Goal: Task Accomplishment & Management: Manage account settings

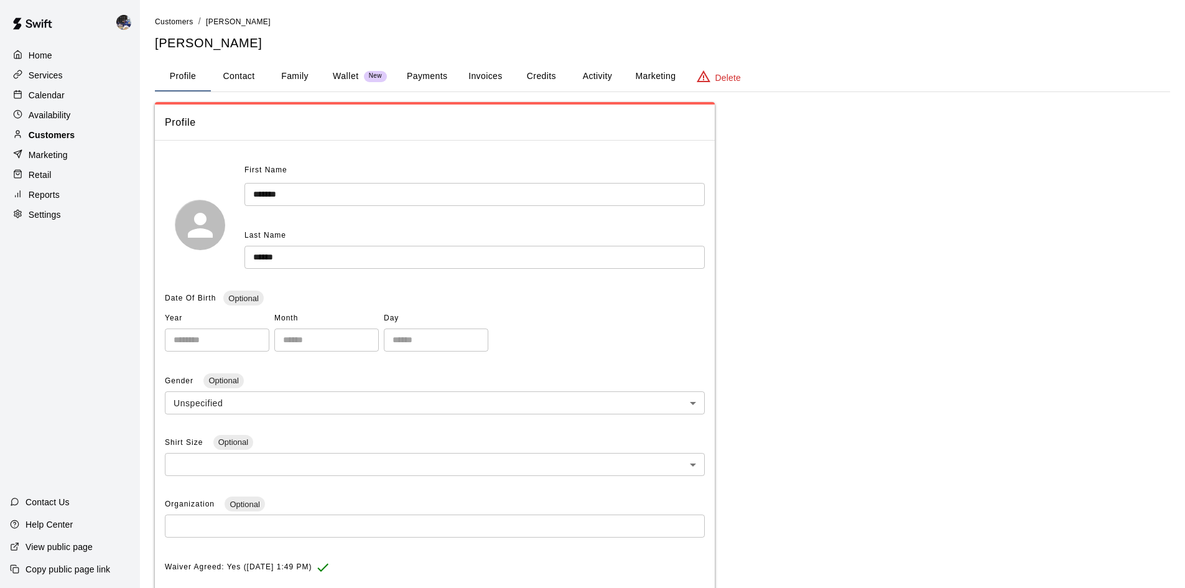
click at [68, 139] on p "Customers" at bounding box center [52, 135] width 46 height 12
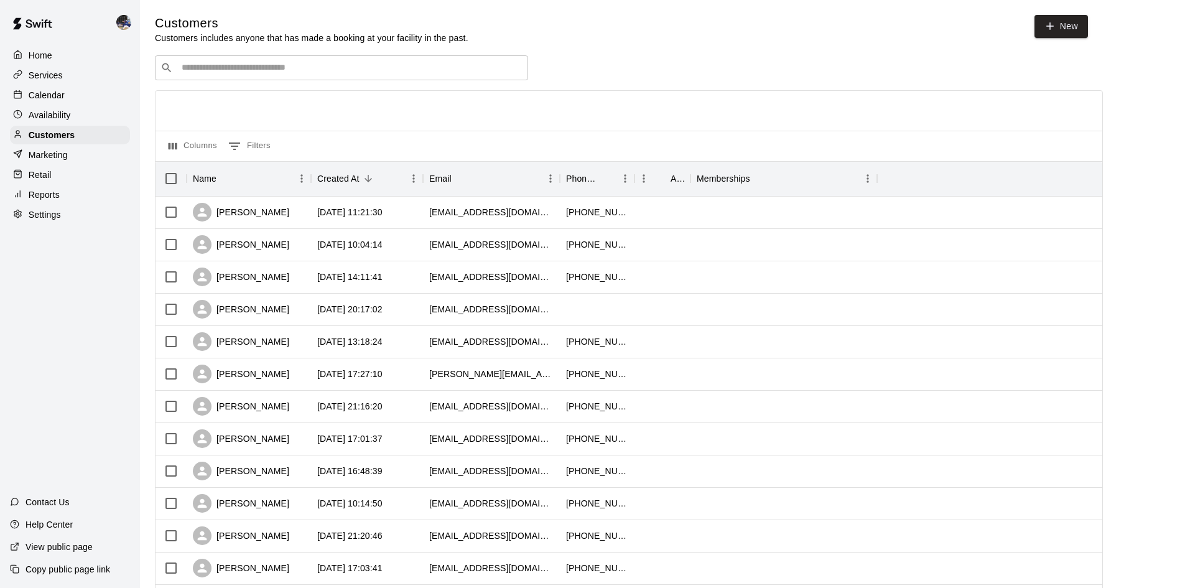
click at [50, 179] on p "Retail" at bounding box center [40, 175] width 23 height 12
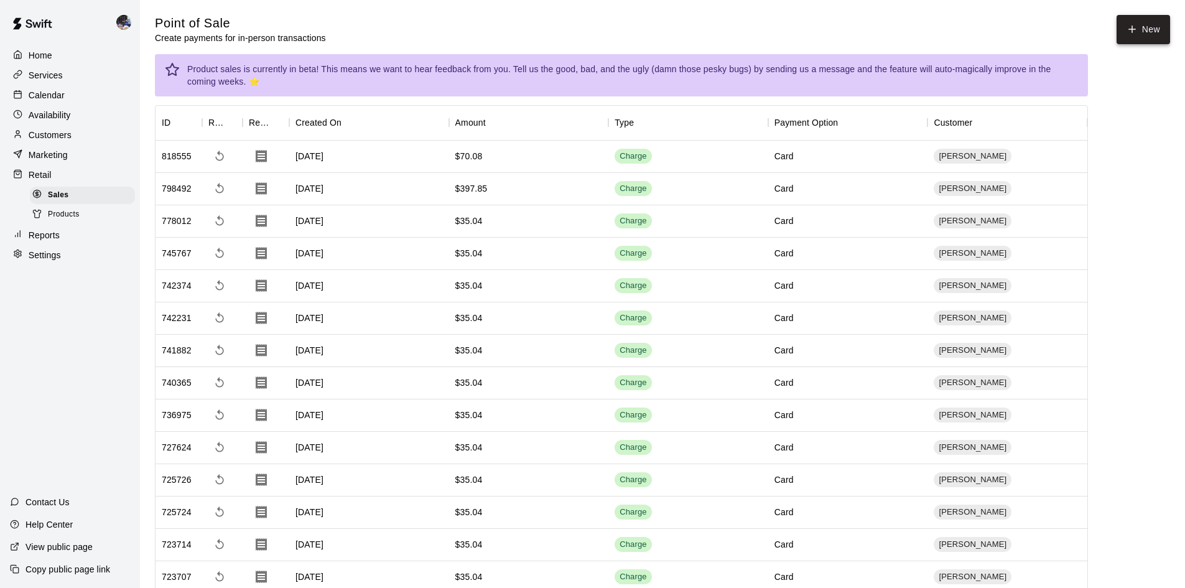
click at [1147, 32] on button "New" at bounding box center [1144, 29] width 54 height 29
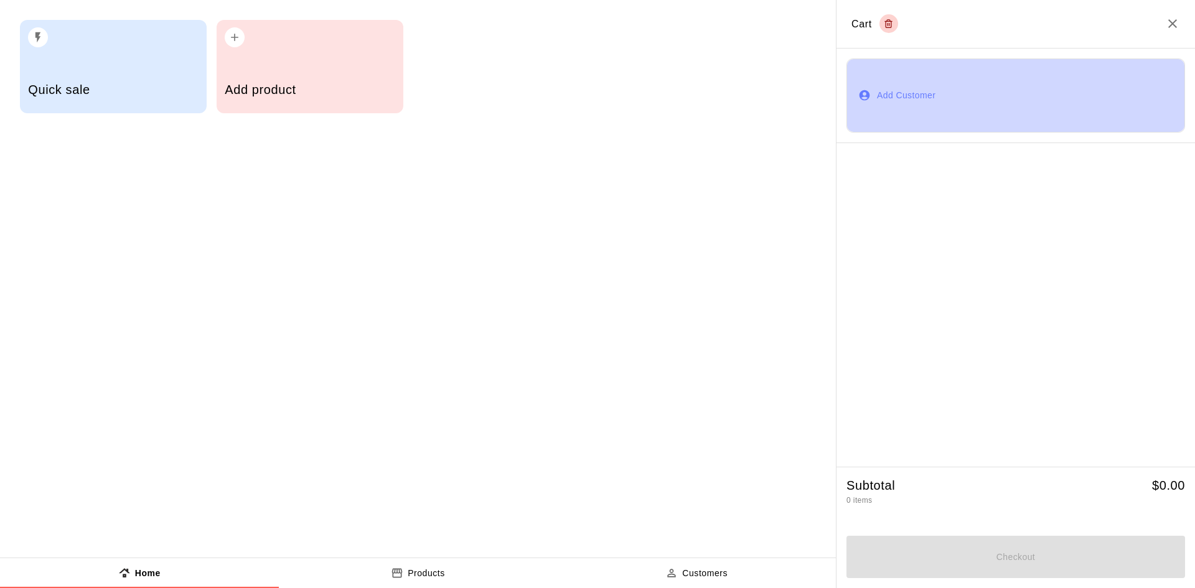
click at [891, 105] on button "Add Customer" at bounding box center [1015, 95] width 338 height 74
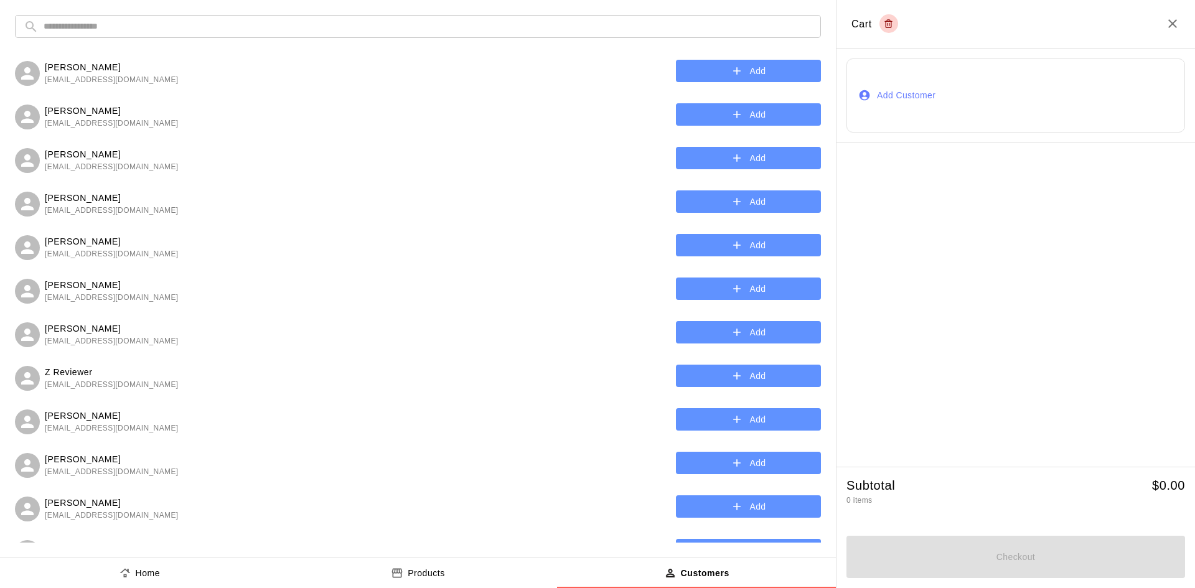
click at [211, 22] on input "text" at bounding box center [428, 26] width 768 height 23
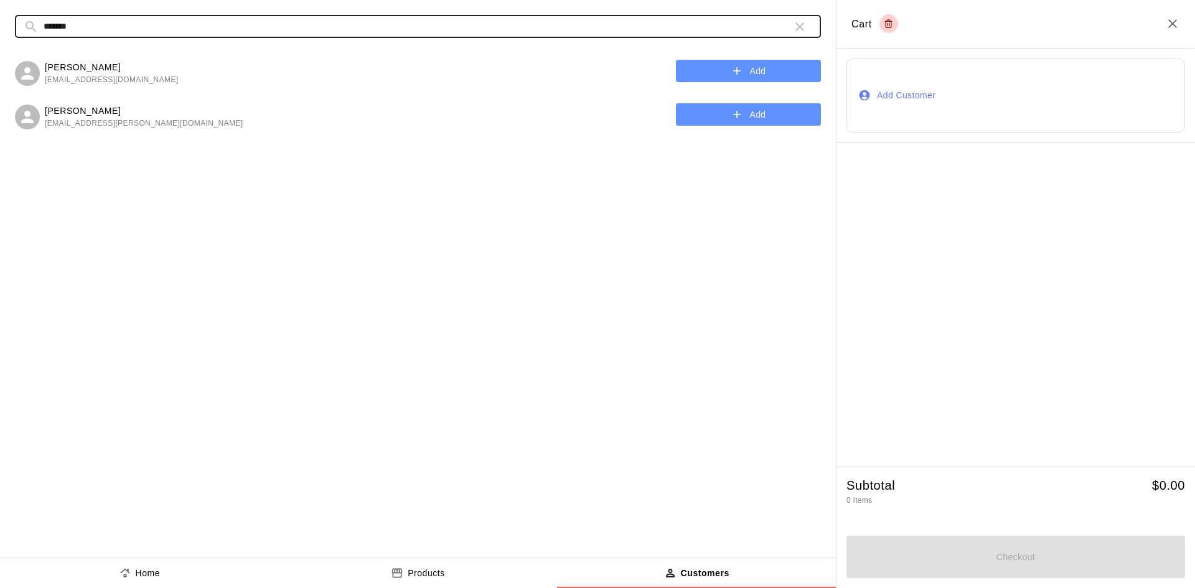
type input "*******"
click at [758, 114] on button "Add" at bounding box center [748, 114] width 145 height 23
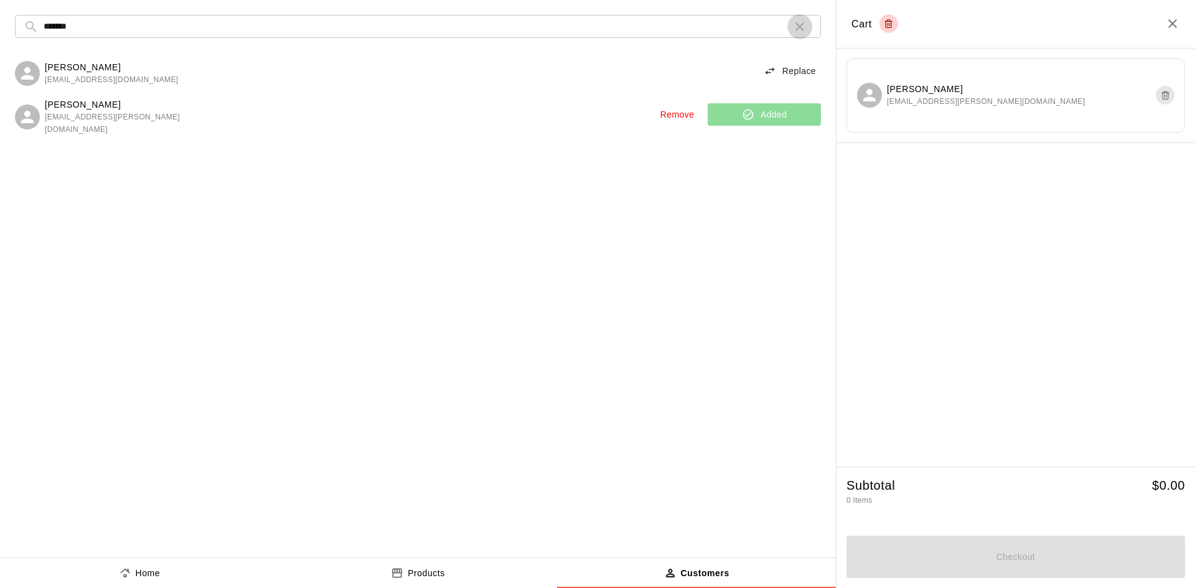
click at [804, 27] on icon "button" at bounding box center [799, 26] width 15 height 15
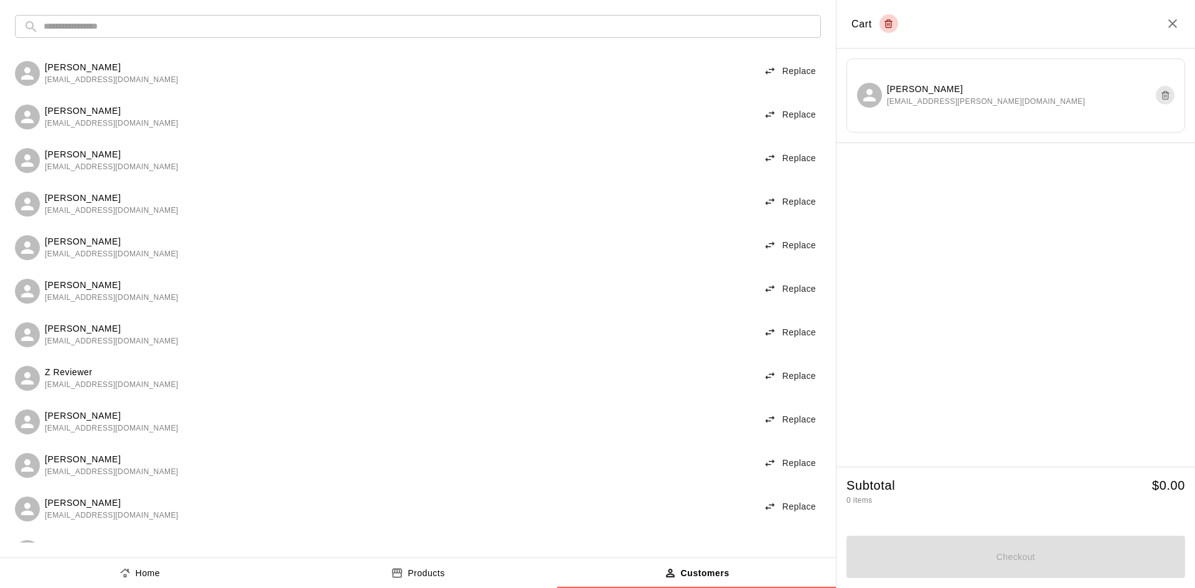
click at [437, 576] on p "Products" at bounding box center [426, 573] width 37 height 13
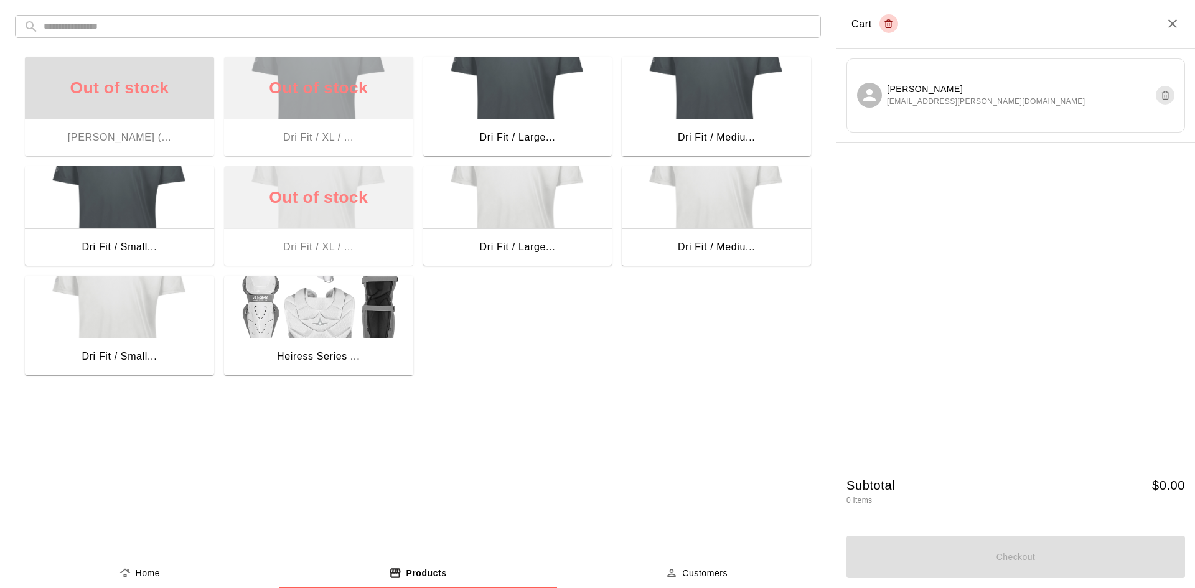
click at [529, 232] on div "Dri Fit / Large..." at bounding box center [517, 248] width 189 height 40
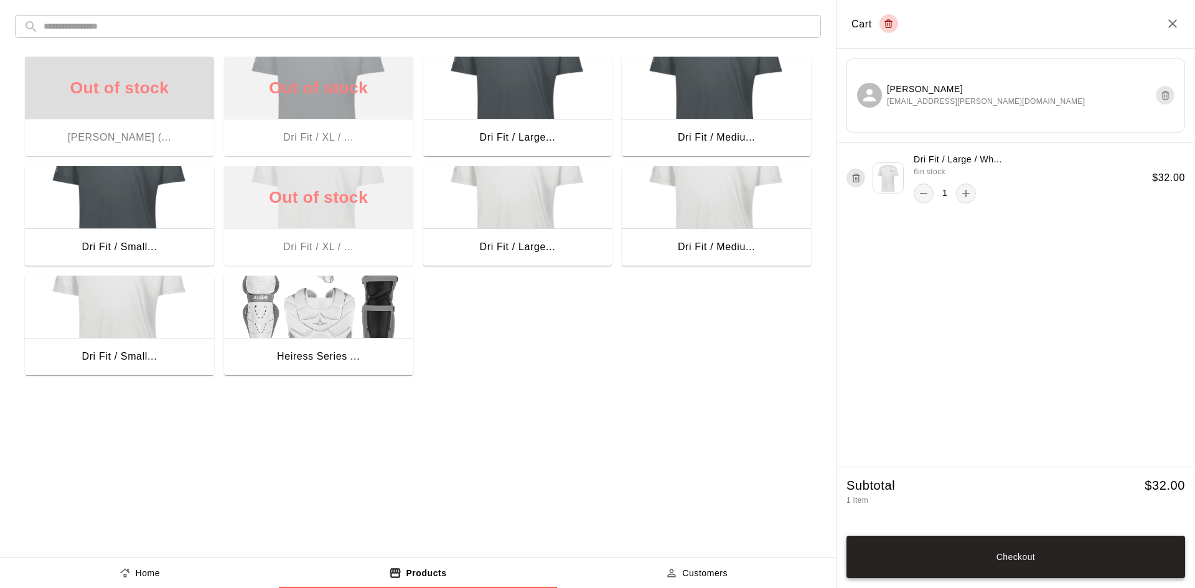
click at [973, 560] on button "Checkout" at bounding box center [1015, 557] width 338 height 42
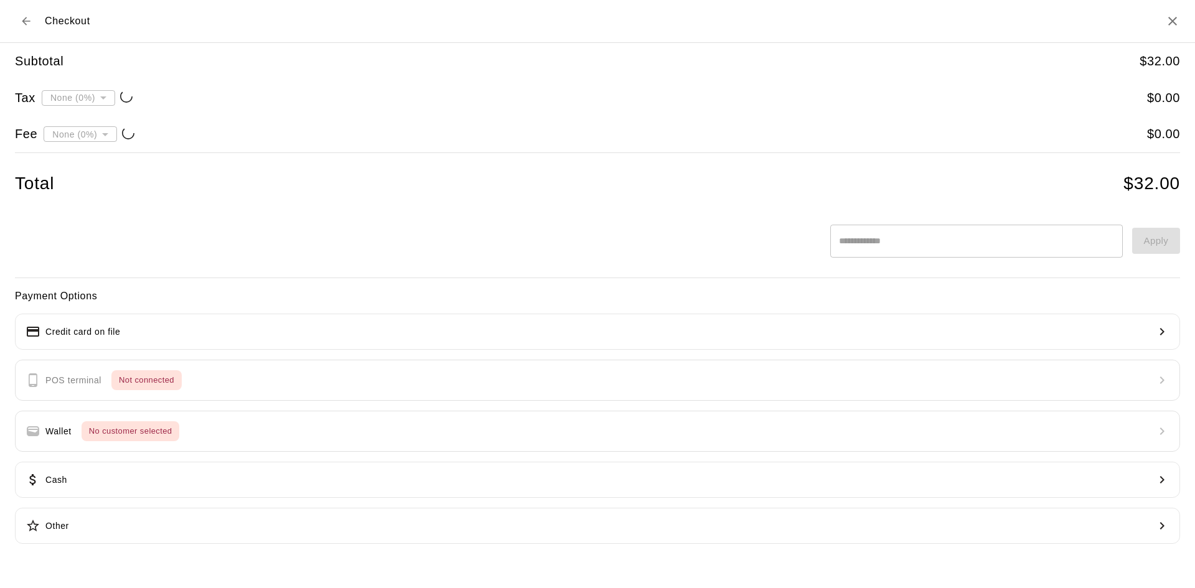
type input "**********"
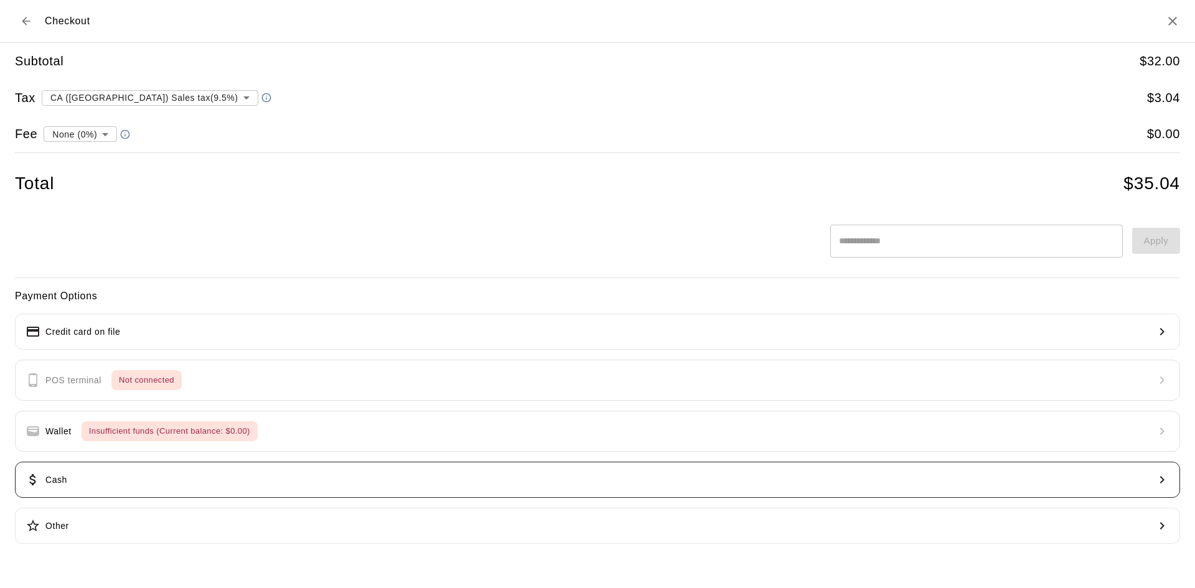
click at [96, 472] on button "Cash" at bounding box center [597, 480] width 1165 height 36
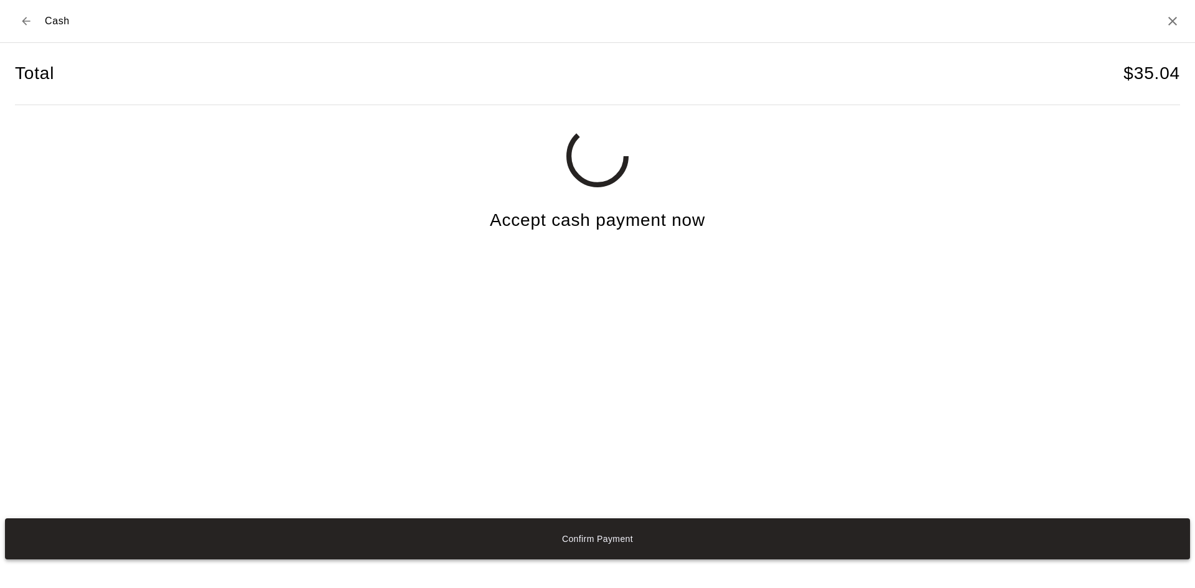
click at [589, 539] on button "Confirm Payment" at bounding box center [597, 538] width 1185 height 41
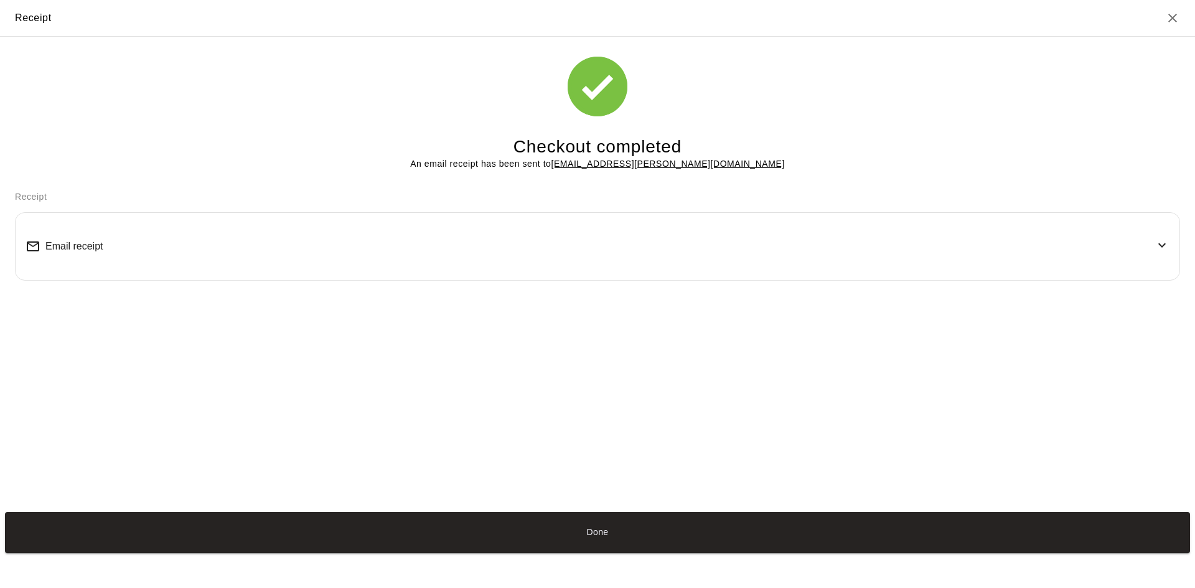
click at [526, 239] on div "Email receipt" at bounding box center [598, 246] width 1144 height 47
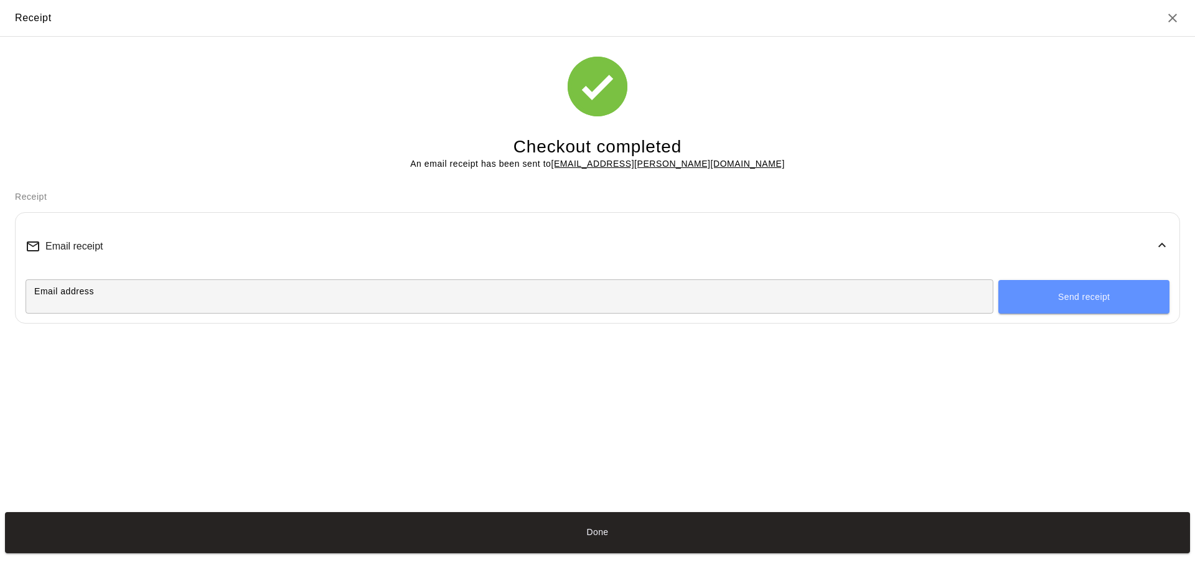
click at [742, 294] on input "Email address" at bounding box center [509, 296] width 967 height 23
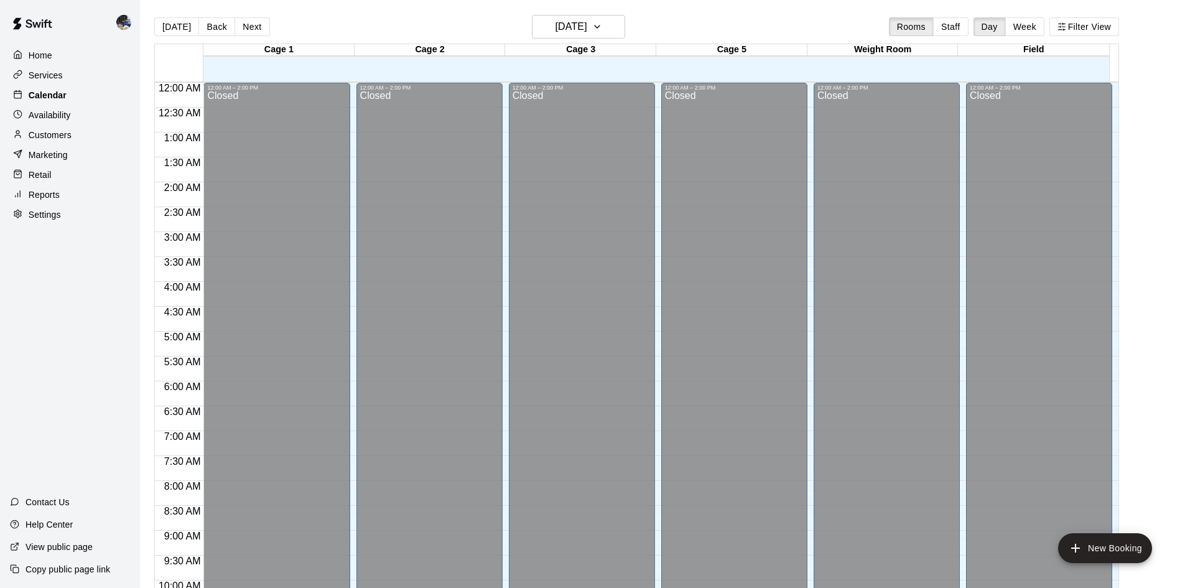
scroll to position [638, 0]
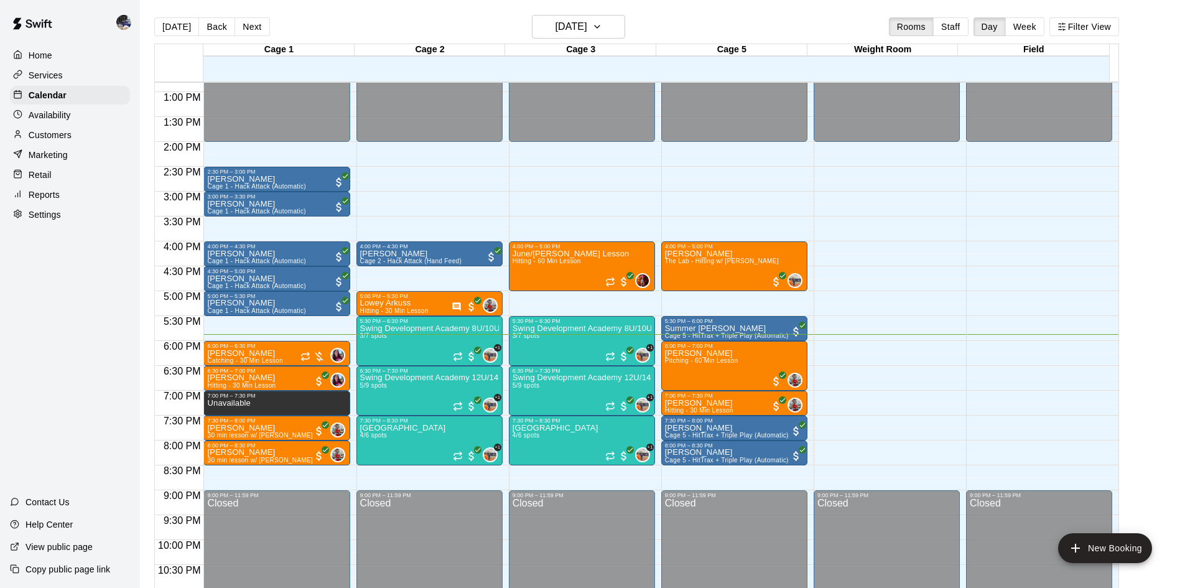
click at [57, 131] on div "Customers" at bounding box center [70, 135] width 120 height 19
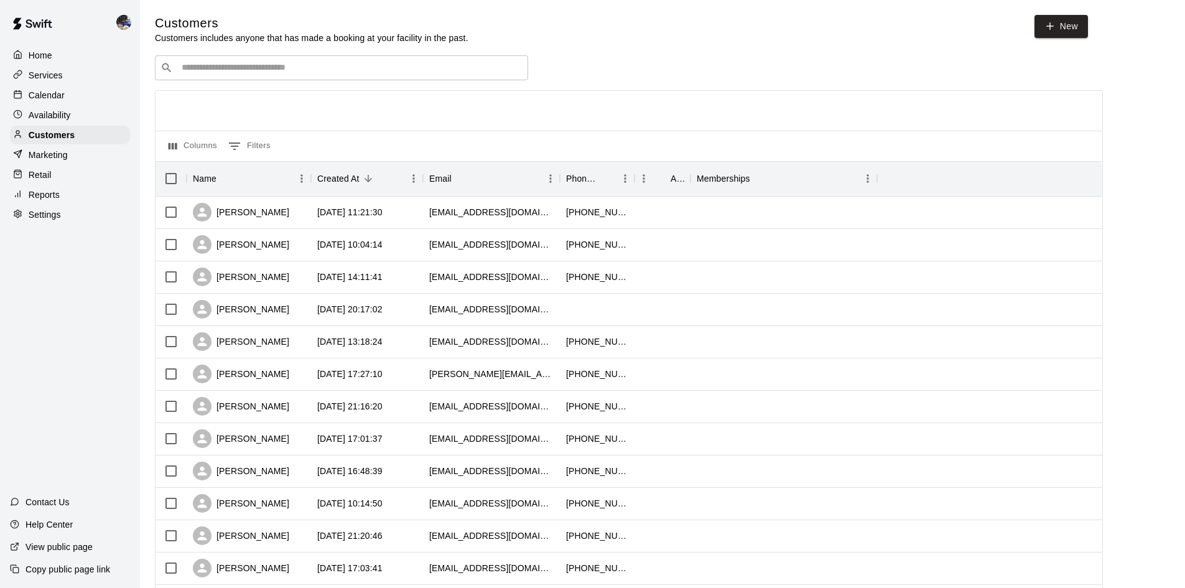
click at [240, 66] on input "Search customers by name or email" at bounding box center [350, 68] width 345 height 12
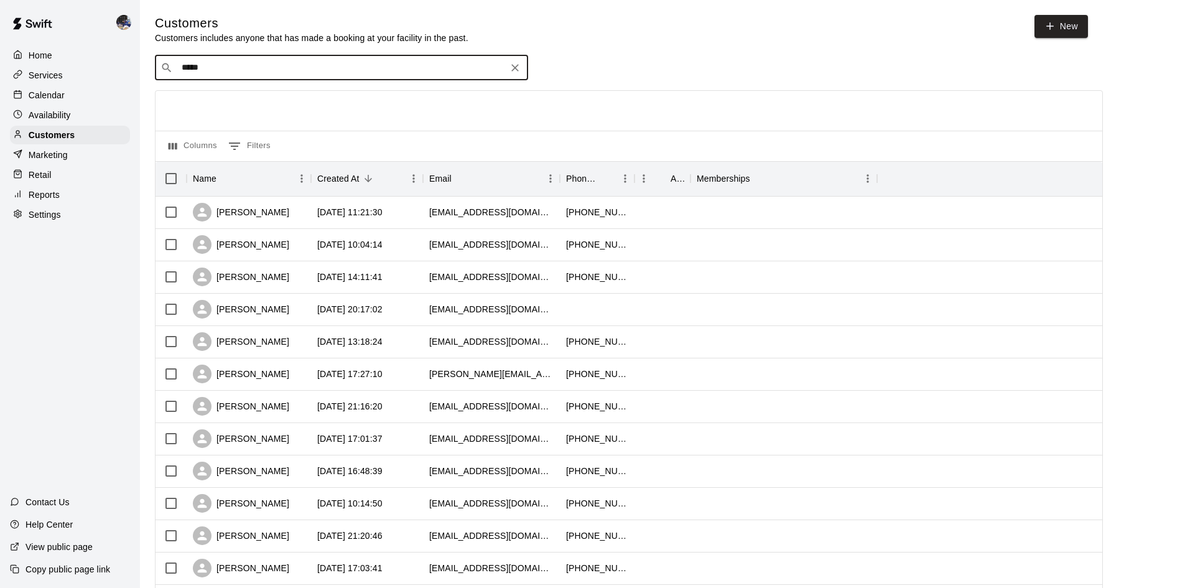
type input "******"
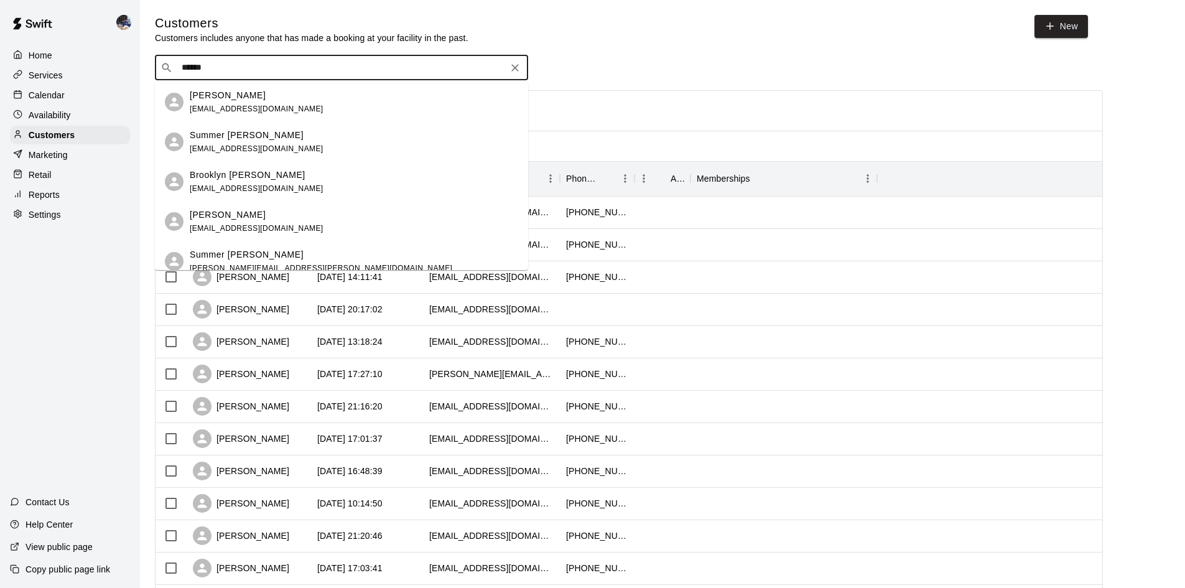
click at [238, 98] on p "Summer Irwin" at bounding box center [228, 95] width 76 height 13
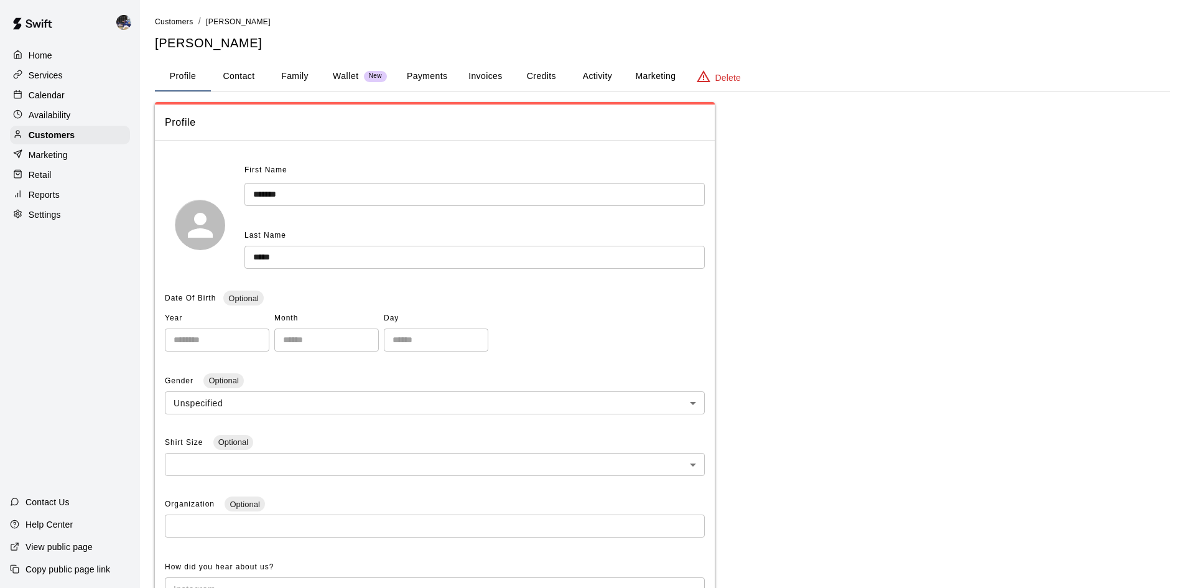
click at [358, 80] on p "Wallet" at bounding box center [346, 76] width 26 height 13
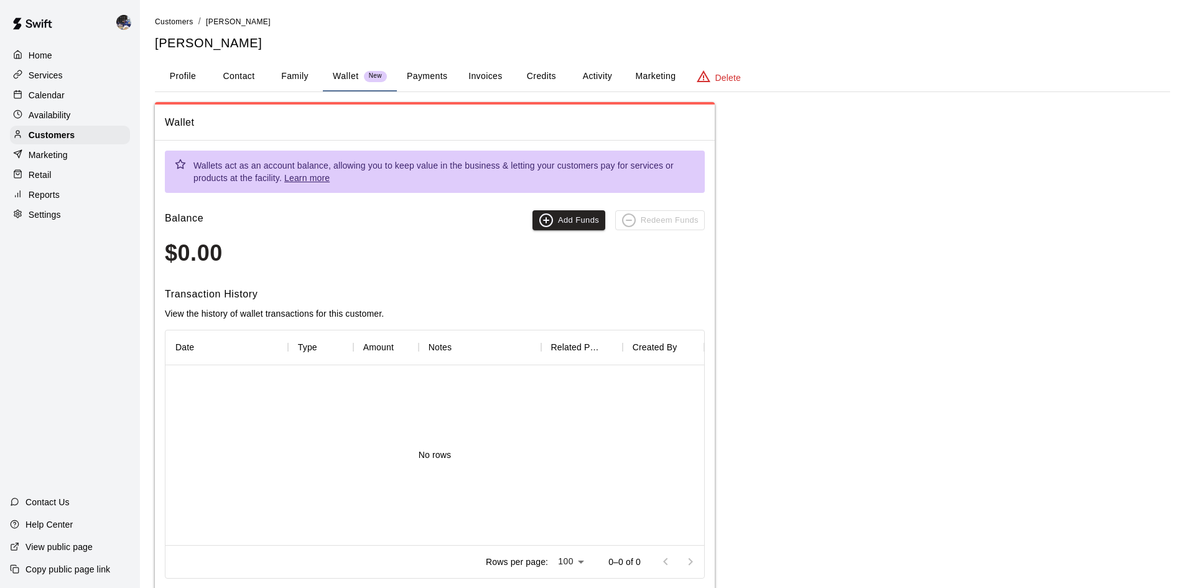
click at [544, 76] on button "Credits" at bounding box center [541, 77] width 56 height 30
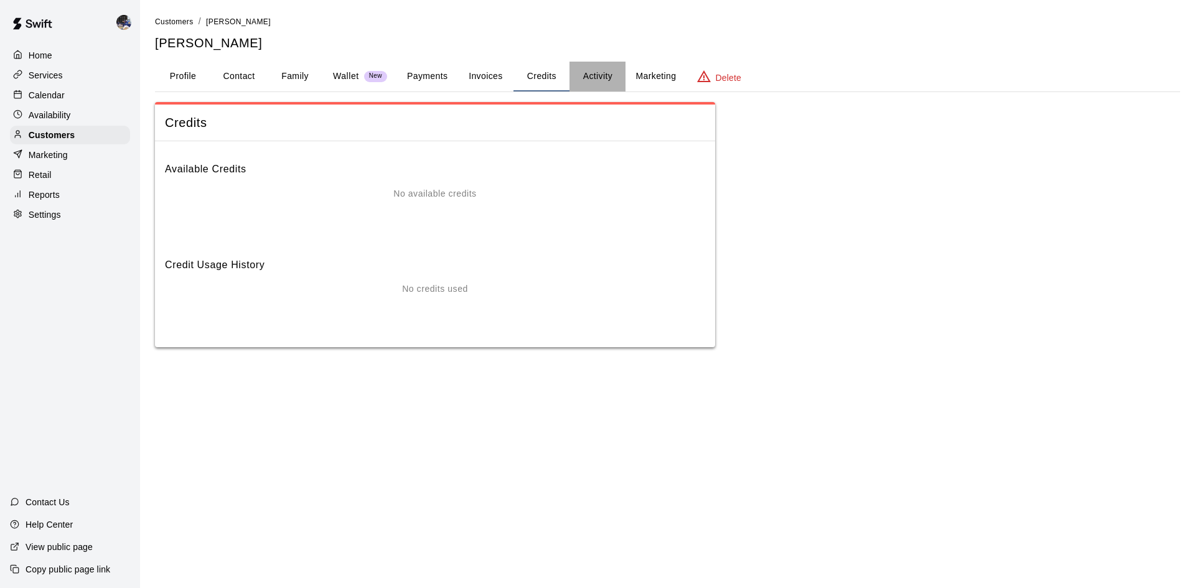
click at [607, 73] on button "Activity" at bounding box center [597, 77] width 56 height 30
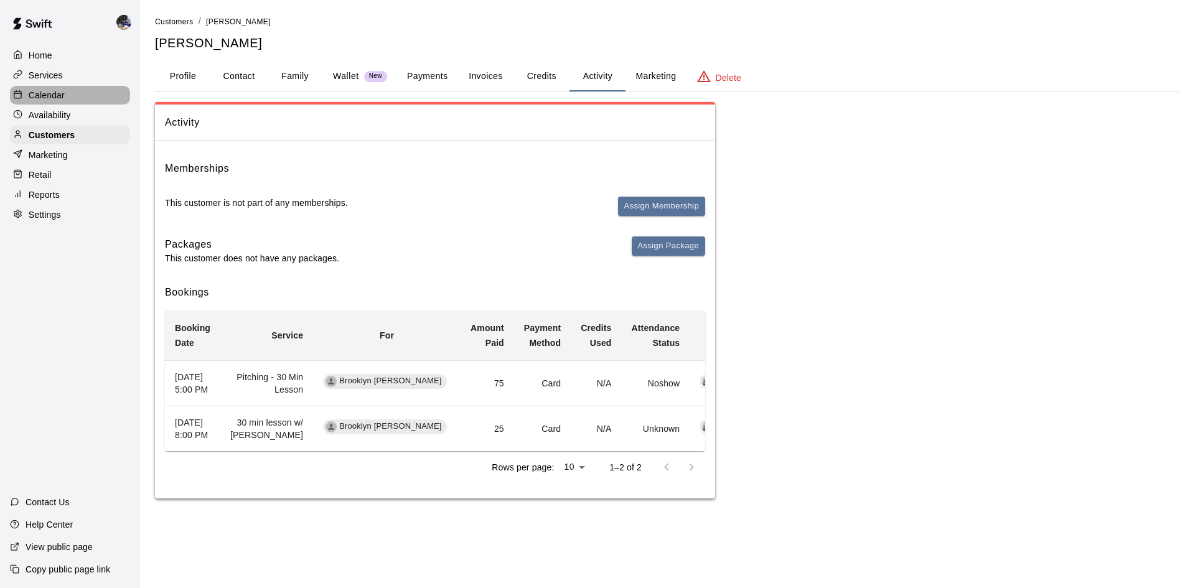
click at [21, 96] on icon at bounding box center [17, 94] width 9 height 9
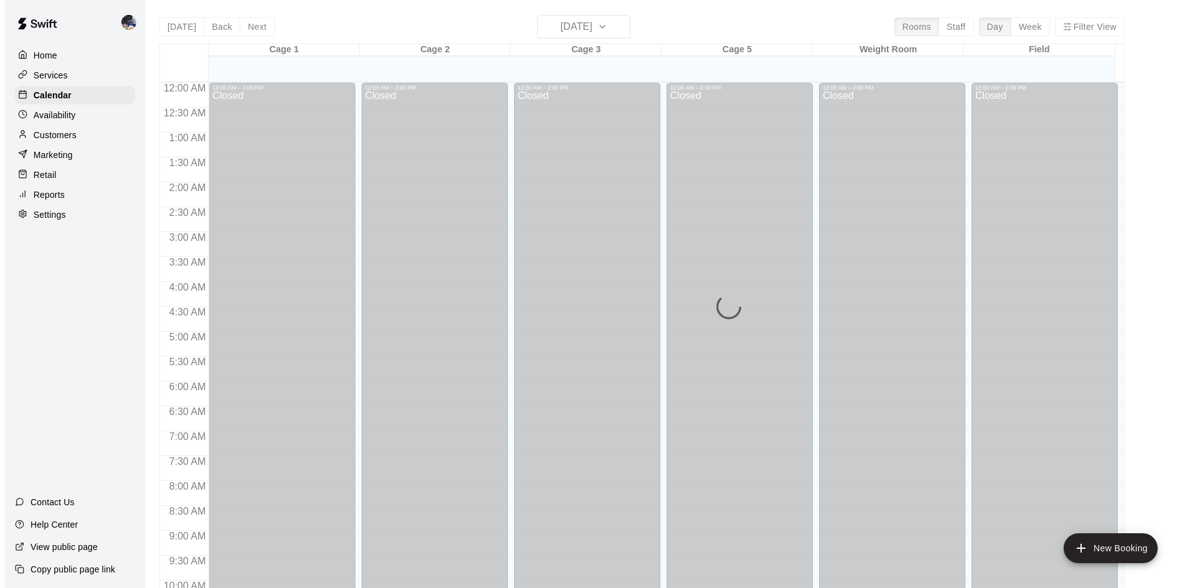
scroll to position [638, 0]
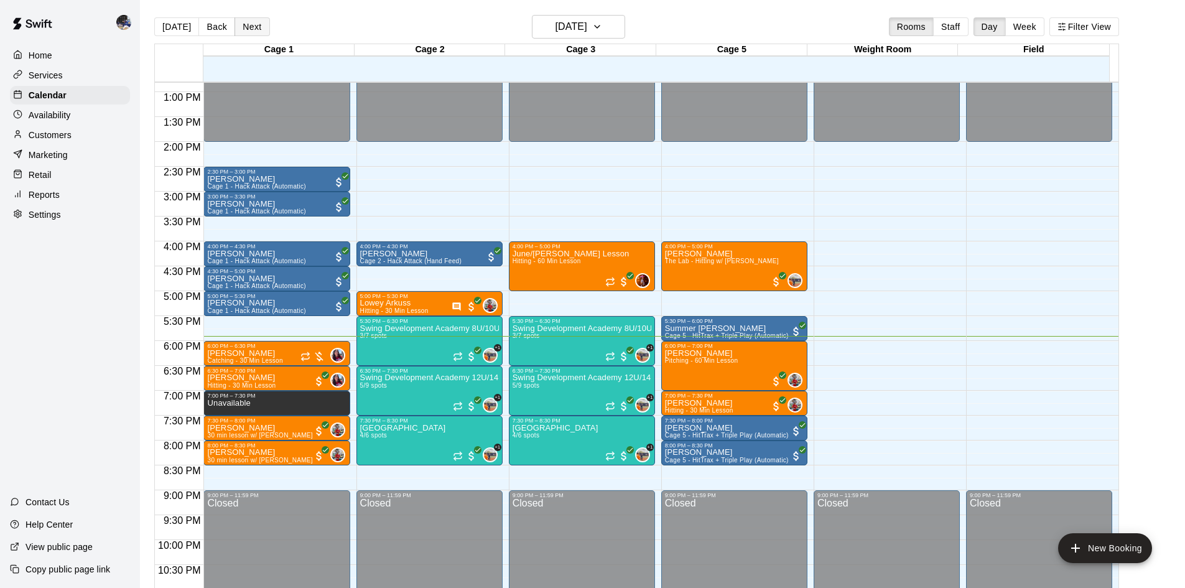
click at [239, 26] on button "Next" at bounding box center [252, 26] width 35 height 19
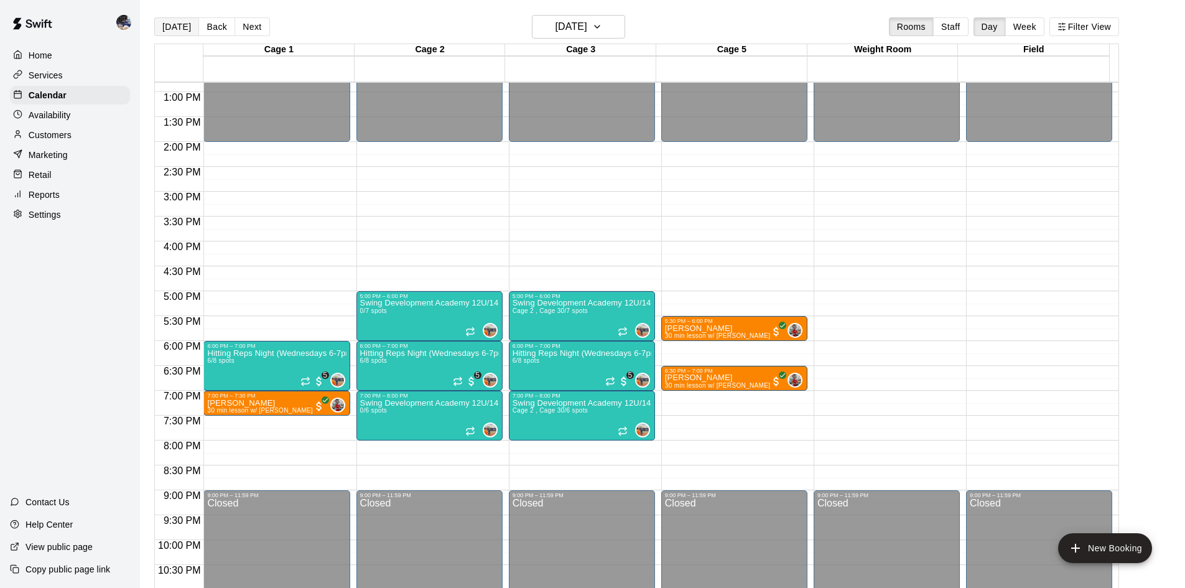
drag, startPoint x: 189, startPoint y: 40, endPoint x: 182, endPoint y: 32, distance: 10.1
click at [187, 39] on div "Today Back Next Wednesday Oct 15 Rooms Staff Day Week Filter View" at bounding box center [636, 29] width 965 height 29
click at [182, 32] on button "[DATE]" at bounding box center [176, 26] width 45 height 19
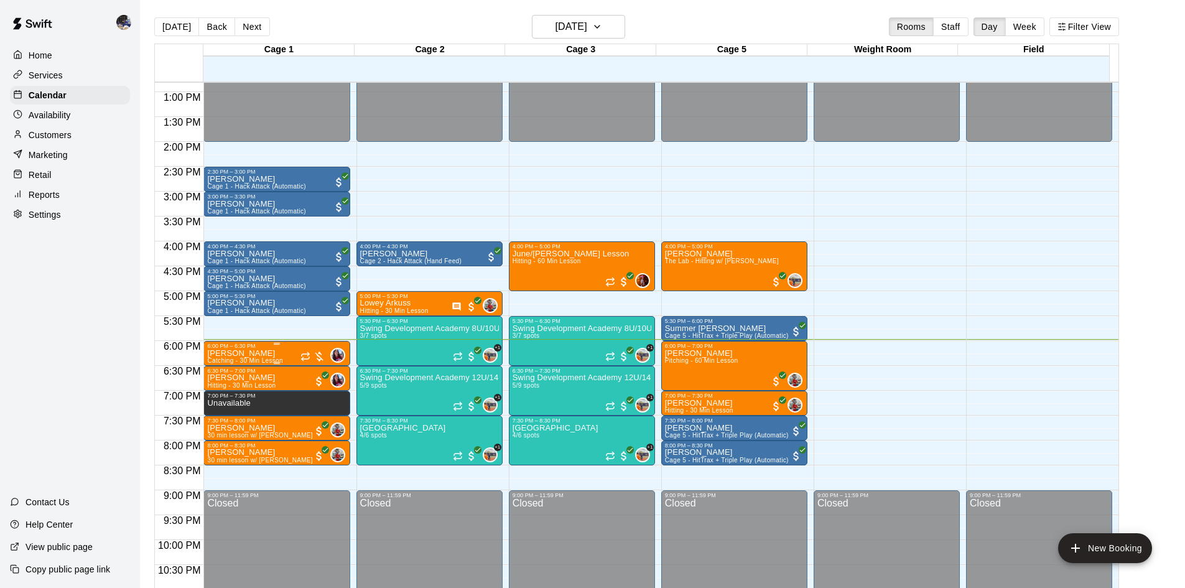
click at [251, 353] on p "[PERSON_NAME]" at bounding box center [244, 353] width 75 height 0
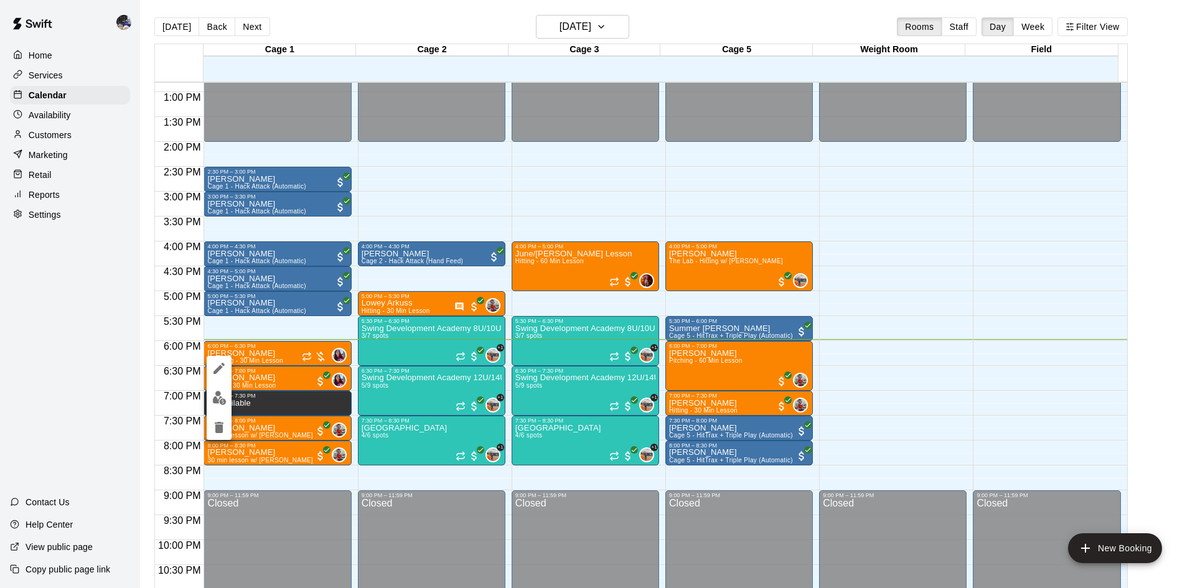
click at [264, 378] on div at bounding box center [597, 294] width 1195 height 588
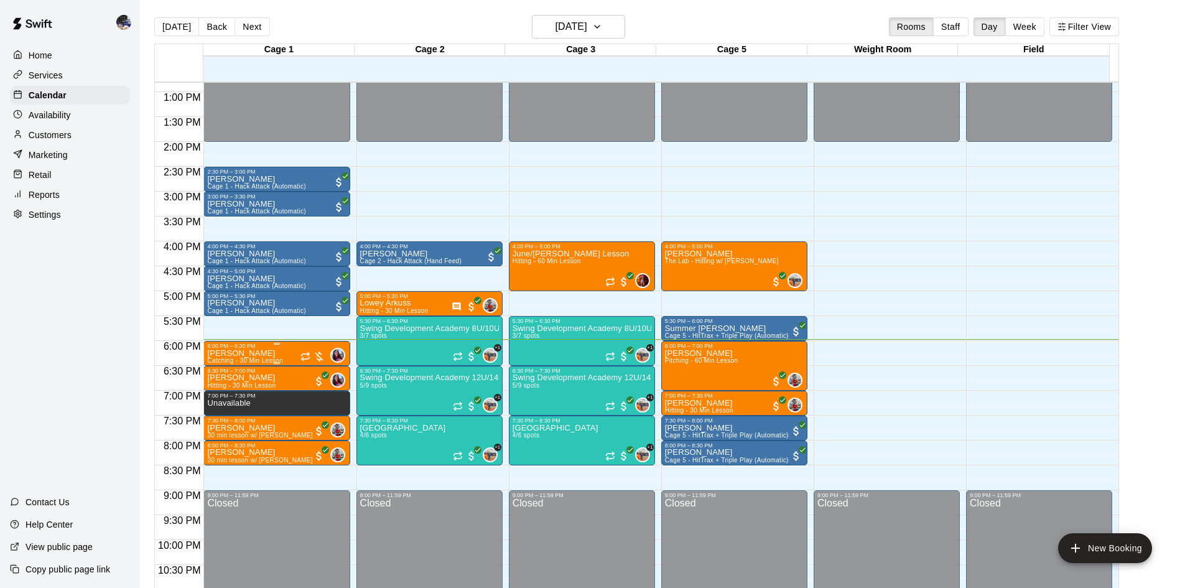
click at [258, 349] on div "6:00 PM – 6:30 PM" at bounding box center [276, 346] width 139 height 6
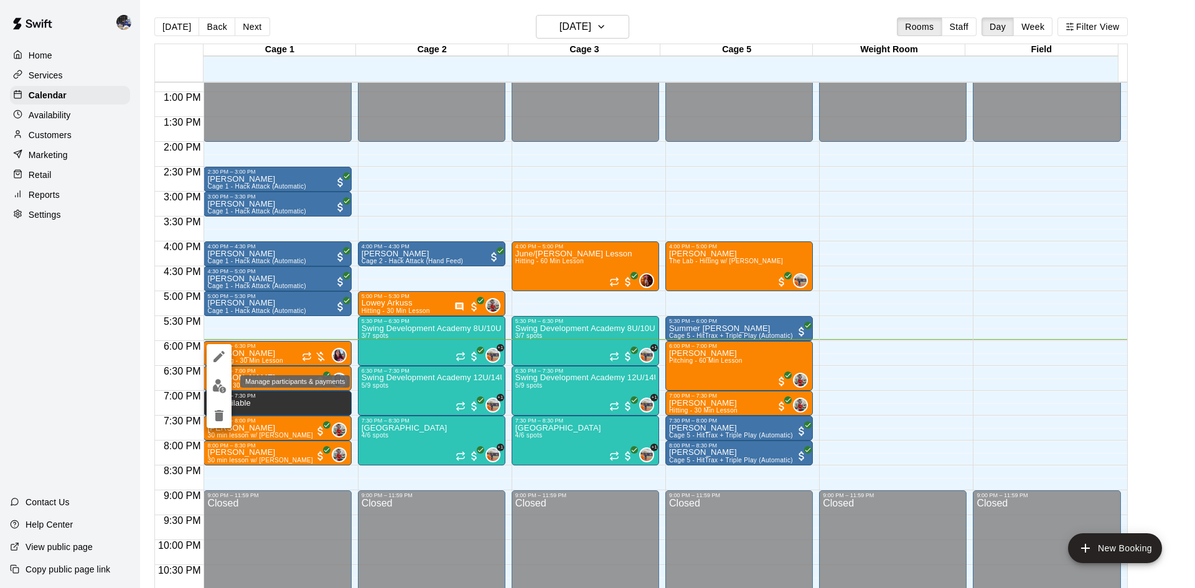
click at [215, 384] on img "edit" at bounding box center [219, 386] width 14 height 14
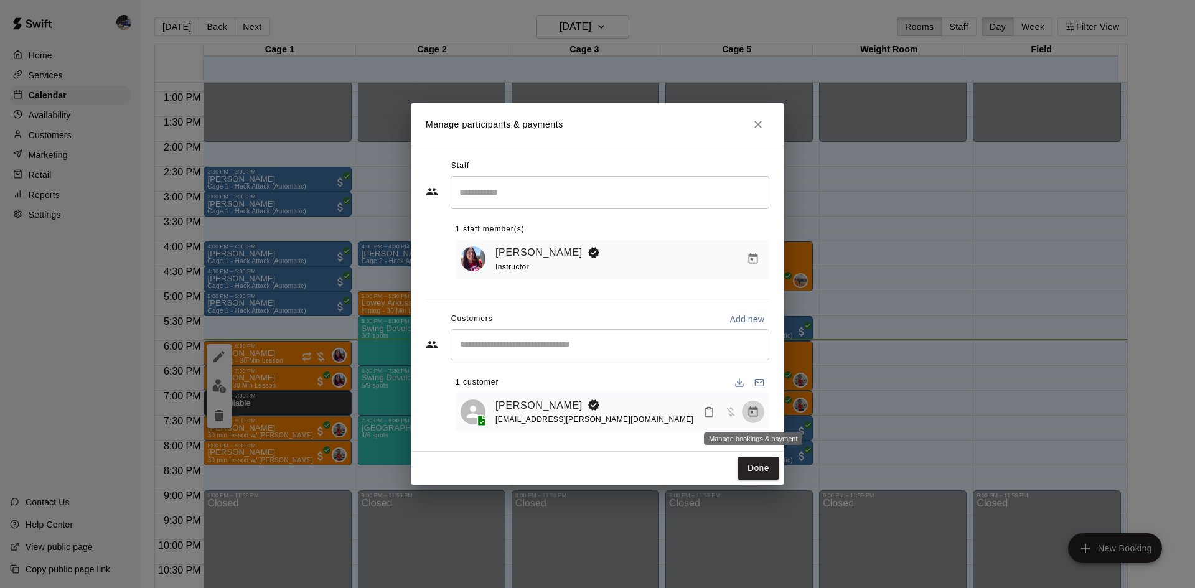
click at [754, 406] on icon "Manage bookings & payment" at bounding box center [753, 412] width 12 height 12
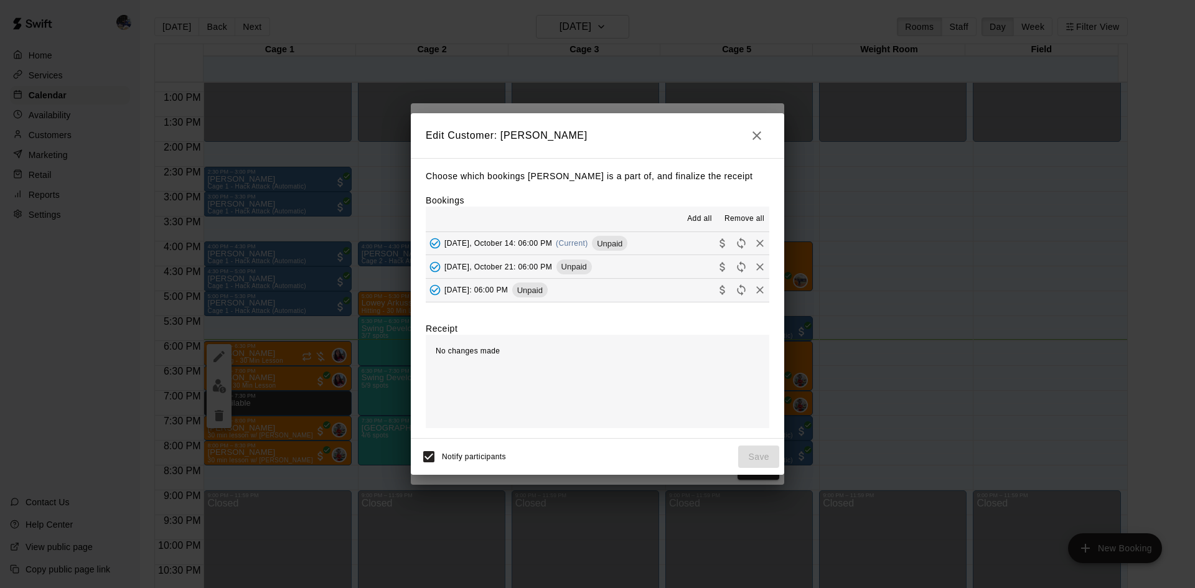
click at [569, 240] on span "(Current)" at bounding box center [572, 243] width 32 height 9
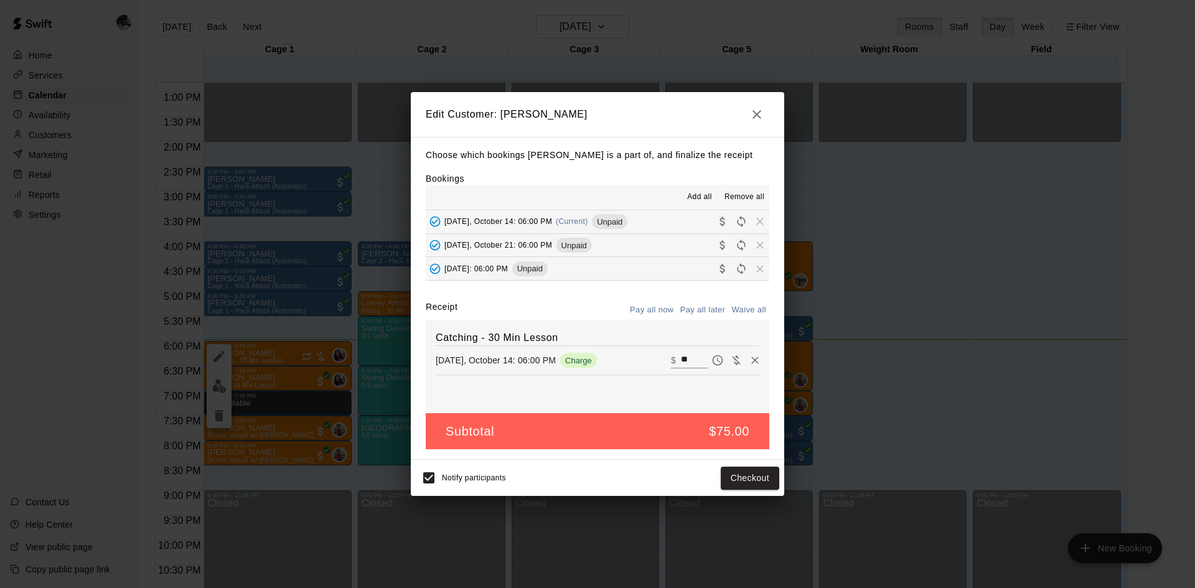
click at [687, 359] on input "**" at bounding box center [694, 360] width 27 height 16
type input "*"
type input "***"
click at [753, 477] on button "Checkout" at bounding box center [749, 478] width 58 height 23
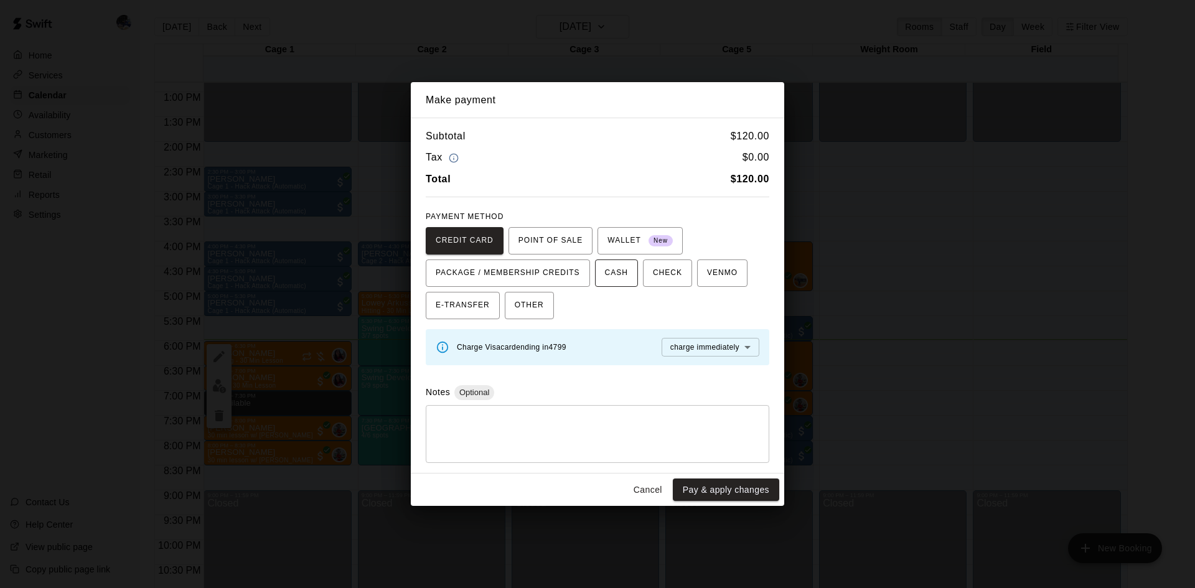
click at [617, 279] on span "CASH" at bounding box center [616, 273] width 23 height 20
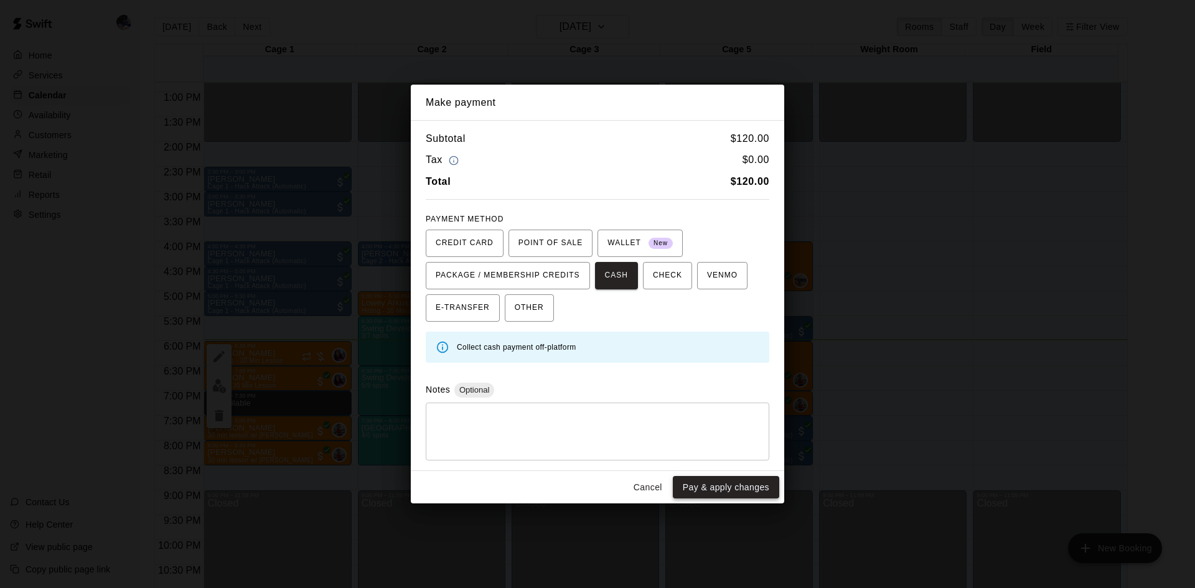
click at [716, 486] on button "Pay & apply changes" at bounding box center [726, 487] width 106 height 23
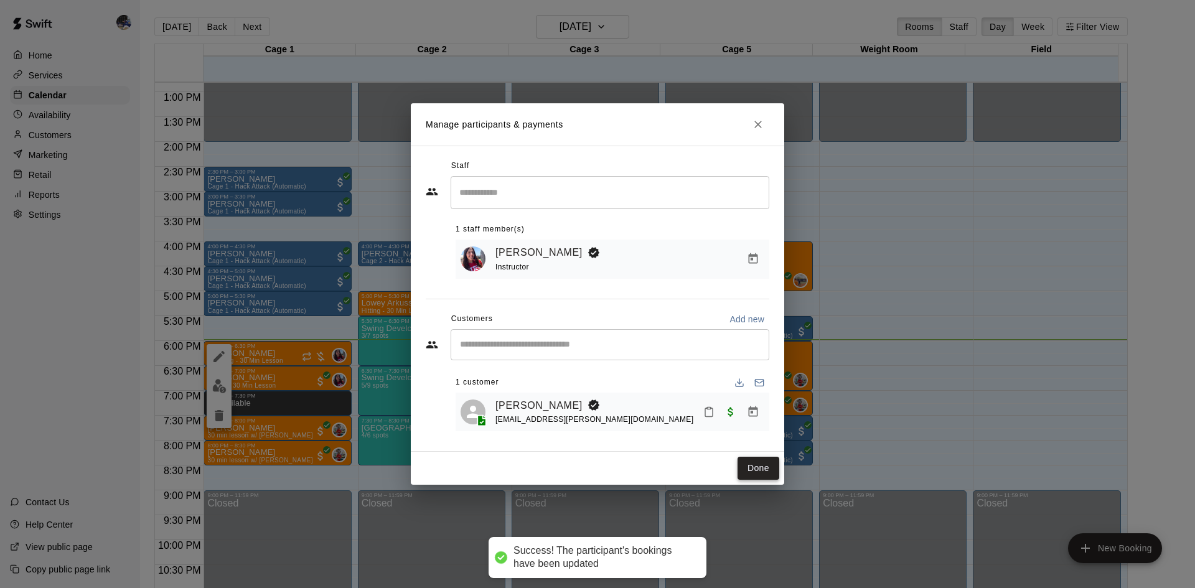
click at [765, 461] on button "Done" at bounding box center [758, 468] width 42 height 23
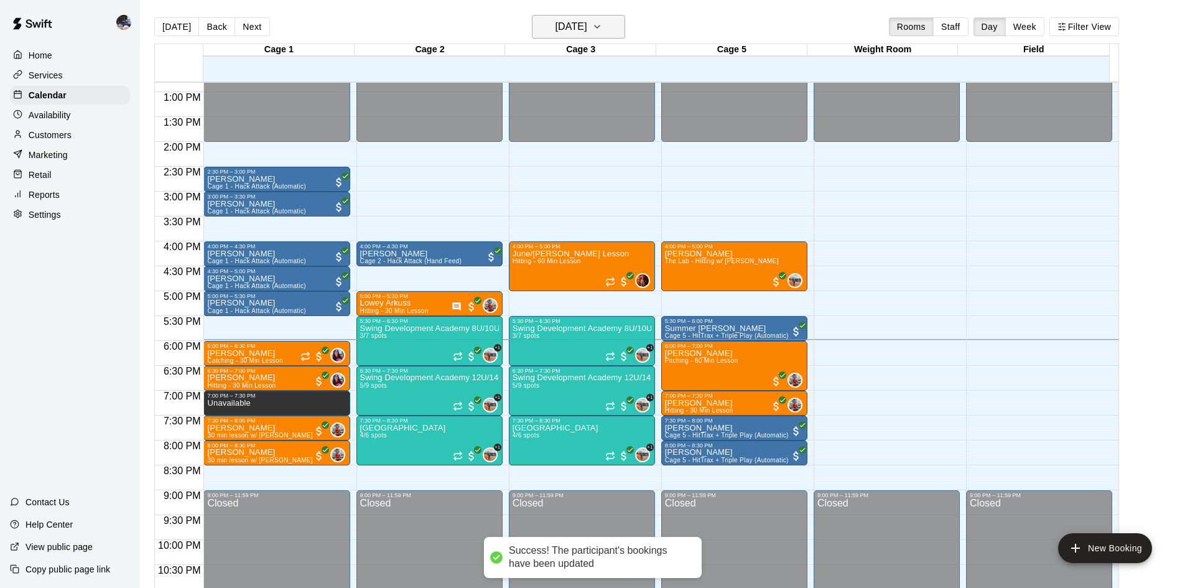
click at [559, 25] on h6 "[DATE]" at bounding box center [572, 26] width 32 height 17
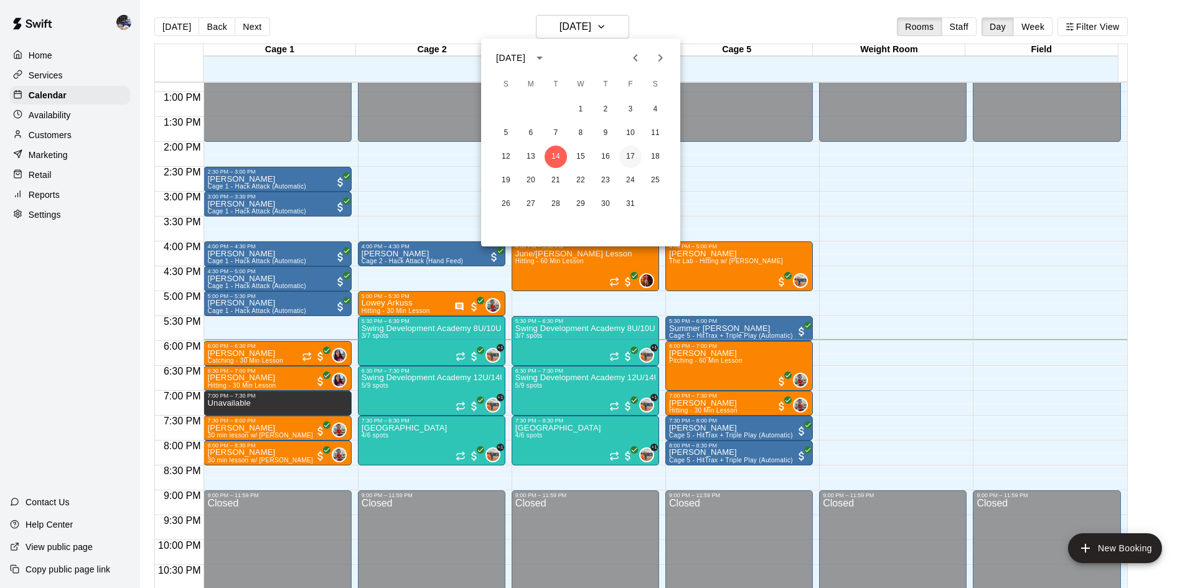
click at [627, 154] on button "17" at bounding box center [630, 157] width 22 height 22
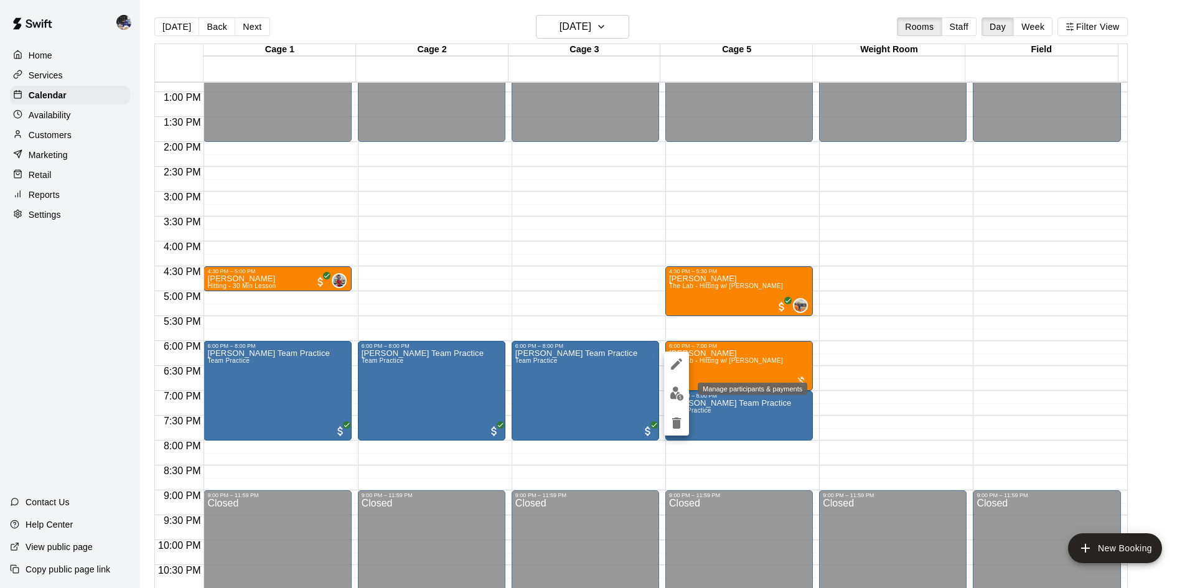
click at [675, 395] on img "edit" at bounding box center [676, 393] width 14 height 14
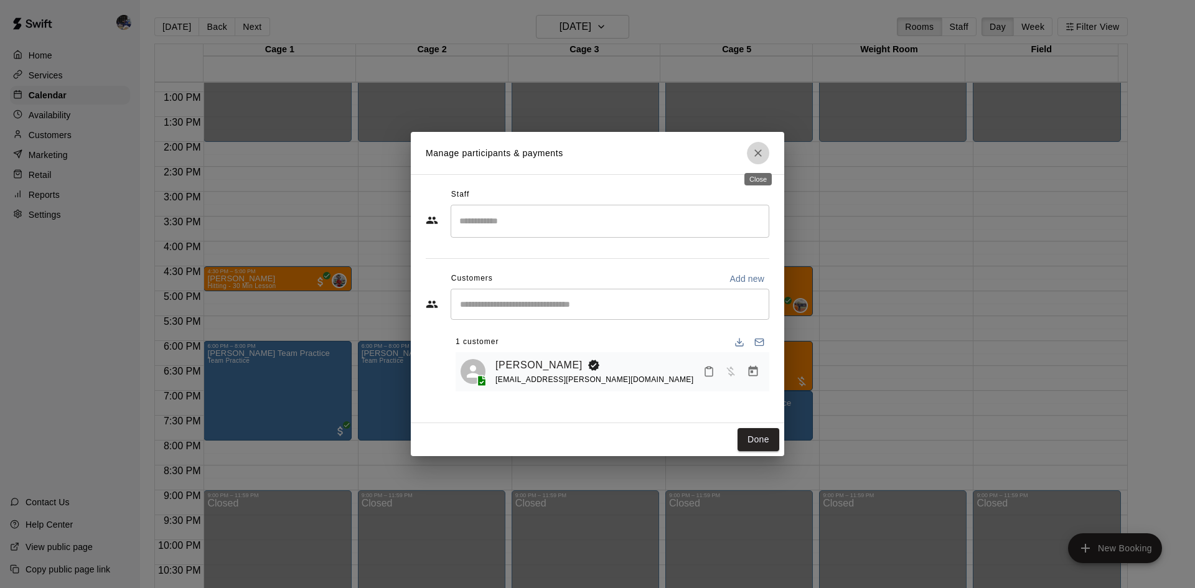
click at [760, 147] on icon "Close" at bounding box center [758, 153] width 12 height 12
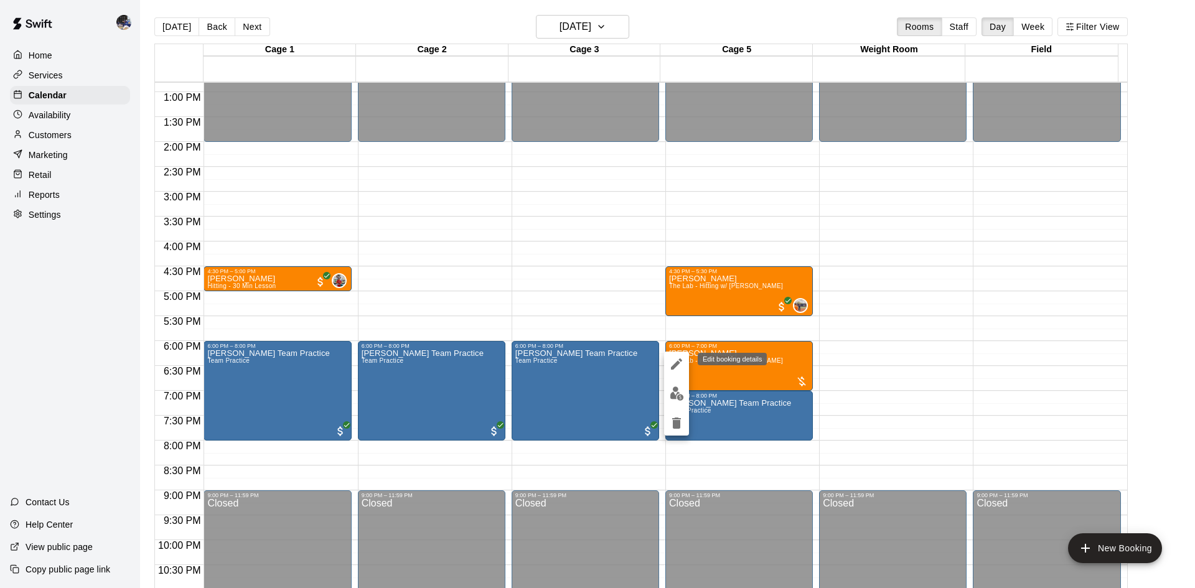
click at [675, 364] on icon "edit" at bounding box center [676, 363] width 11 height 11
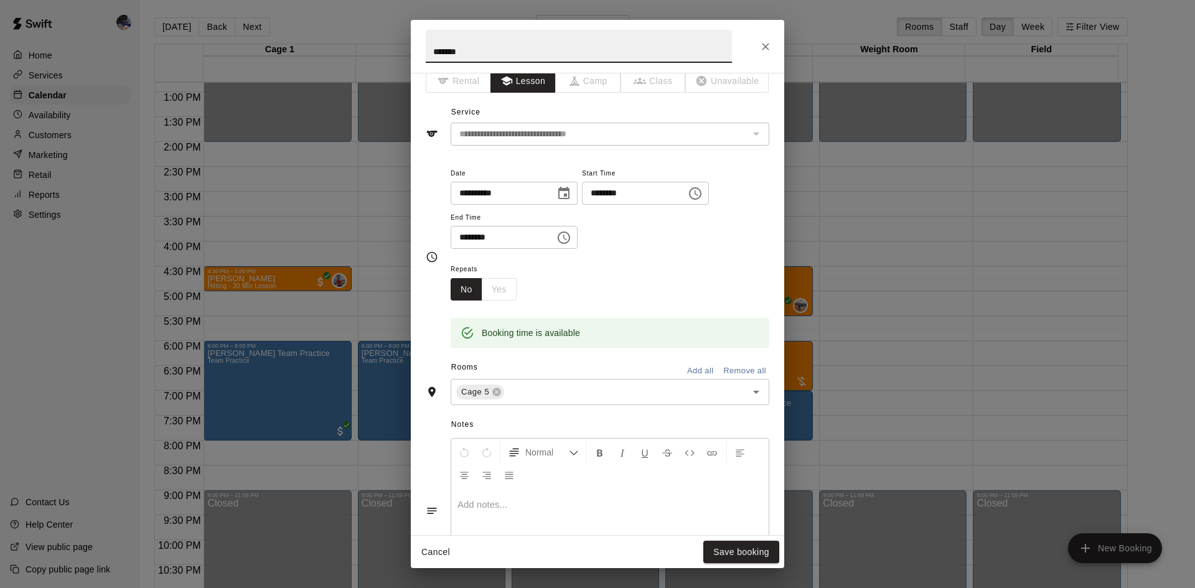
scroll to position [0, 0]
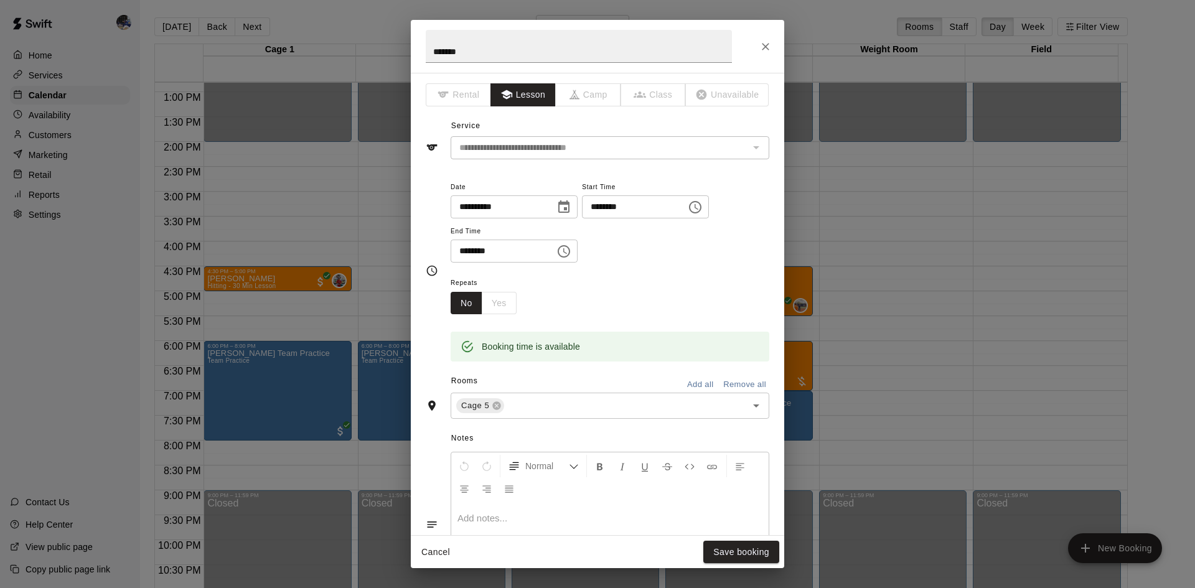
click at [520, 529] on div at bounding box center [609, 549] width 317 height 93
click at [480, 520] on span "**********" at bounding box center [559, 517] width 205 height 9
click at [704, 523] on p "**********" at bounding box center [609, 518] width 305 height 12
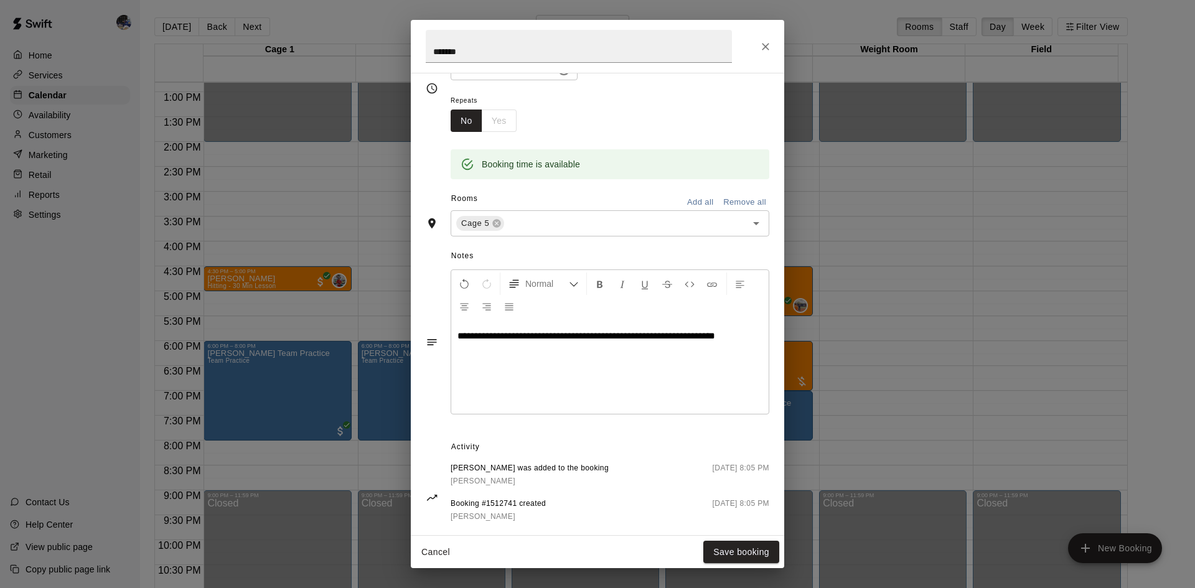
scroll to position [204, 0]
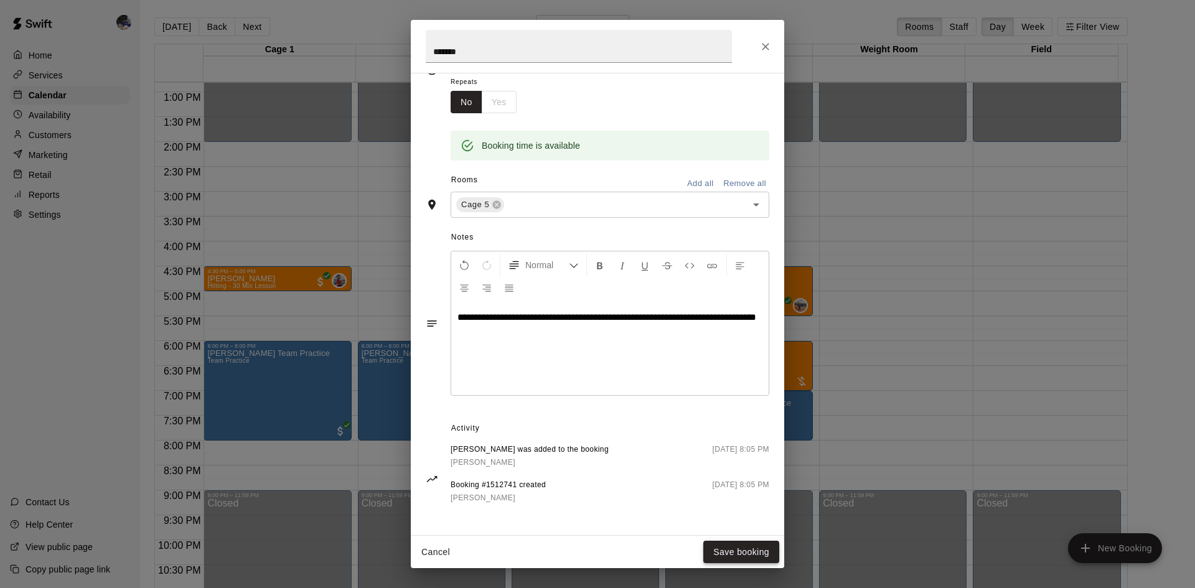
click at [721, 555] on button "Save booking" at bounding box center [741, 552] width 76 height 23
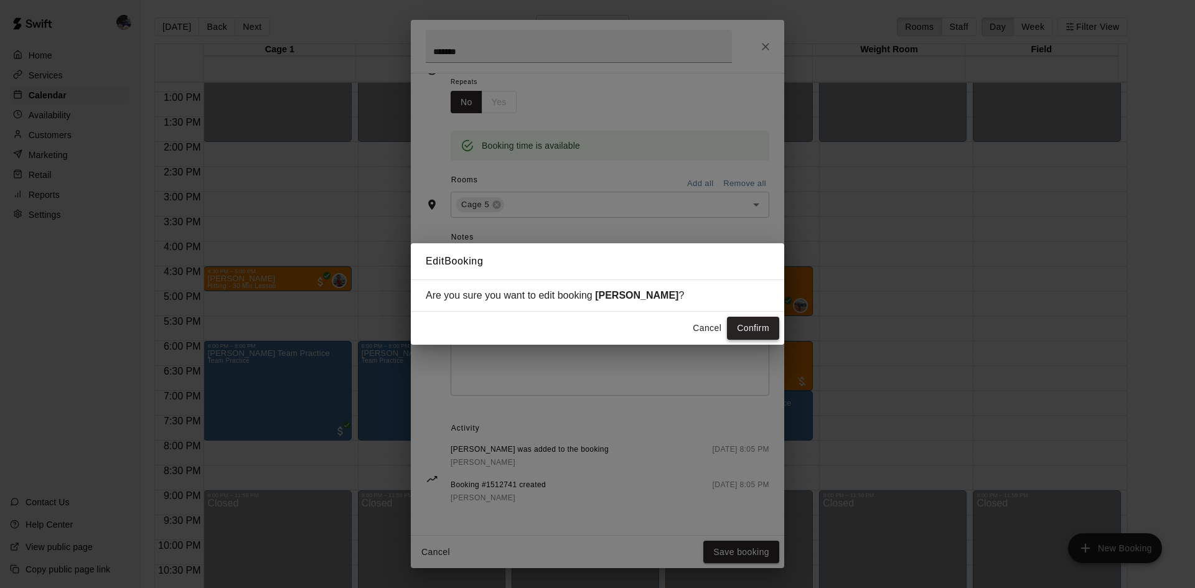
click at [737, 335] on button "Confirm" at bounding box center [753, 328] width 52 height 23
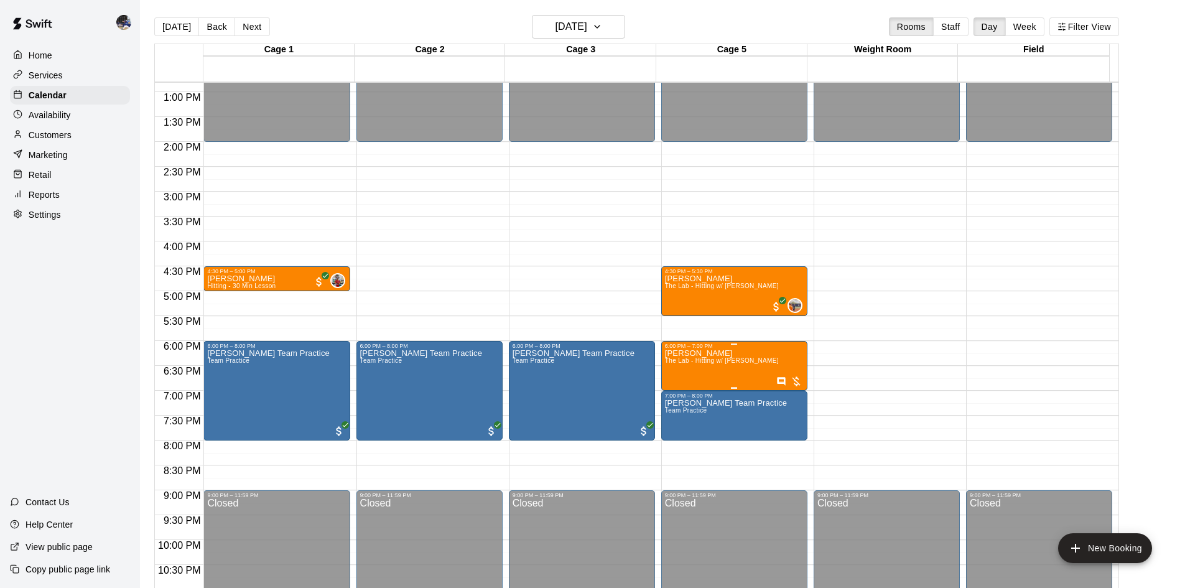
click at [739, 360] on span "The Lab - Hitting w/ [PERSON_NAME]" at bounding box center [722, 360] width 114 height 7
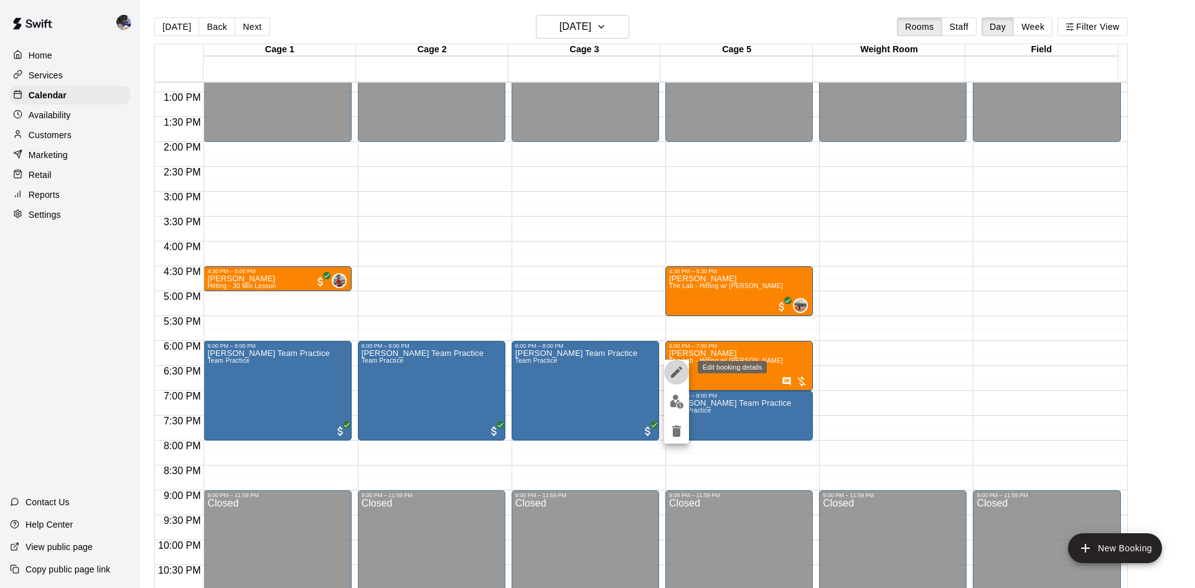
click at [672, 373] on icon "edit" at bounding box center [676, 372] width 15 height 15
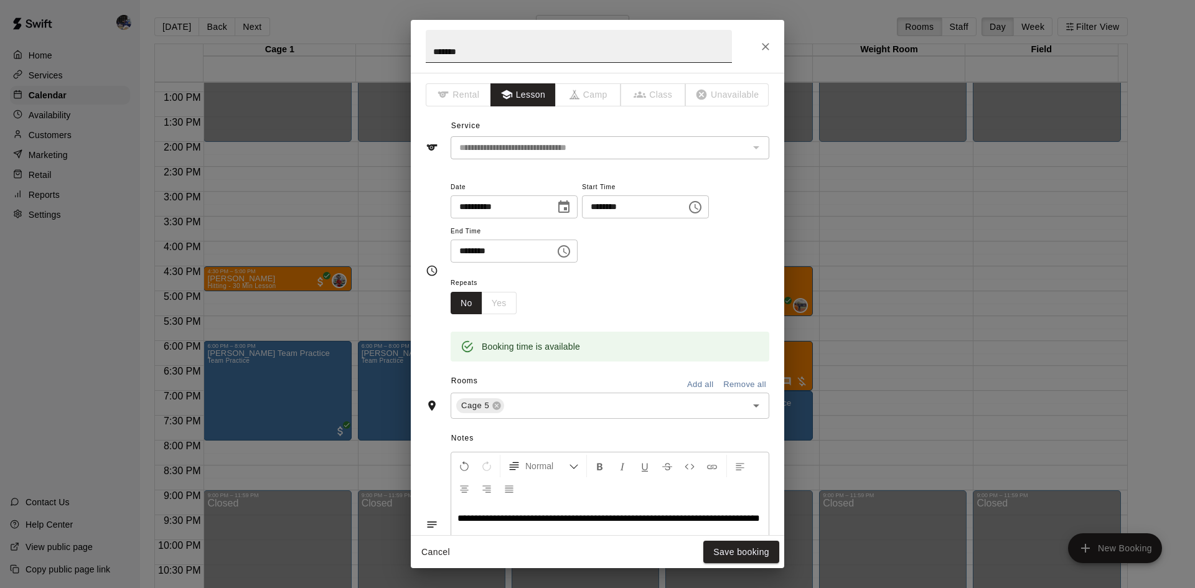
scroll to position [3, 0]
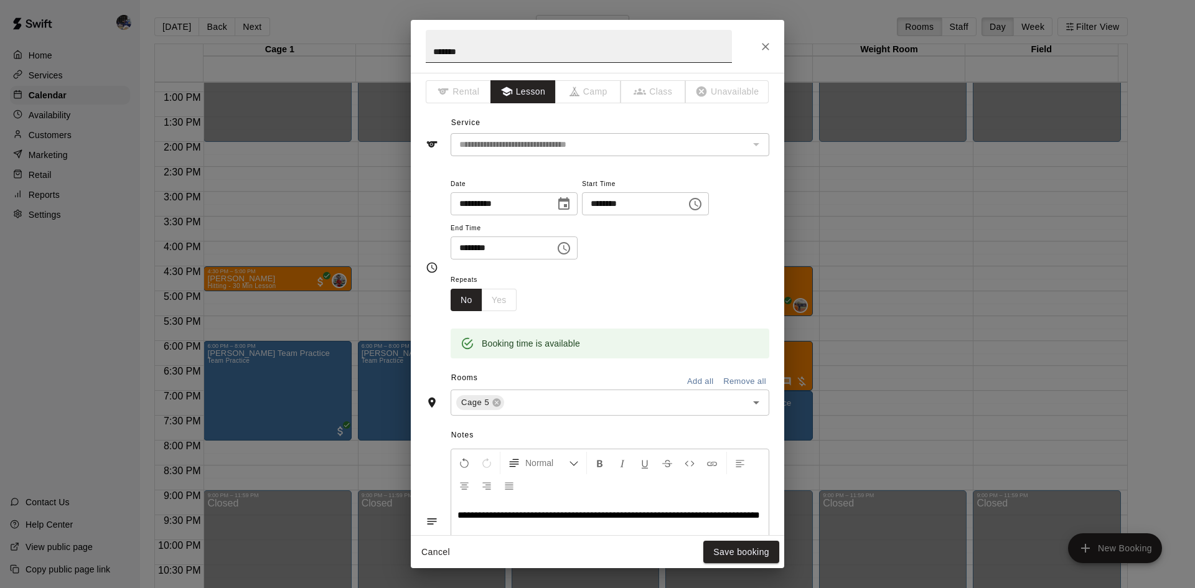
click at [528, 55] on input "*******" at bounding box center [579, 46] width 306 height 33
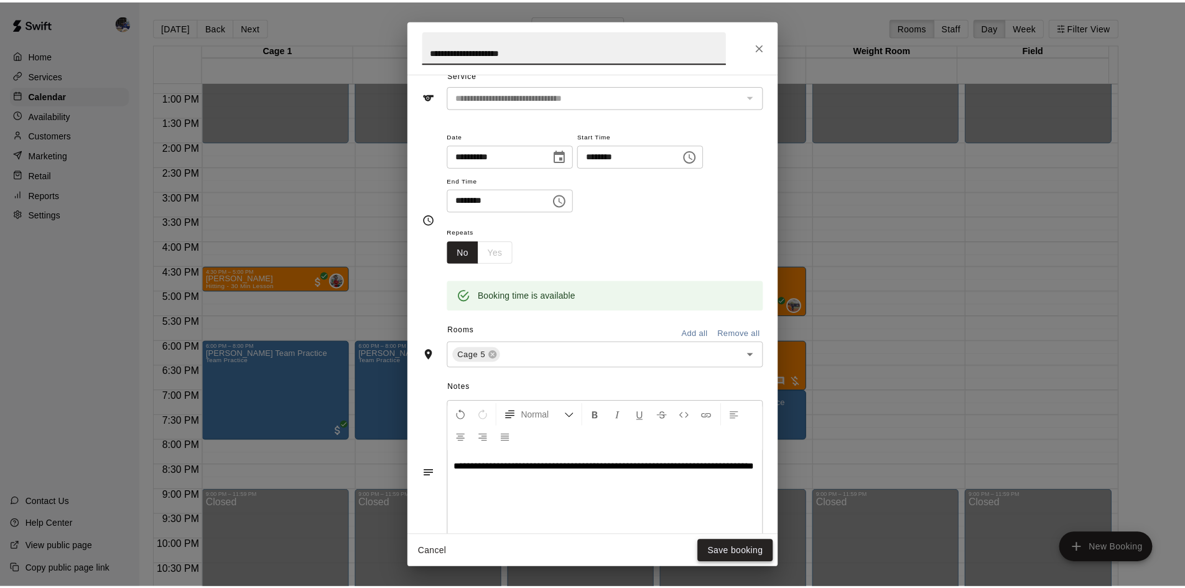
scroll to position [204, 0]
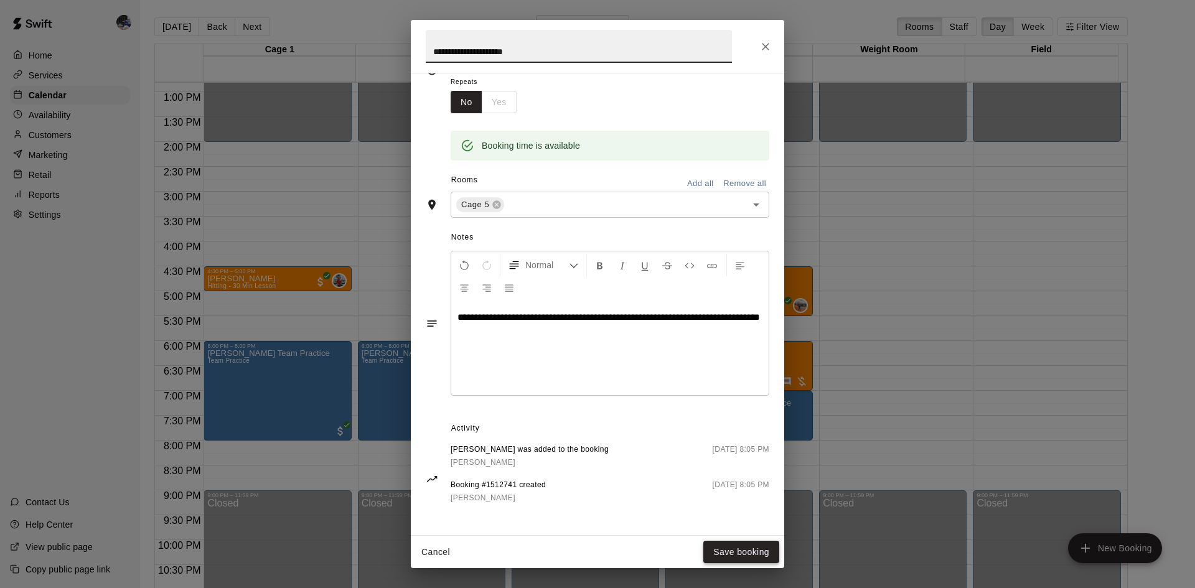
type input "**********"
click at [734, 552] on button "Save booking" at bounding box center [741, 552] width 76 height 23
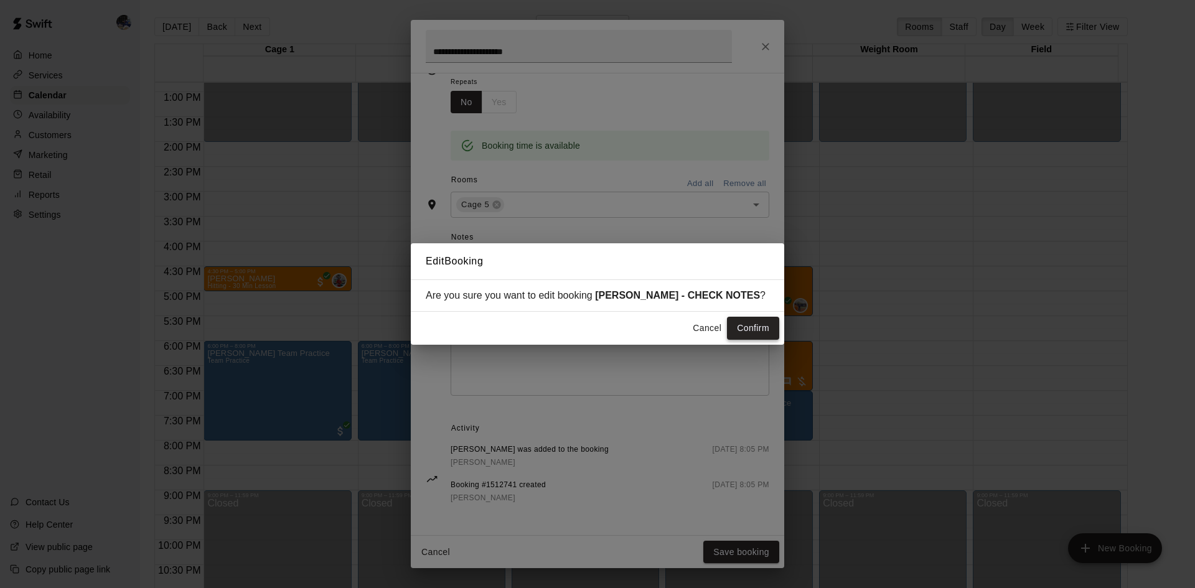
click at [755, 326] on button "Confirm" at bounding box center [753, 328] width 52 height 23
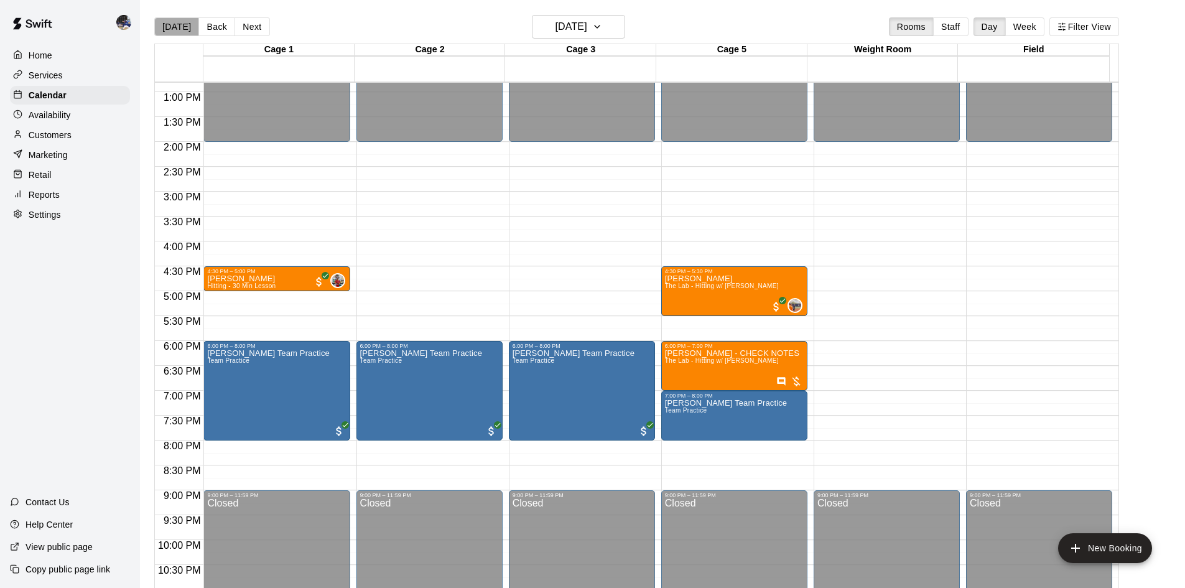
click at [177, 29] on button "[DATE]" at bounding box center [176, 26] width 45 height 19
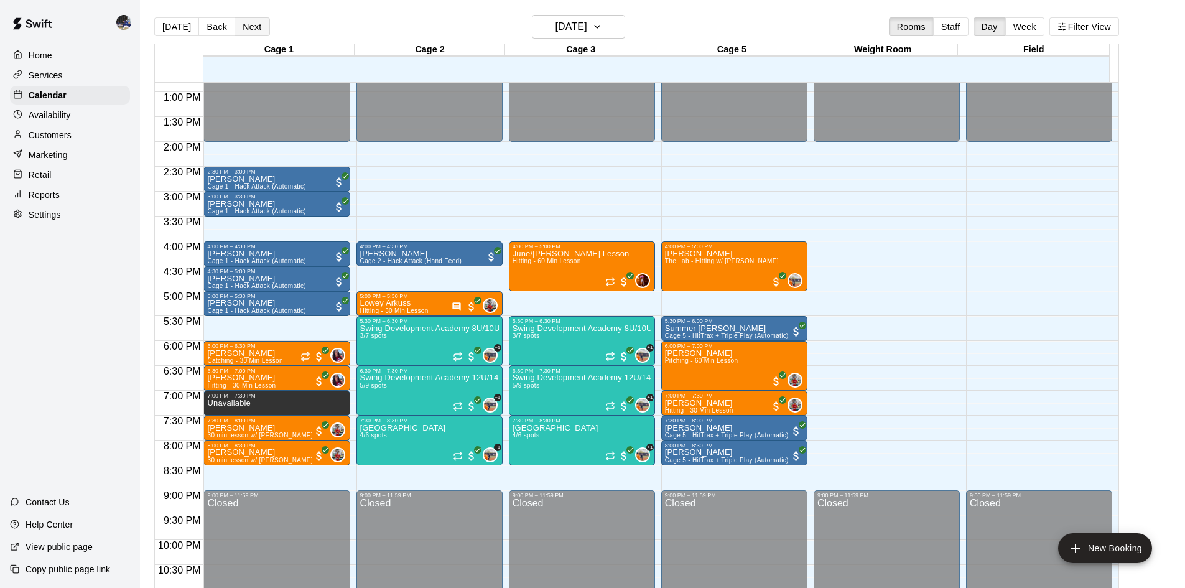
click at [246, 26] on button "Next" at bounding box center [252, 26] width 35 height 19
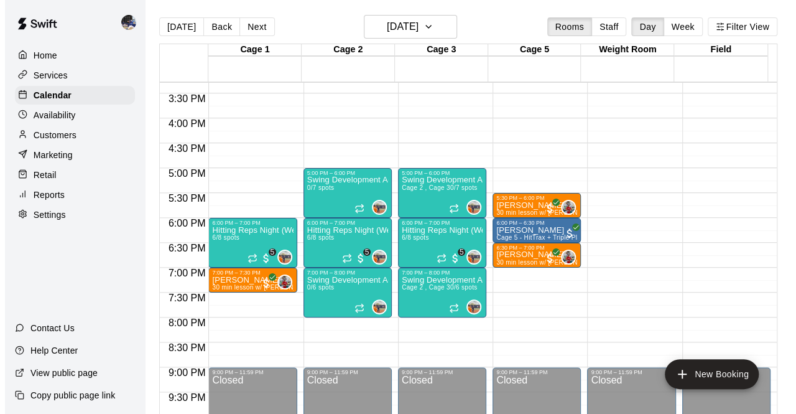
scroll to position [762, 0]
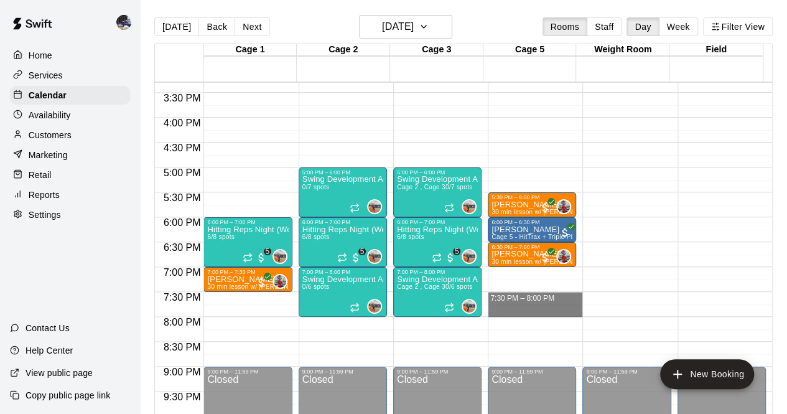
drag, startPoint x: 496, startPoint y: 293, endPoint x: 500, endPoint y: 304, distance: 11.6
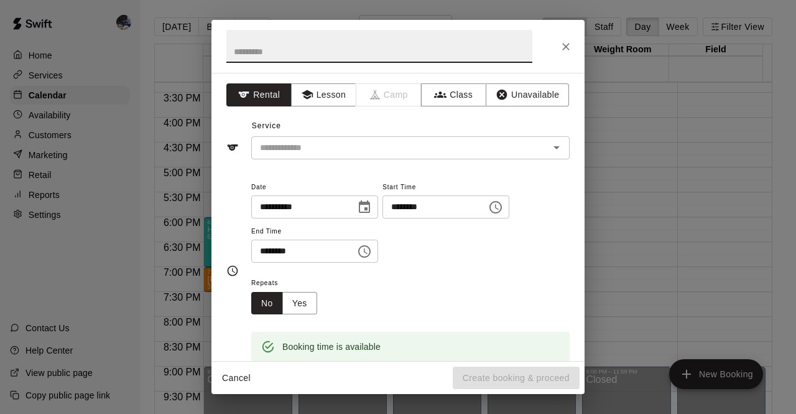
click at [315, 47] on input "text" at bounding box center [379, 46] width 306 height 33
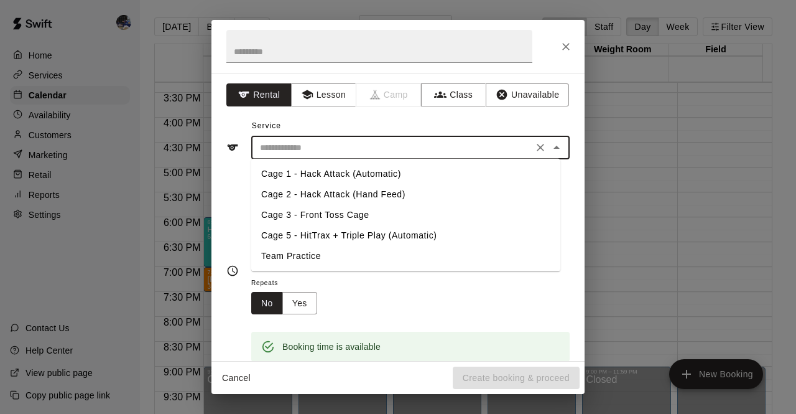
click at [327, 145] on input "text" at bounding box center [392, 148] width 274 height 16
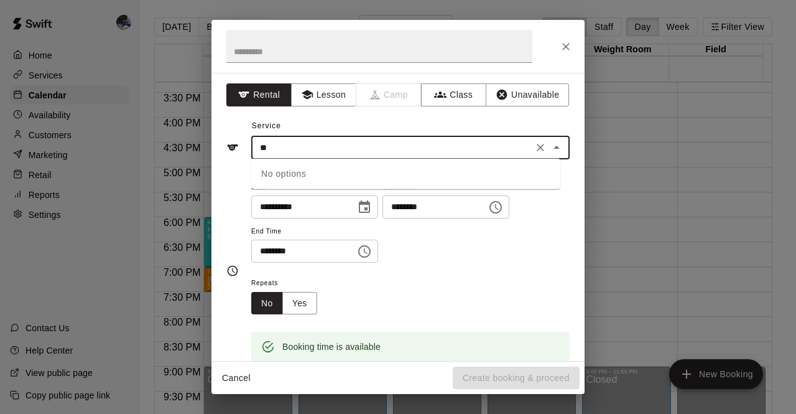
type input "*"
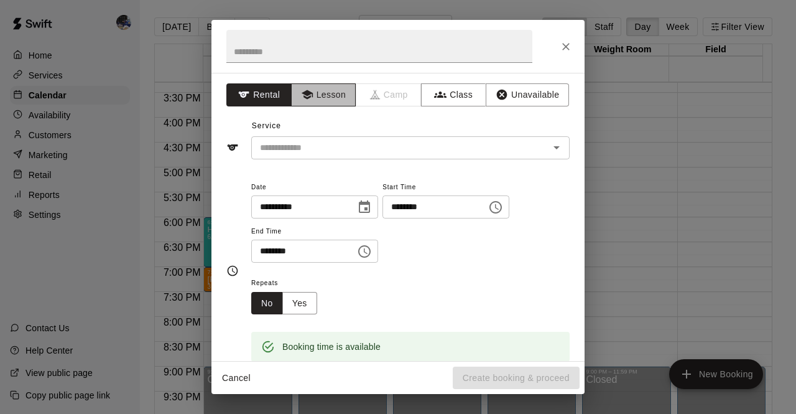
click at [325, 94] on button "Lesson" at bounding box center [323, 94] width 65 height 23
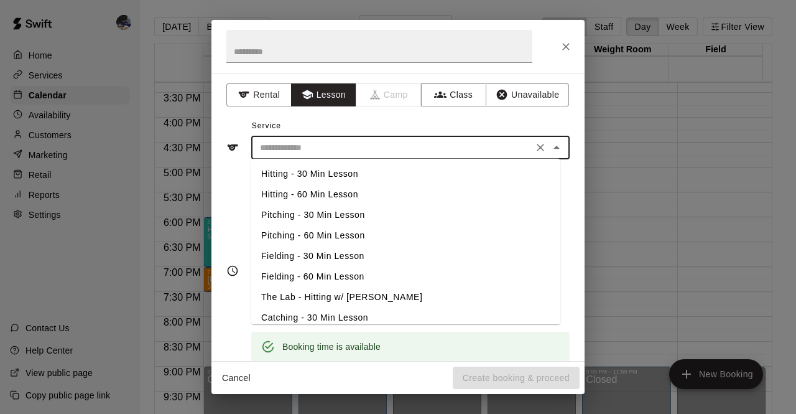
click at [337, 146] on input "text" at bounding box center [392, 148] width 274 height 16
click at [328, 212] on li "Pitching - 30 Min Lesson" at bounding box center [405, 215] width 309 height 21
type input "**********"
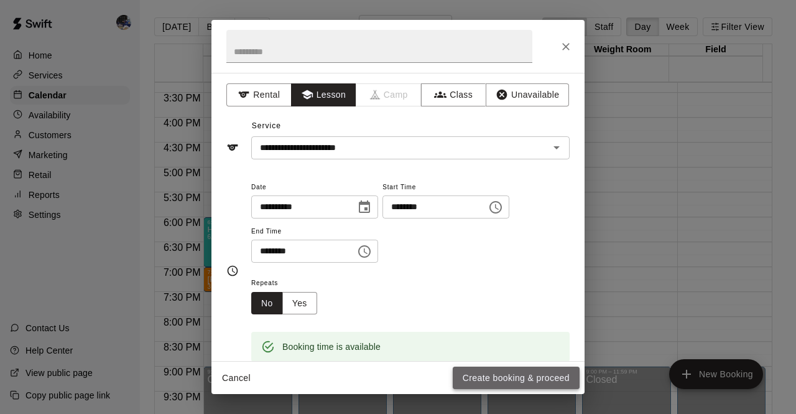
click at [505, 375] on button "Create booking & proceed" at bounding box center [516, 377] width 127 height 23
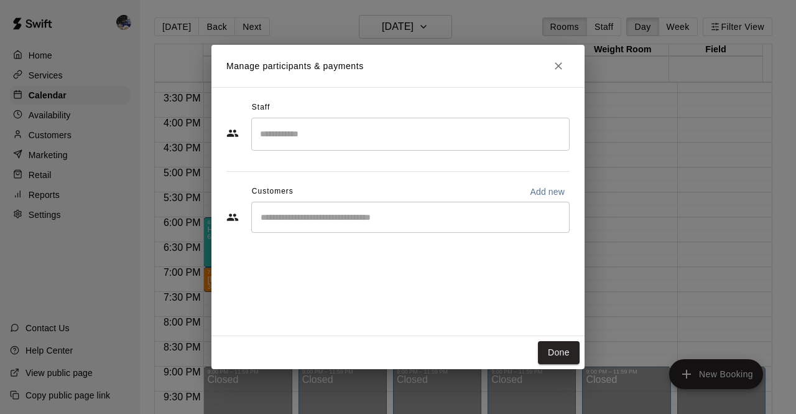
click at [280, 133] on input "Search staff" at bounding box center [410, 134] width 307 height 22
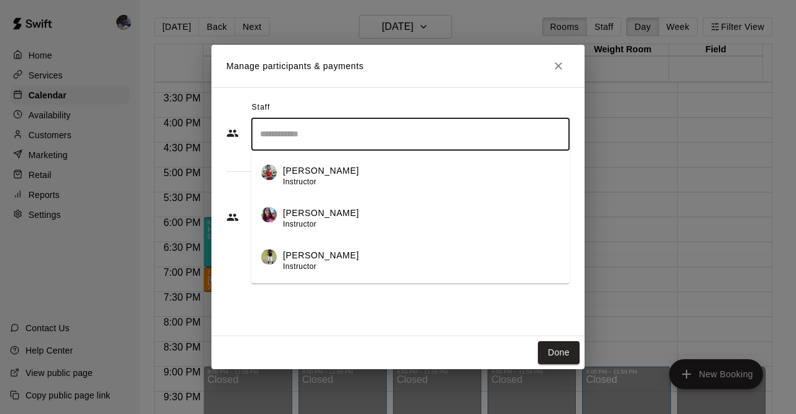
click at [299, 182] on span "Instructor" at bounding box center [300, 181] width 34 height 9
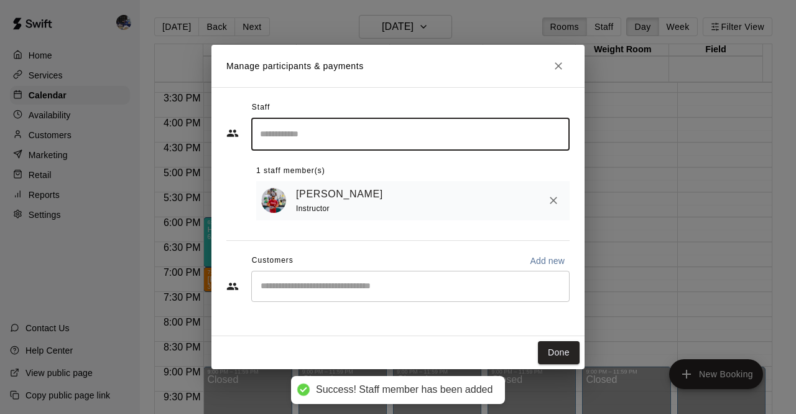
click at [358, 280] on div "​" at bounding box center [410, 286] width 319 height 31
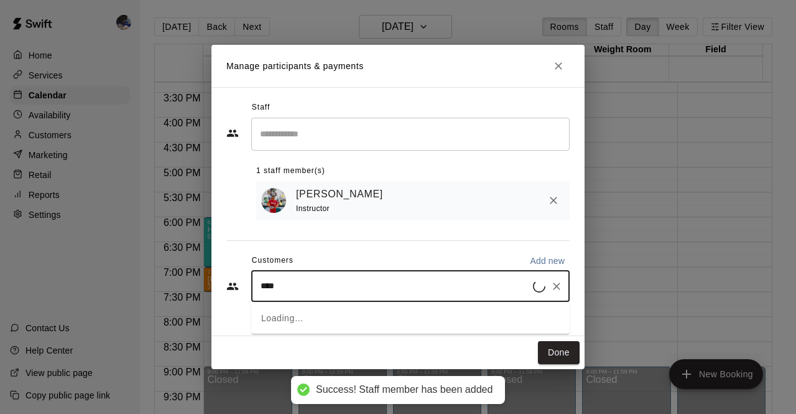
type input "*****"
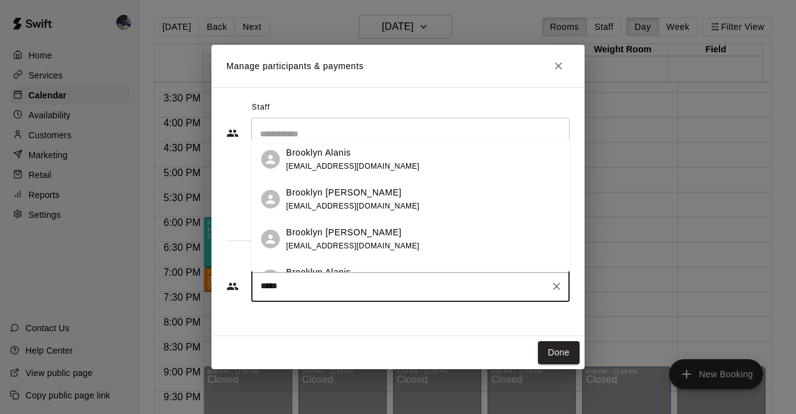
click at [359, 201] on div "Brooklyn Climer summerirwin87@gmail.com" at bounding box center [353, 199] width 134 height 27
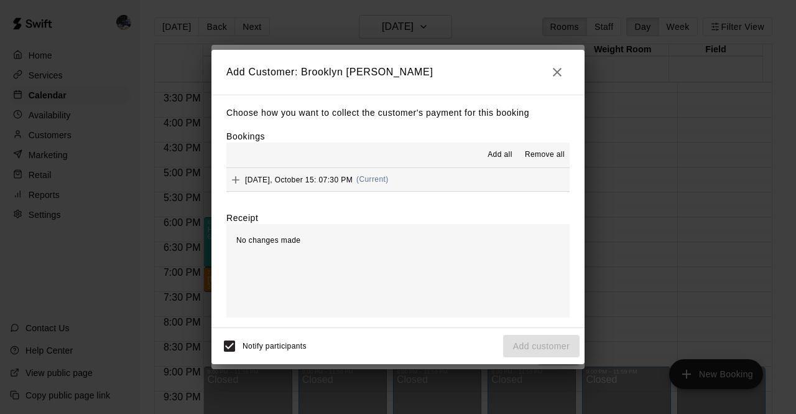
click at [345, 184] on span "Wednesday, October 15: 07:30 PM" at bounding box center [299, 179] width 108 height 9
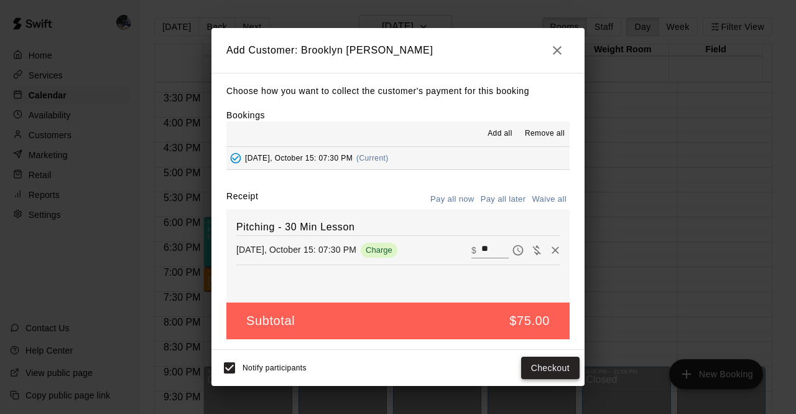
click at [541, 366] on button "Checkout" at bounding box center [550, 368] width 58 height 23
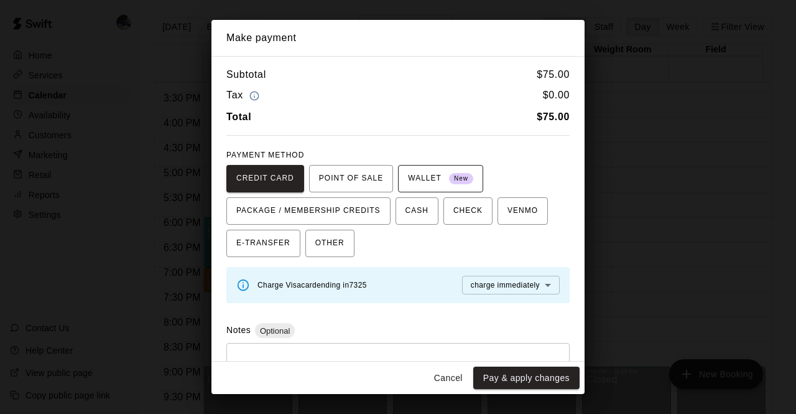
click at [417, 185] on span "WALLET New" at bounding box center [440, 179] width 65 height 20
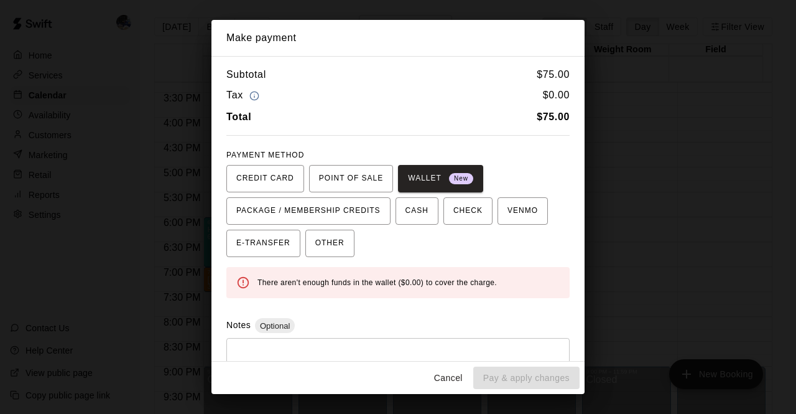
click at [442, 384] on button "Cancel" at bounding box center [449, 377] width 40 height 23
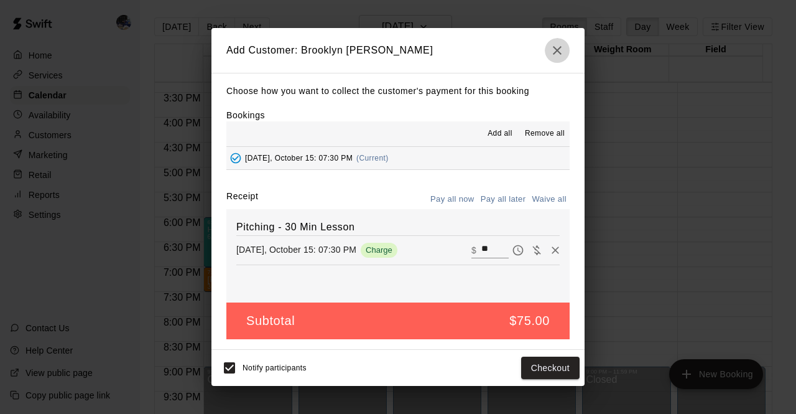
click at [557, 55] on icon "button" at bounding box center [557, 50] width 15 height 15
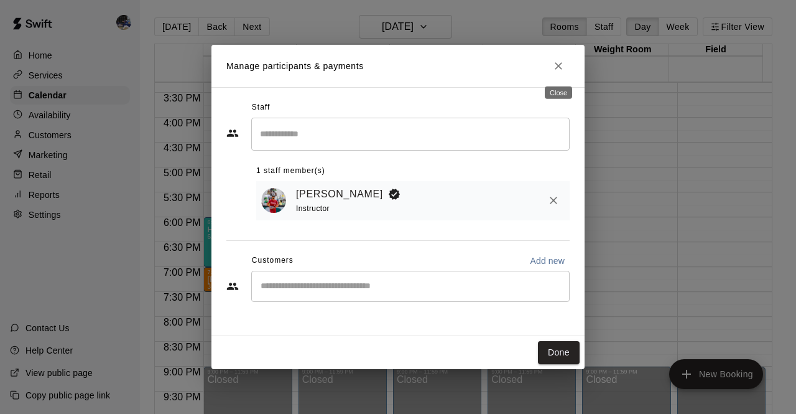
click at [557, 64] on icon "Close" at bounding box center [558, 66] width 12 height 12
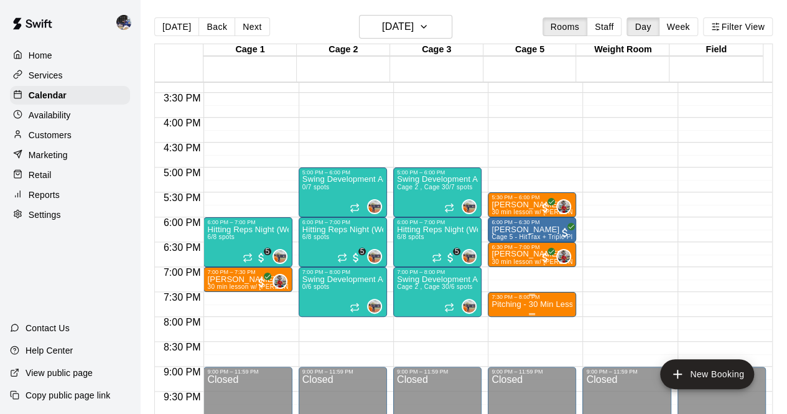
click at [513, 304] on p "Pitching - 30 Min Lesson" at bounding box center [532, 304] width 81 height 0
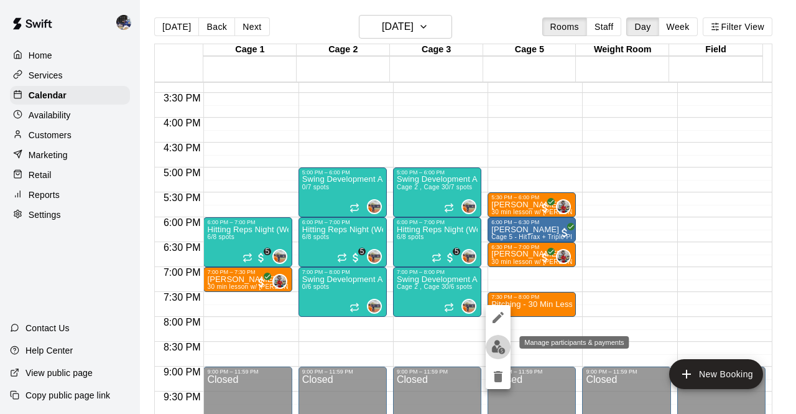
click at [495, 343] on img "edit" at bounding box center [499, 347] width 14 height 14
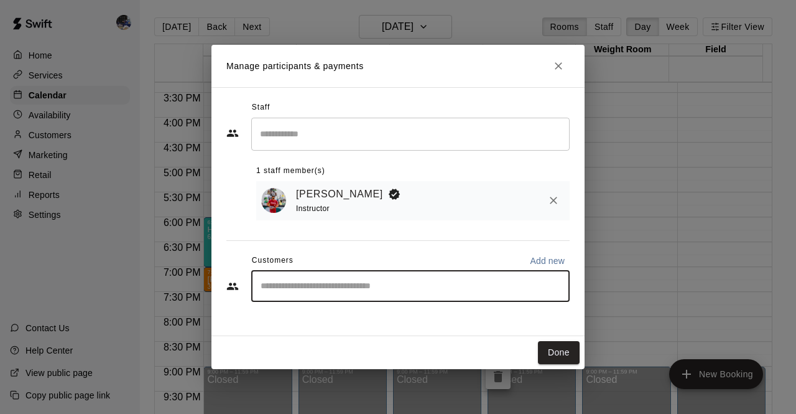
click at [348, 292] on input "Start typing to search customers..." at bounding box center [410, 286] width 307 height 12
type input "******"
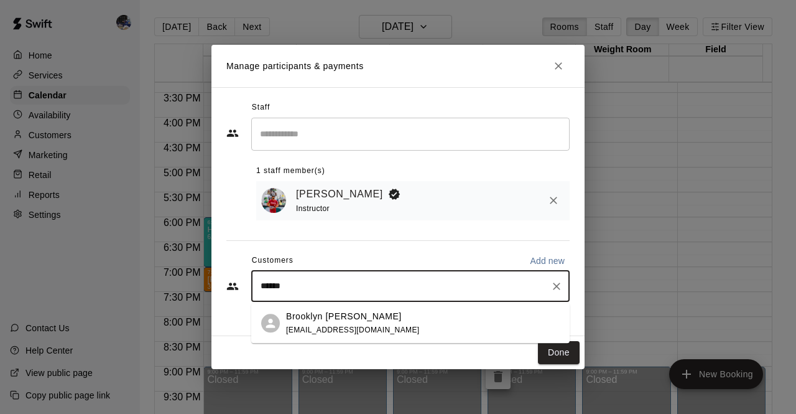
click at [353, 329] on span "summerirwin87@gmail.com" at bounding box center [353, 329] width 134 height 9
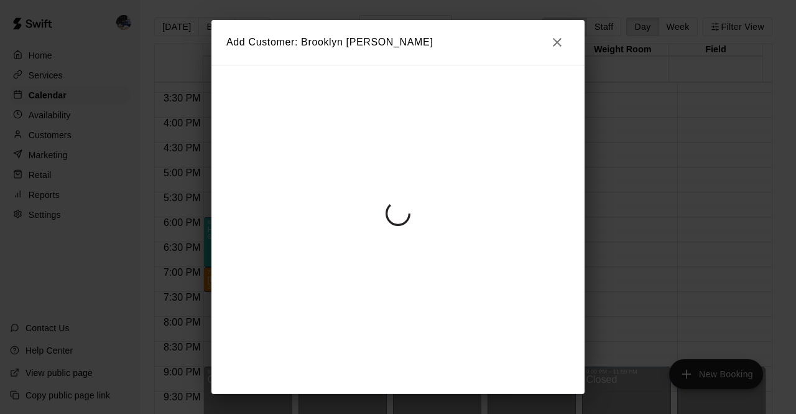
scroll to position [0, 0]
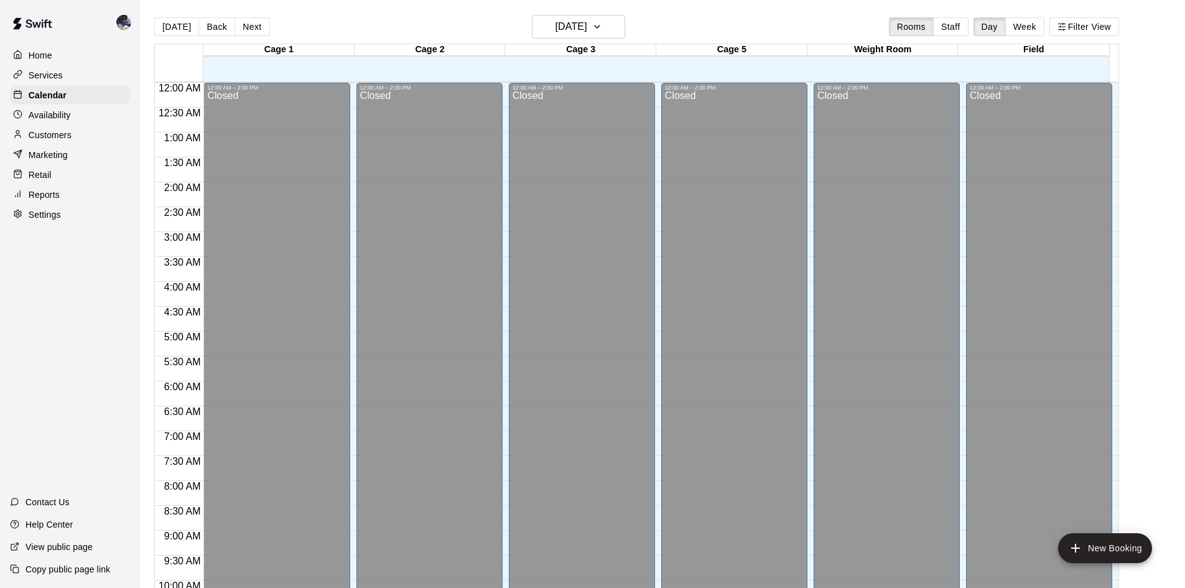
scroll to position [638, 0]
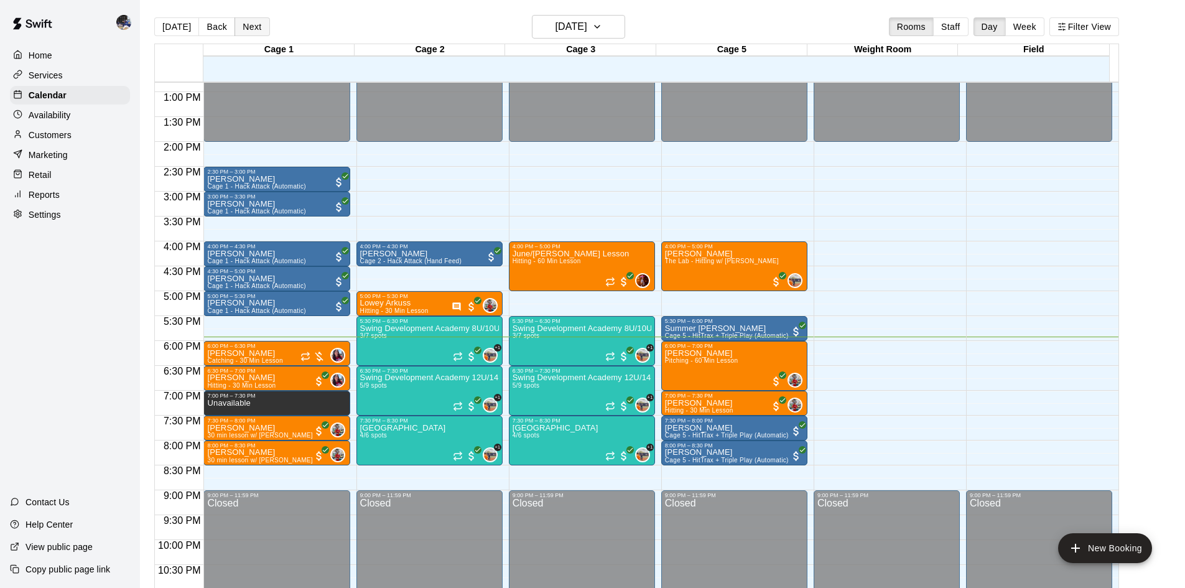
click at [257, 25] on button "Next" at bounding box center [252, 26] width 35 height 19
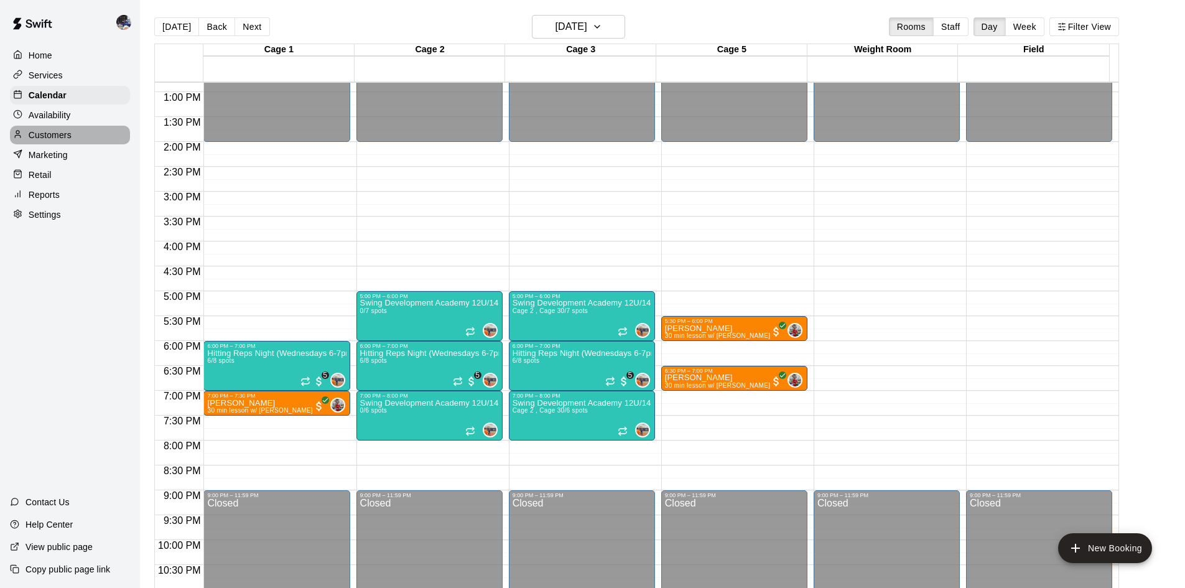
click at [60, 133] on p "Customers" at bounding box center [50, 135] width 43 height 12
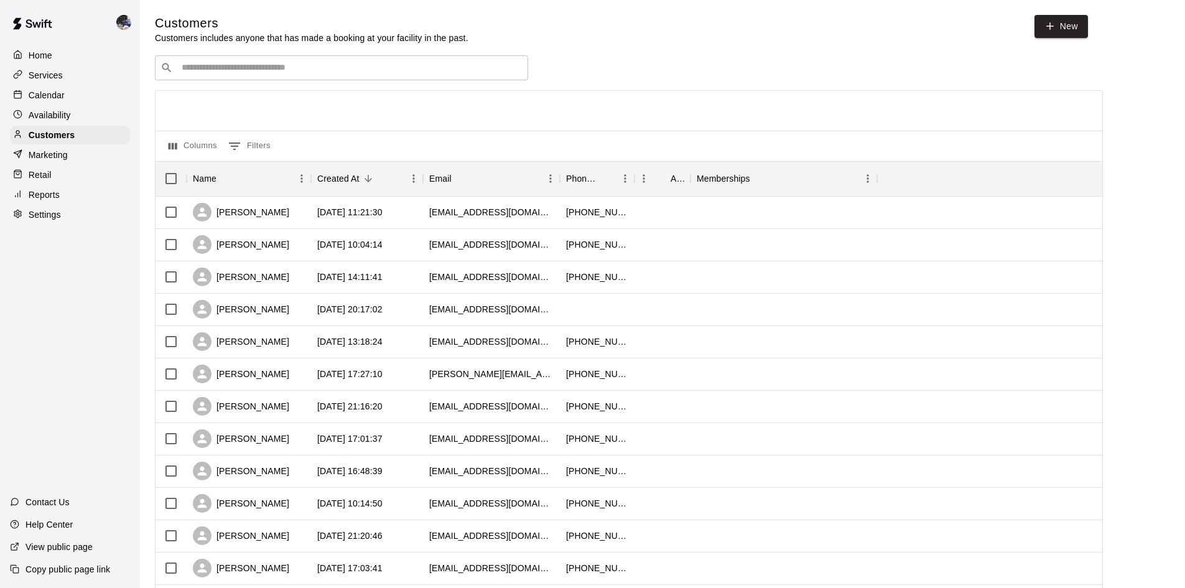
click at [305, 72] on input "Search customers by name or email" at bounding box center [350, 68] width 345 height 12
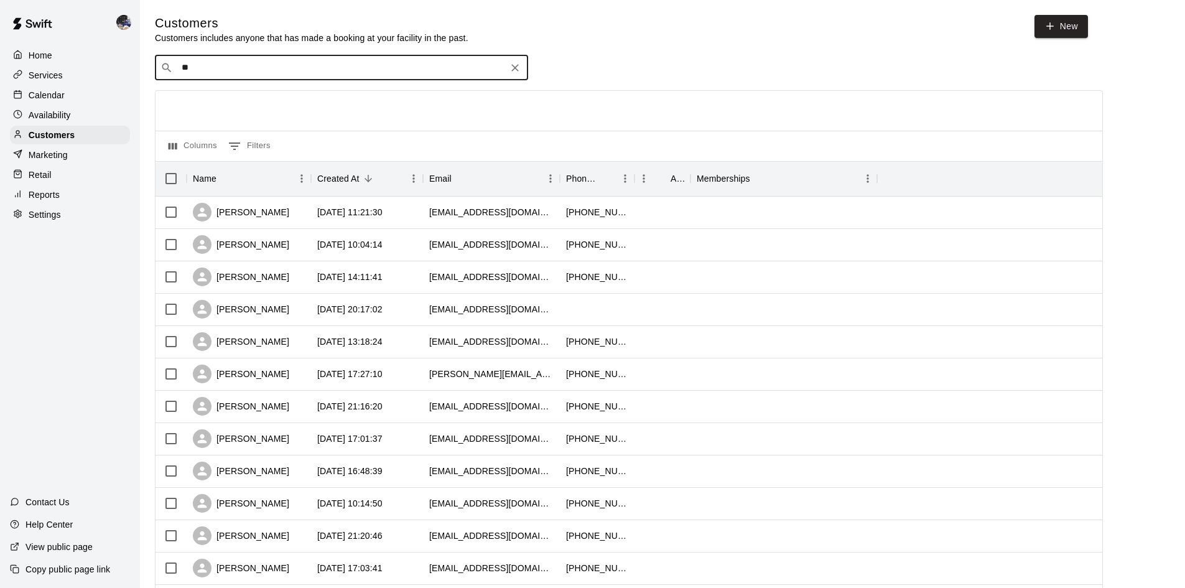
type input "***"
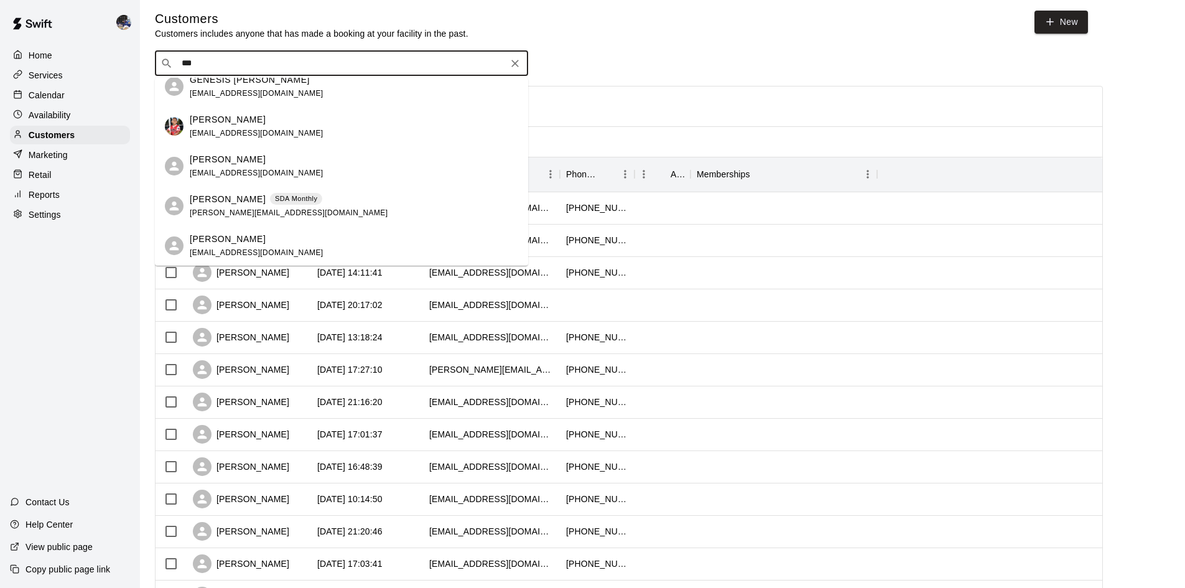
scroll to position [6, 0]
click at [248, 197] on p "Genevieve Sanchez" at bounding box center [228, 198] width 76 height 13
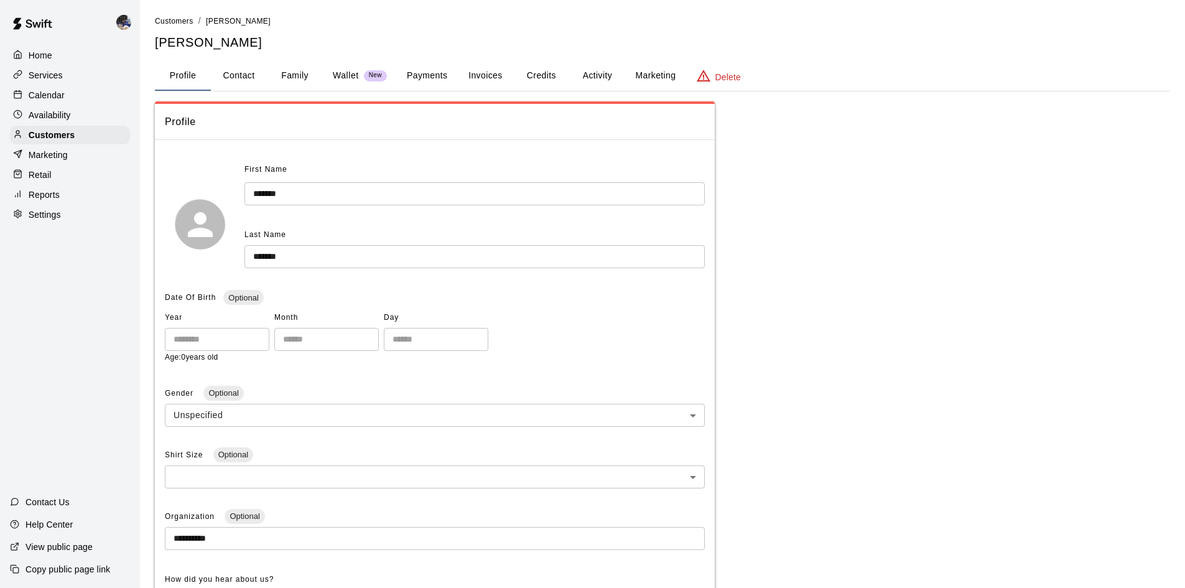
scroll to position [1, 0]
click at [594, 70] on button "Activity" at bounding box center [597, 75] width 56 height 30
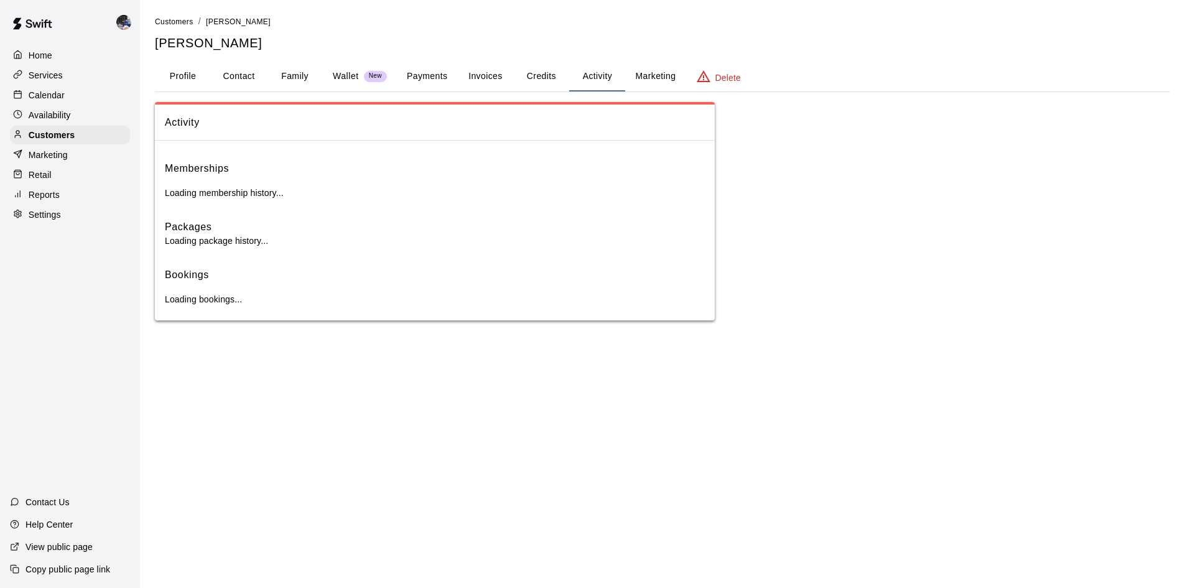
scroll to position [0, 0]
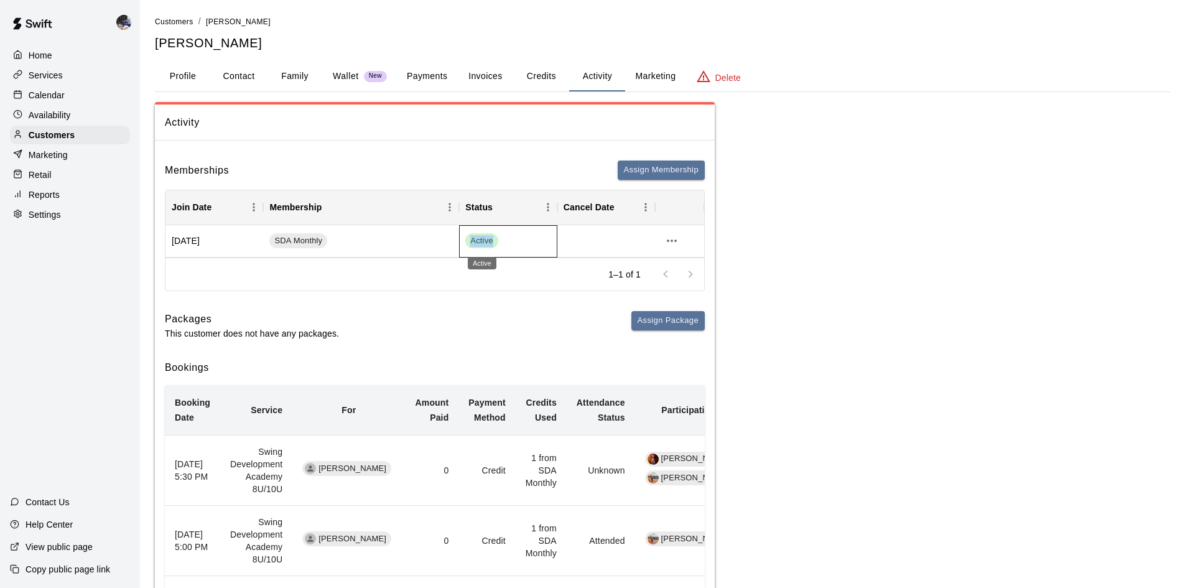
drag, startPoint x: 493, startPoint y: 240, endPoint x: 468, endPoint y: 237, distance: 25.1
click at [468, 237] on span "Active" at bounding box center [481, 241] width 32 height 12
click at [67, 100] on div "Calendar" at bounding box center [70, 95] width 120 height 19
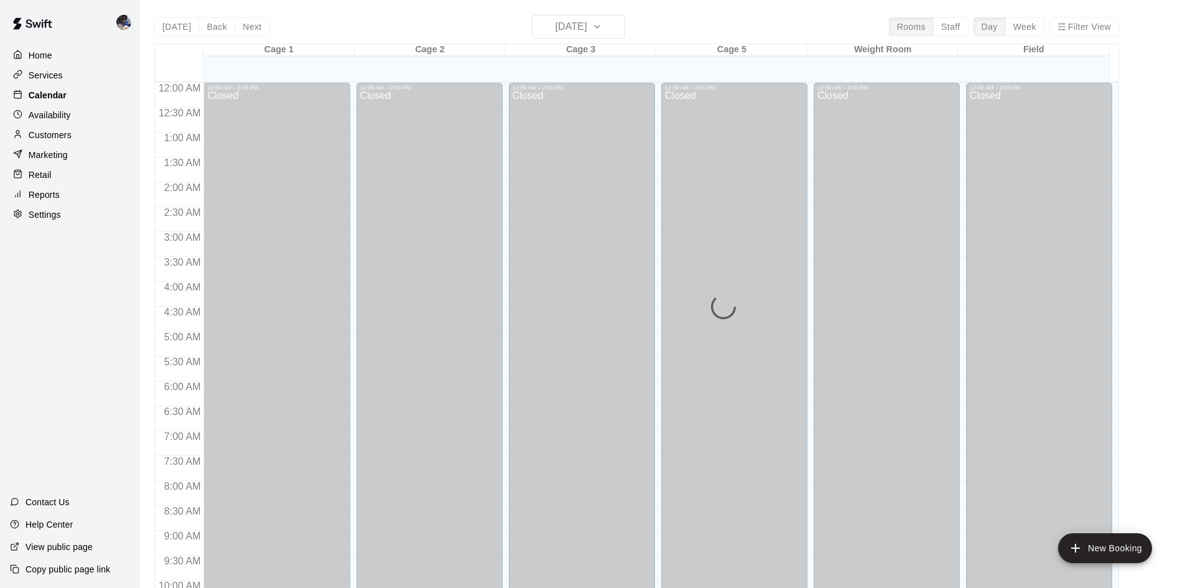
scroll to position [638, 0]
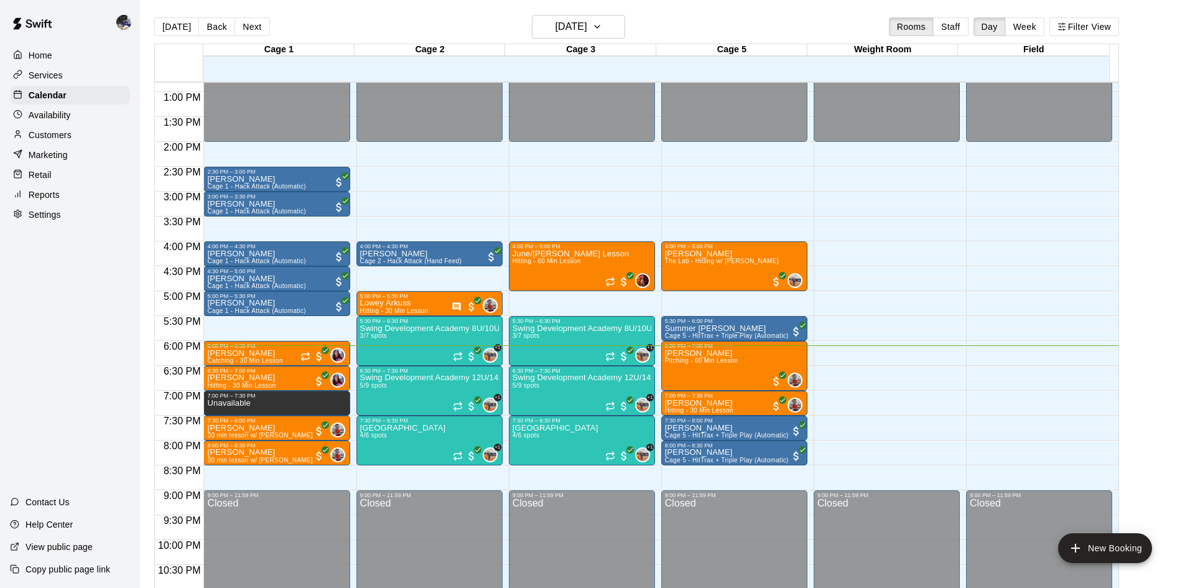
click at [51, 135] on p "Customers" at bounding box center [50, 135] width 43 height 12
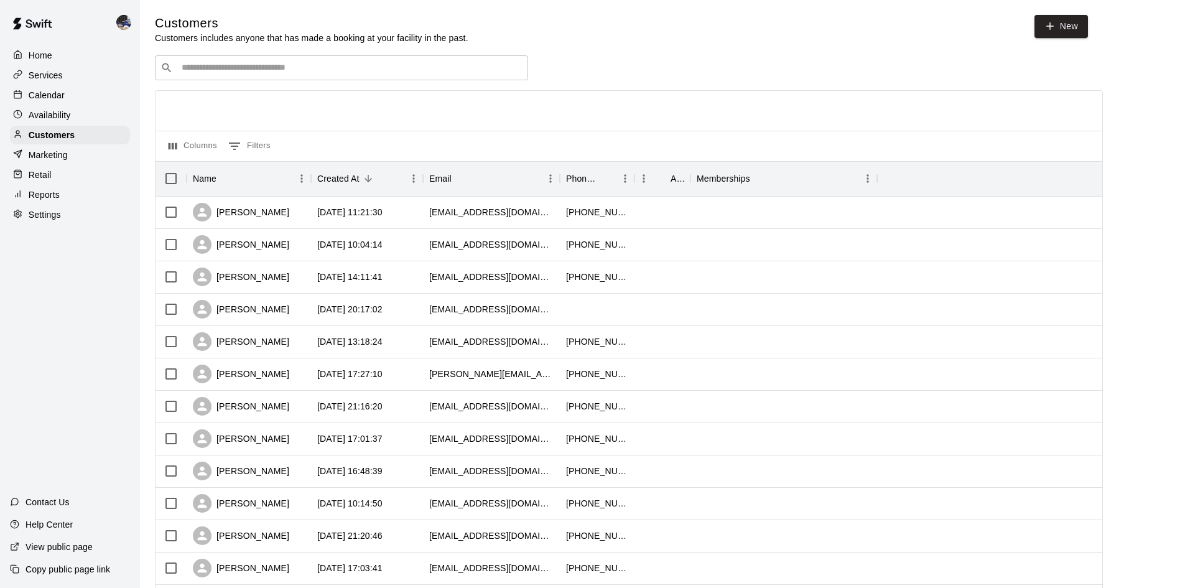
click at [271, 67] on input "Search customers by name or email" at bounding box center [350, 68] width 345 height 12
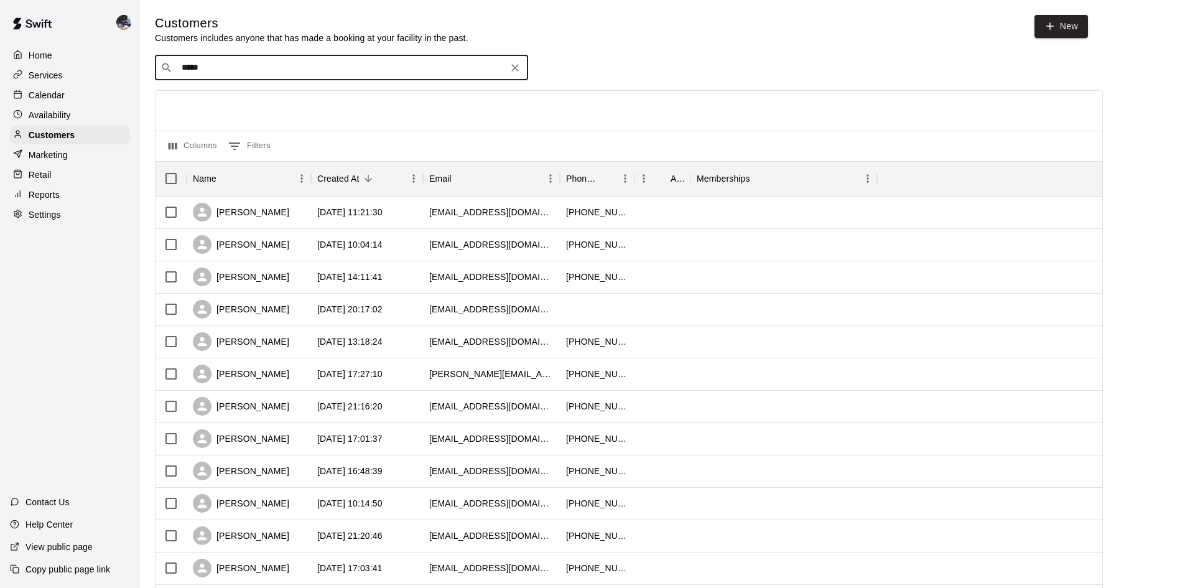
type input "******"
click at [259, 103] on div "Brooklyn [PERSON_NAME] [EMAIL_ADDRESS][DOMAIN_NAME]" at bounding box center [257, 102] width 134 height 27
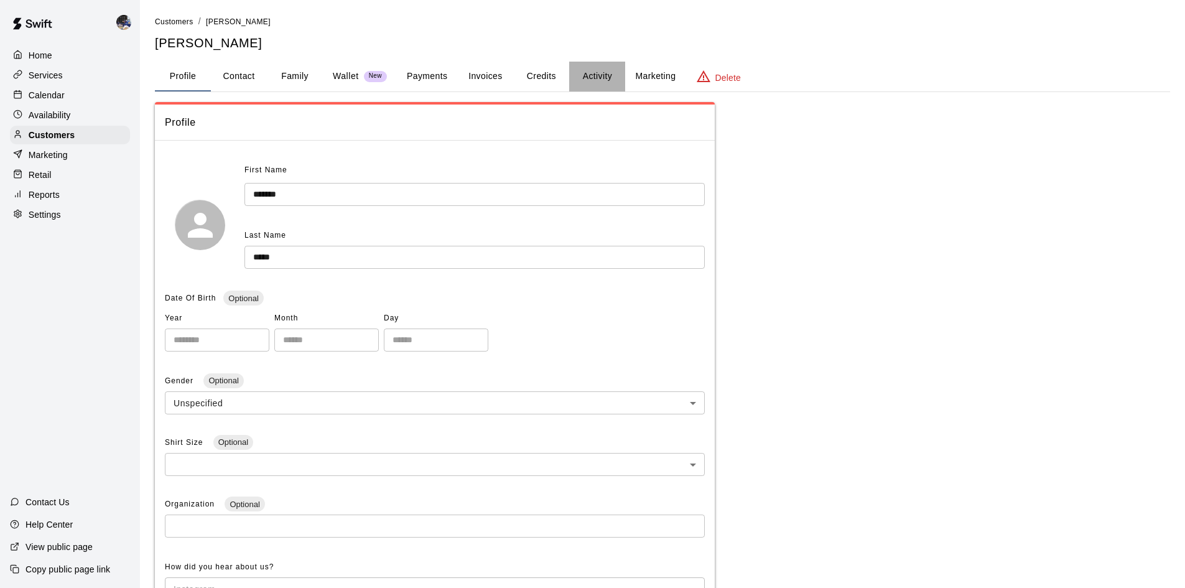
click at [583, 84] on button "Activity" at bounding box center [597, 77] width 56 height 30
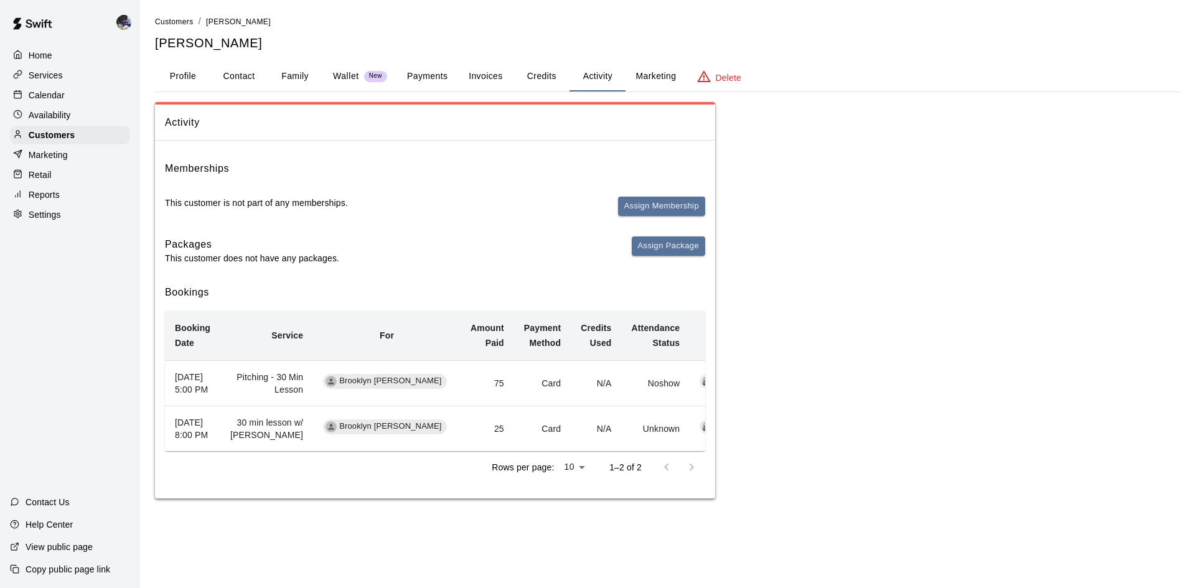
click at [45, 99] on p "Calendar" at bounding box center [47, 95] width 36 height 12
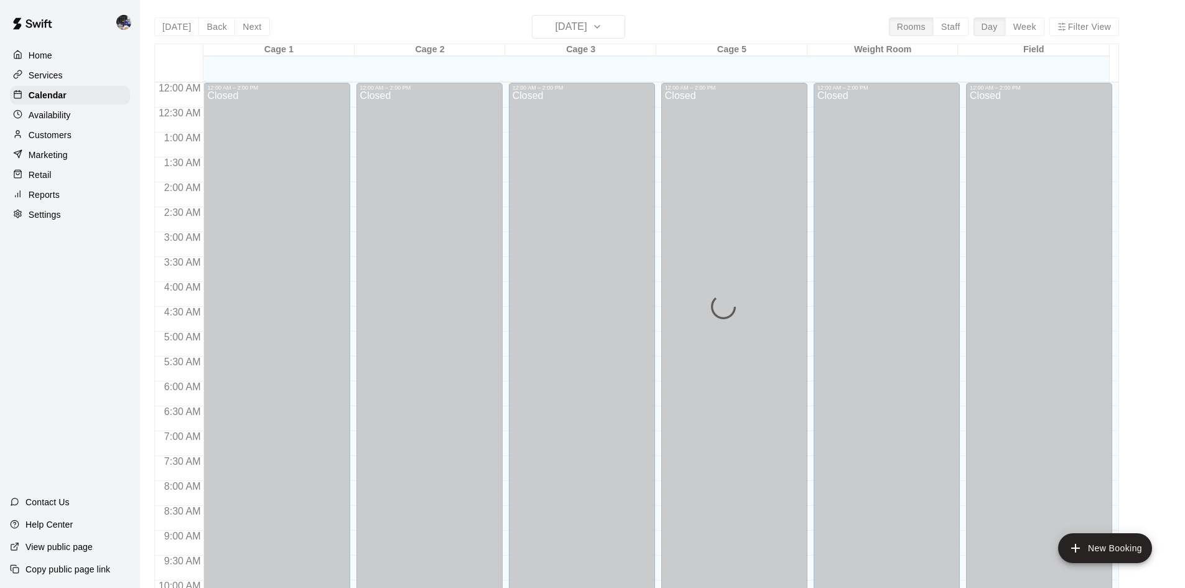
scroll to position [638, 0]
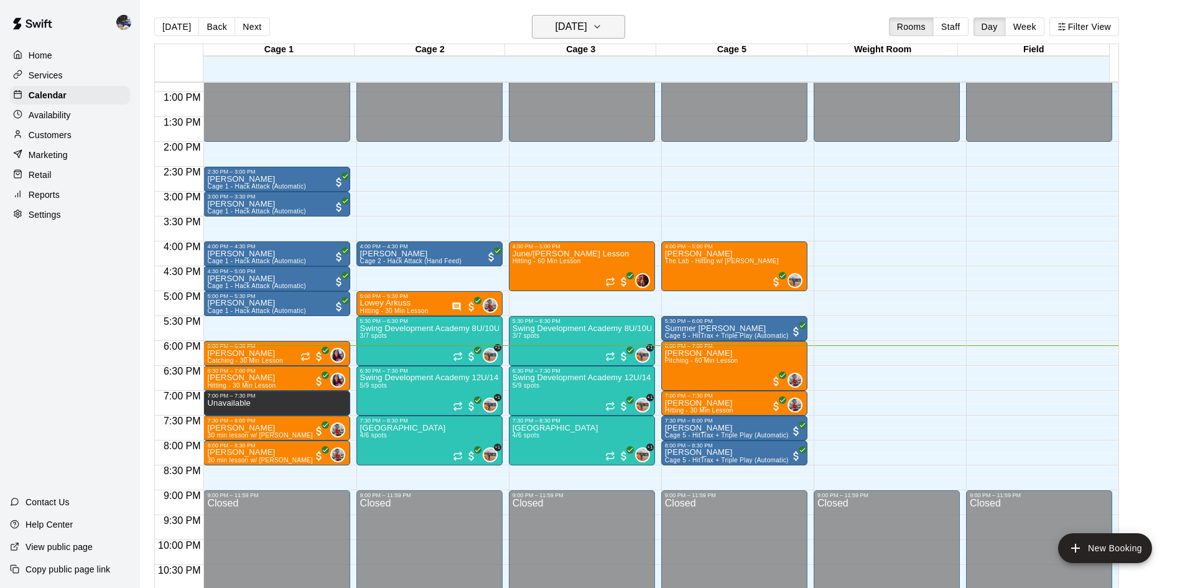
click at [574, 28] on h6 "[DATE]" at bounding box center [572, 26] width 32 height 17
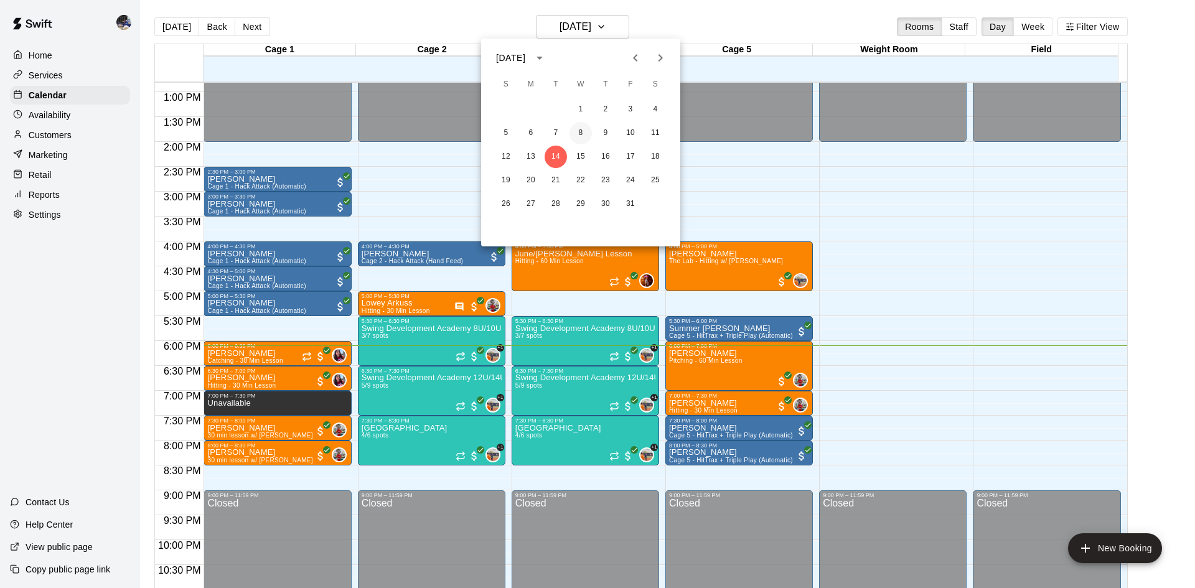
click at [575, 133] on button "8" at bounding box center [580, 133] width 22 height 22
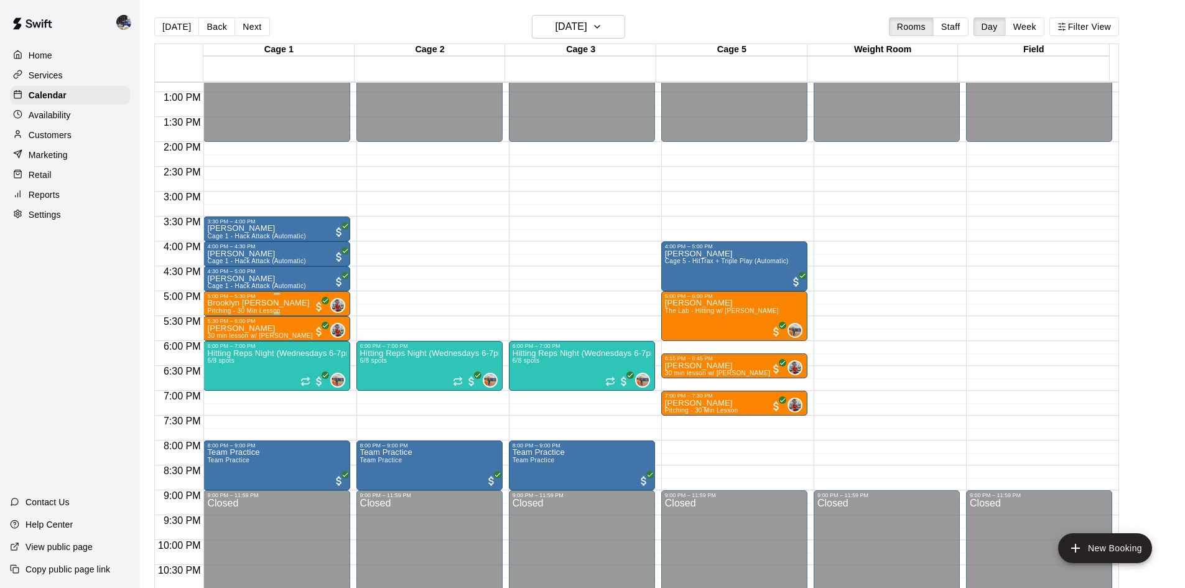
click at [249, 295] on div at bounding box center [276, 294] width 139 height 2
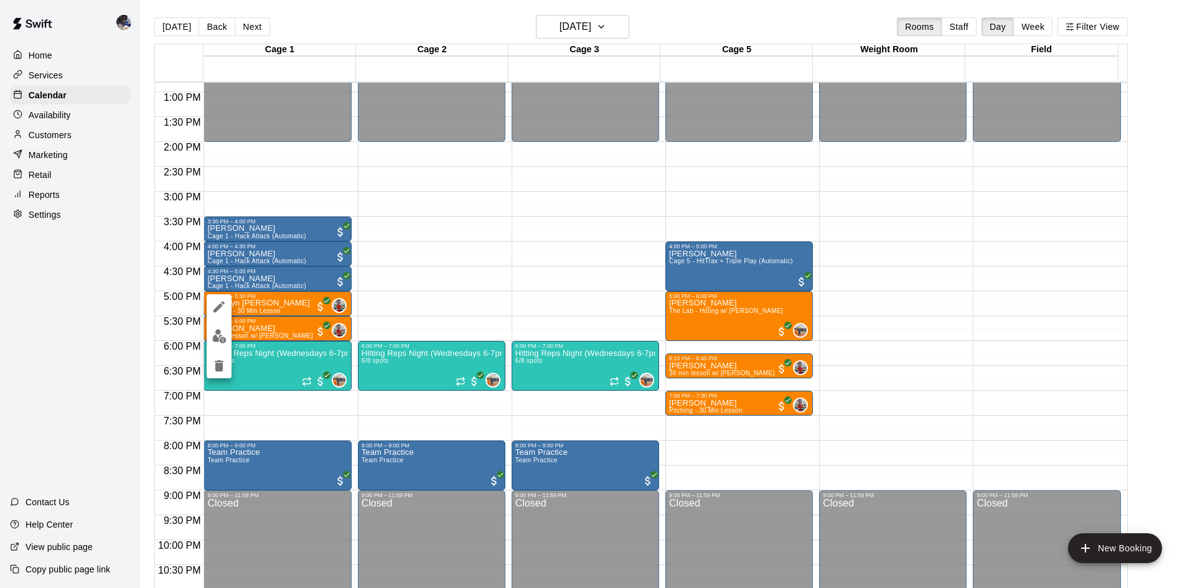
click at [312, 311] on div at bounding box center [597, 294] width 1195 height 588
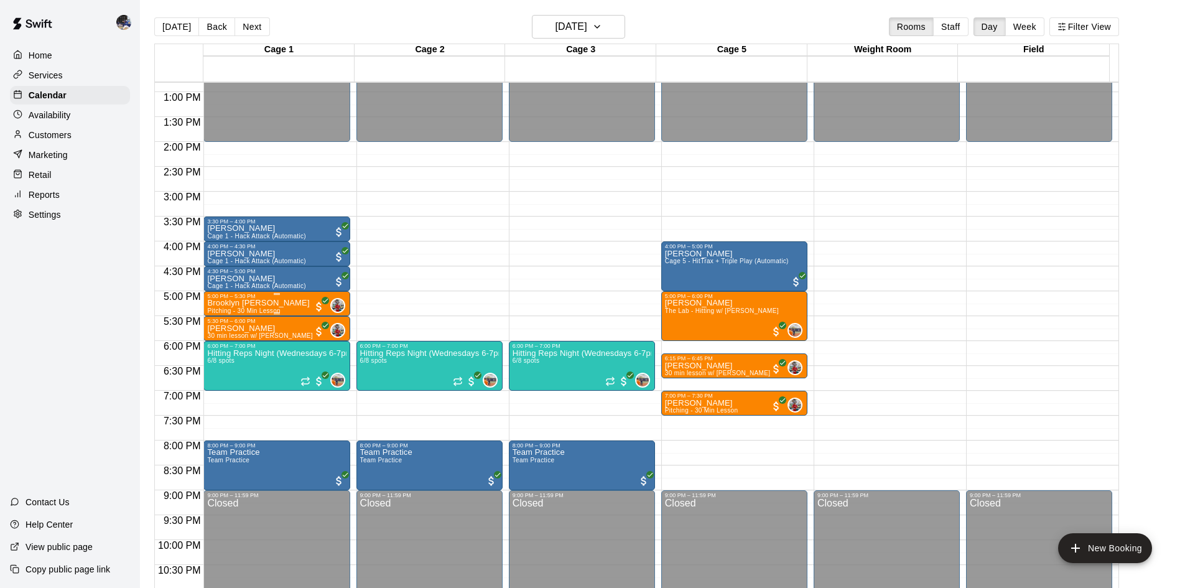
click at [274, 305] on div "Brooklyn Climer Pitching - 30 Min Lesson" at bounding box center [258, 593] width 102 height 588
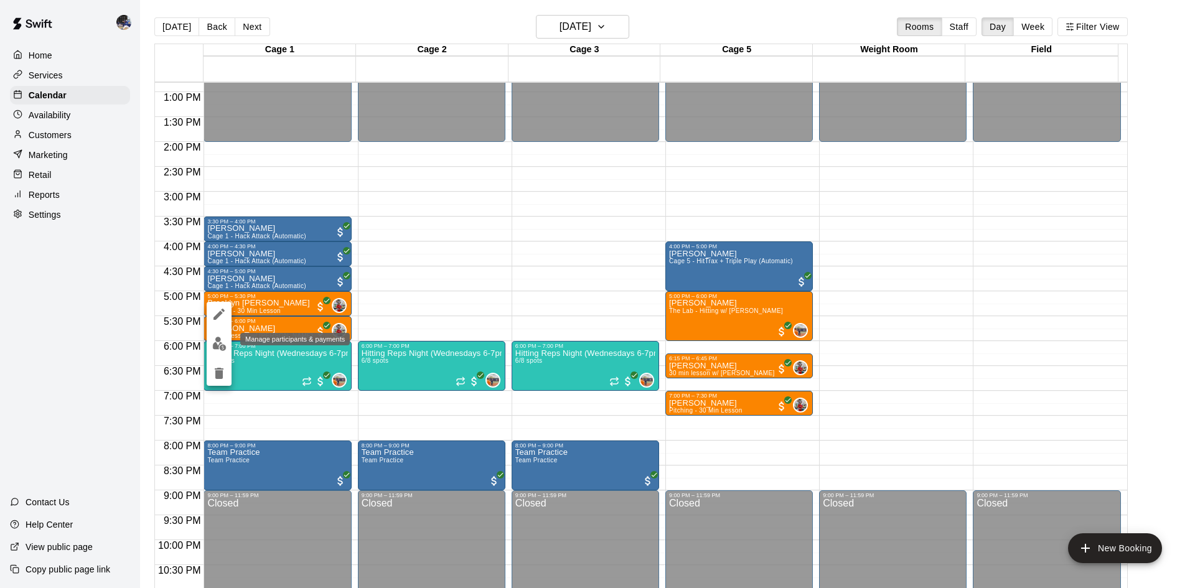
click at [220, 340] on img "edit" at bounding box center [219, 344] width 14 height 14
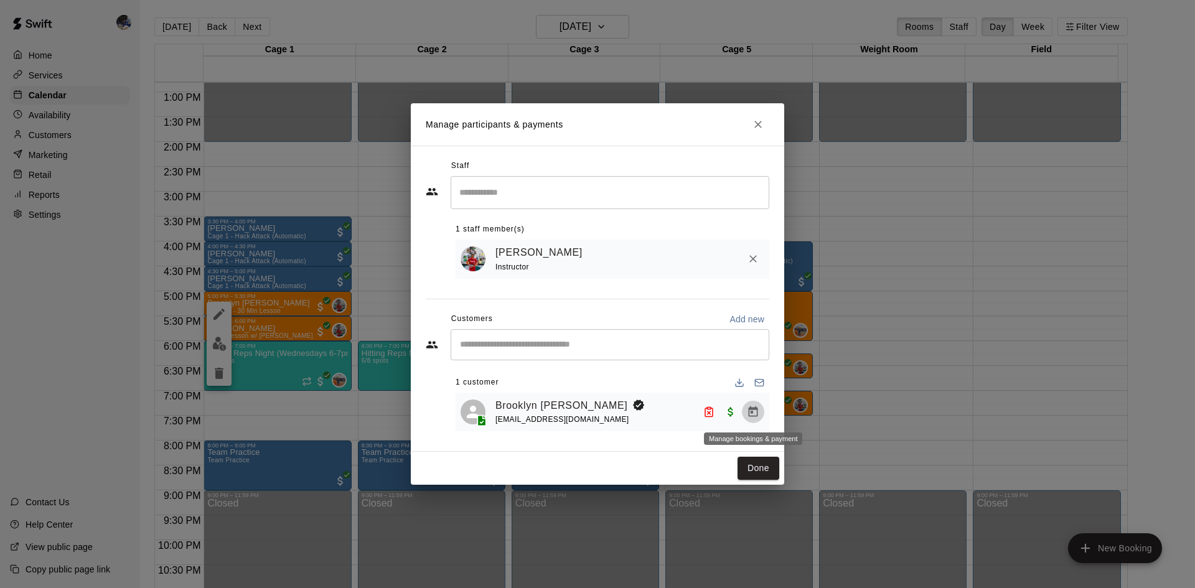
click at [753, 417] on icon "Manage bookings & payment" at bounding box center [752, 411] width 9 height 11
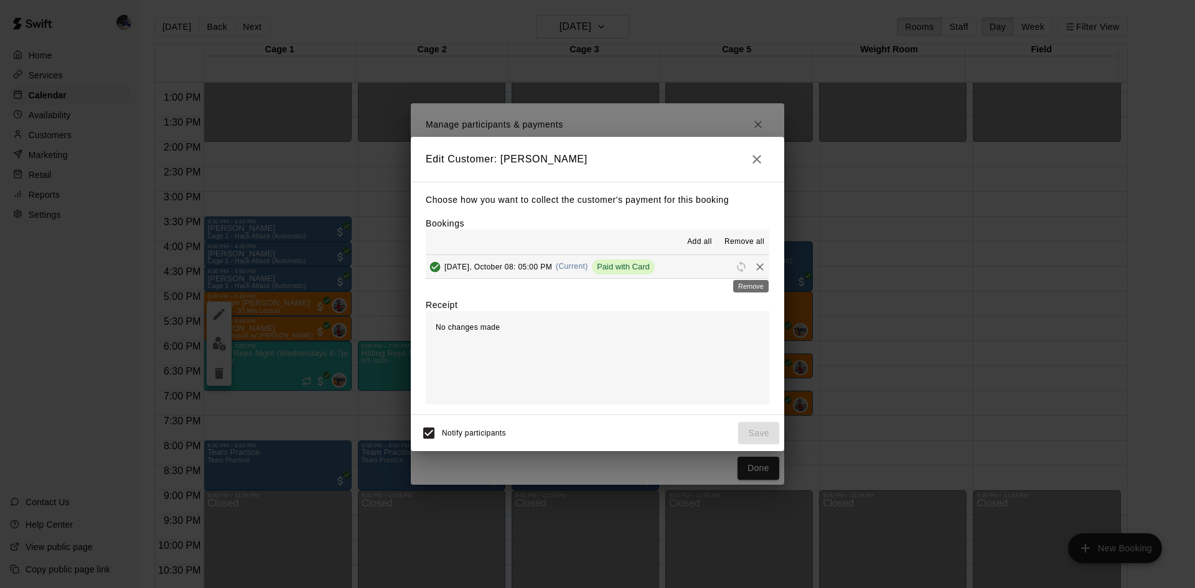
click at [753, 268] on icon "Remove" at bounding box center [759, 267] width 12 height 12
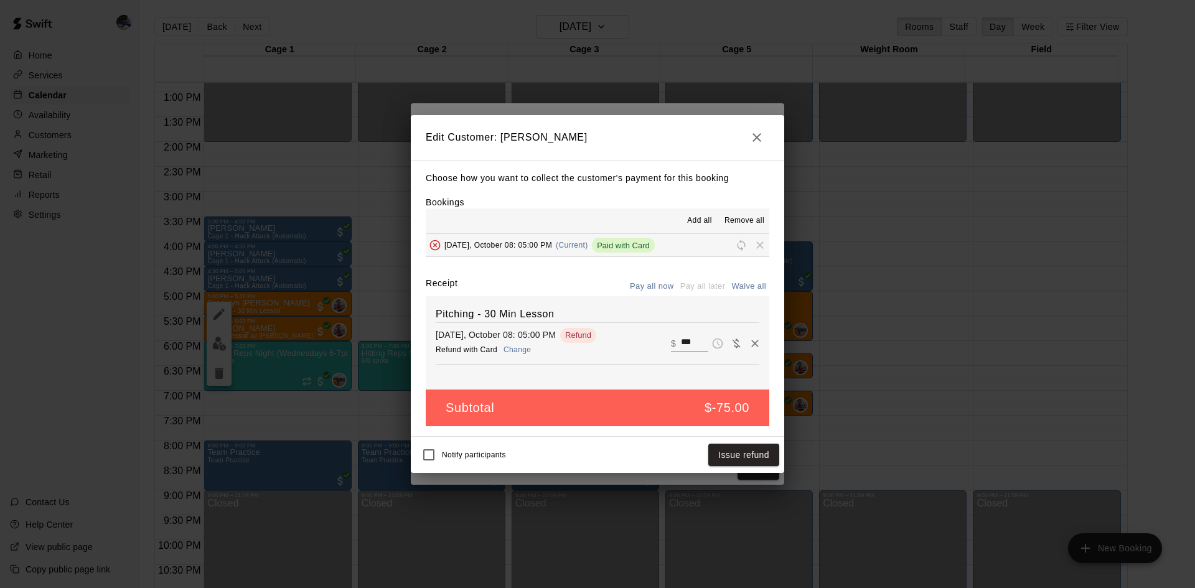
click at [509, 353] on button "Change" at bounding box center [517, 350] width 40 height 18
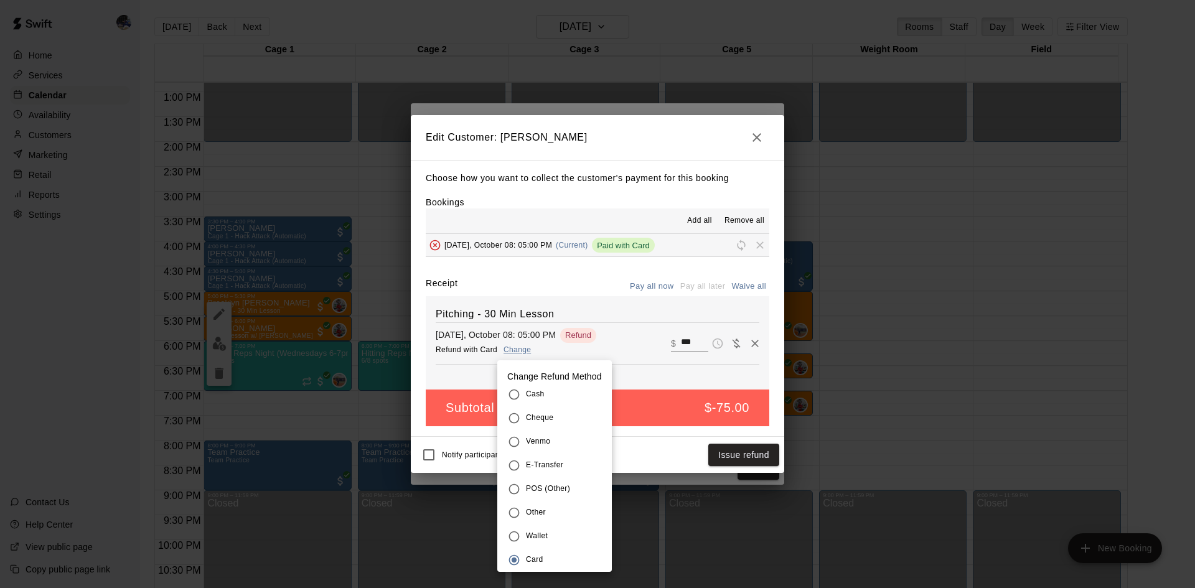
click at [535, 533] on span "Wallet" at bounding box center [537, 536] width 22 height 12
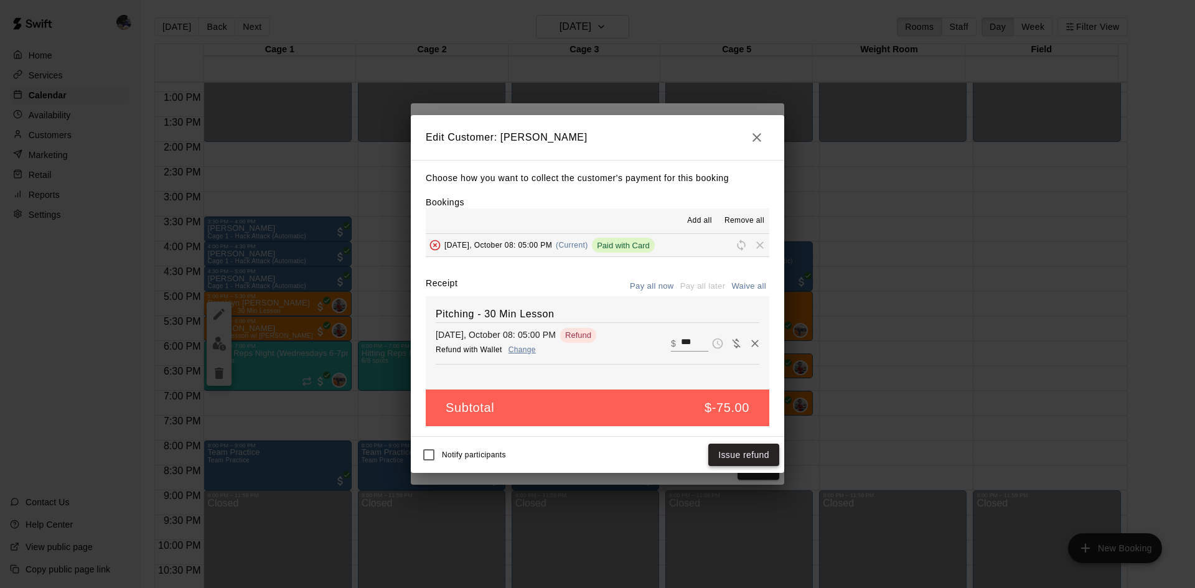
click at [752, 452] on button "Issue refund" at bounding box center [743, 455] width 71 height 23
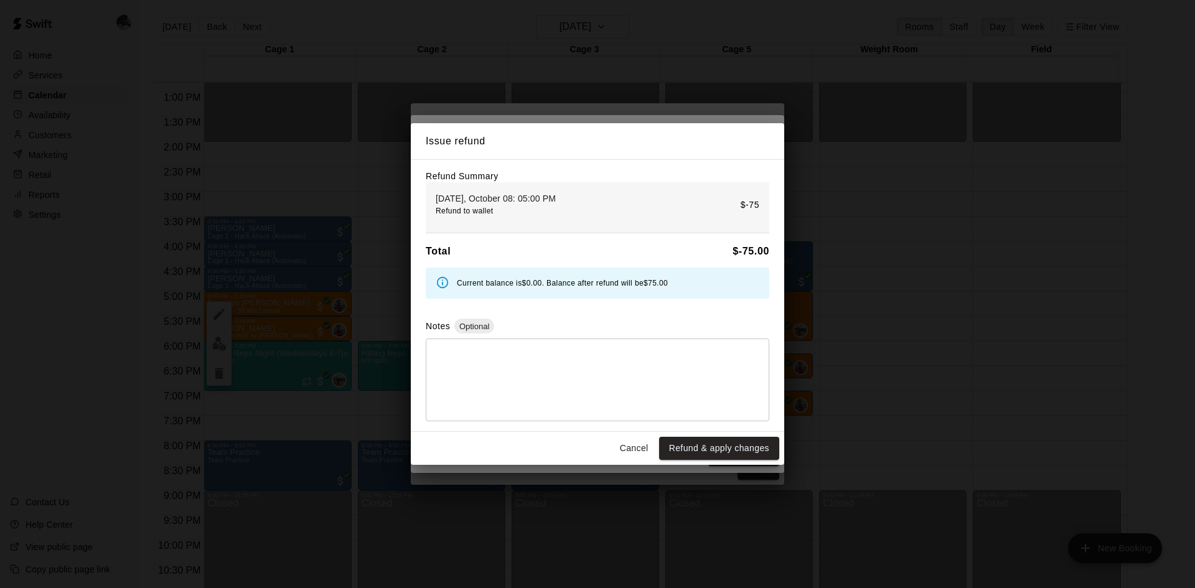
click at [645, 448] on button "Cancel" at bounding box center [634, 448] width 40 height 23
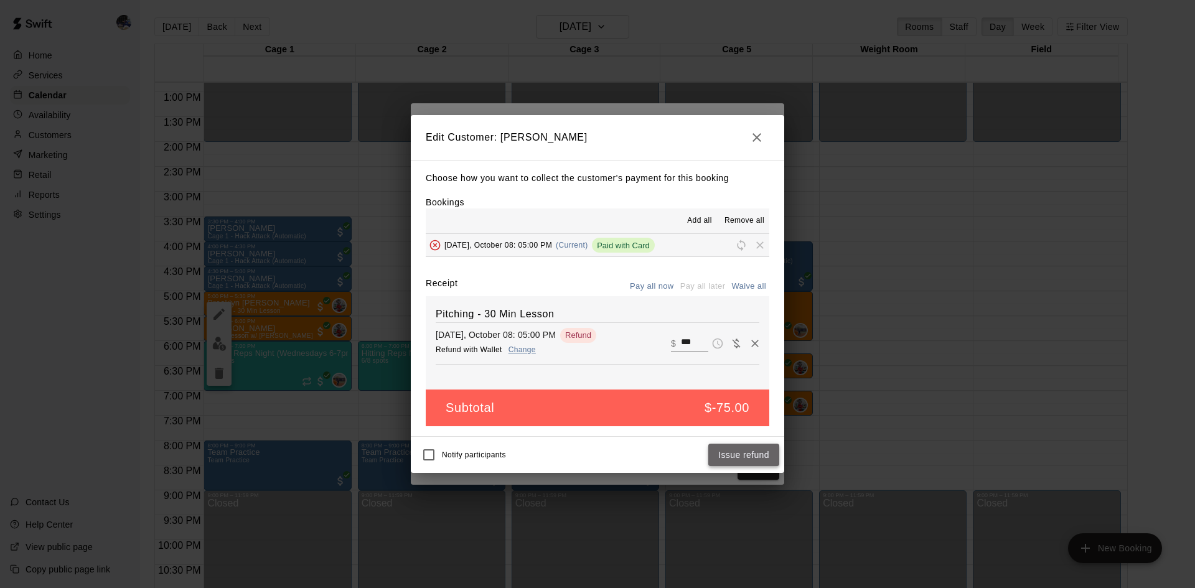
click at [738, 457] on button "Issue refund" at bounding box center [743, 455] width 71 height 23
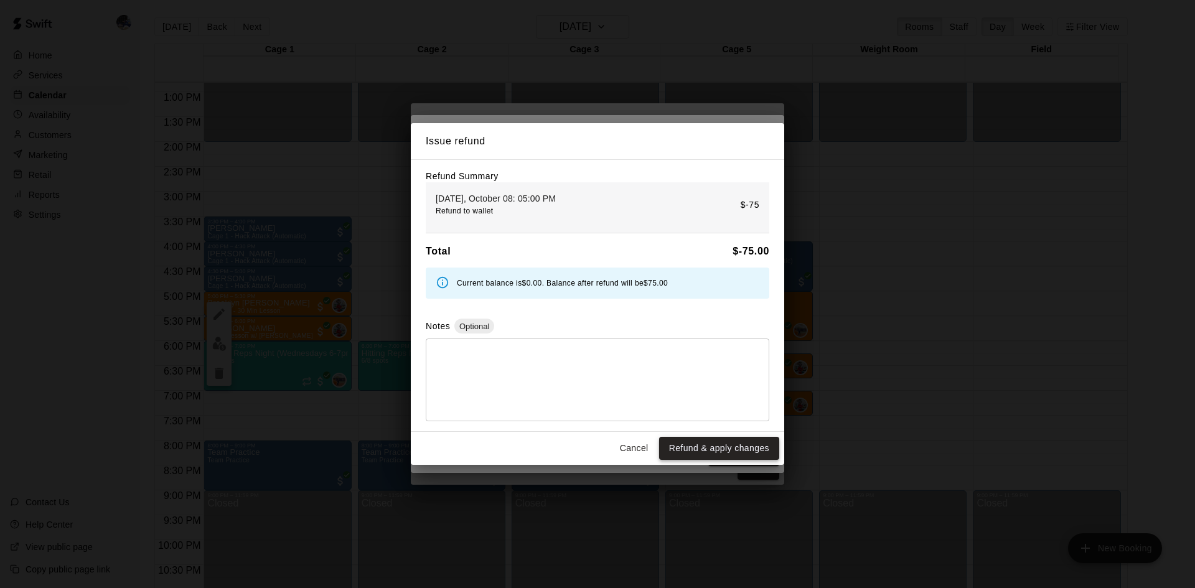
click at [716, 452] on button "Refund & apply changes" at bounding box center [719, 448] width 120 height 23
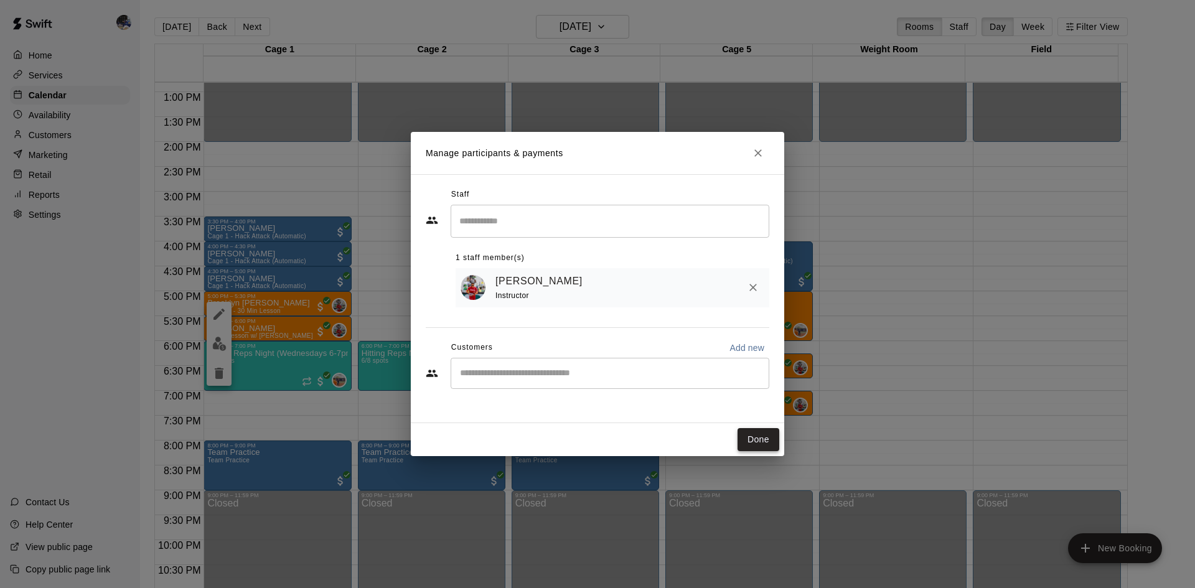
click at [760, 437] on button "Done" at bounding box center [758, 439] width 42 height 23
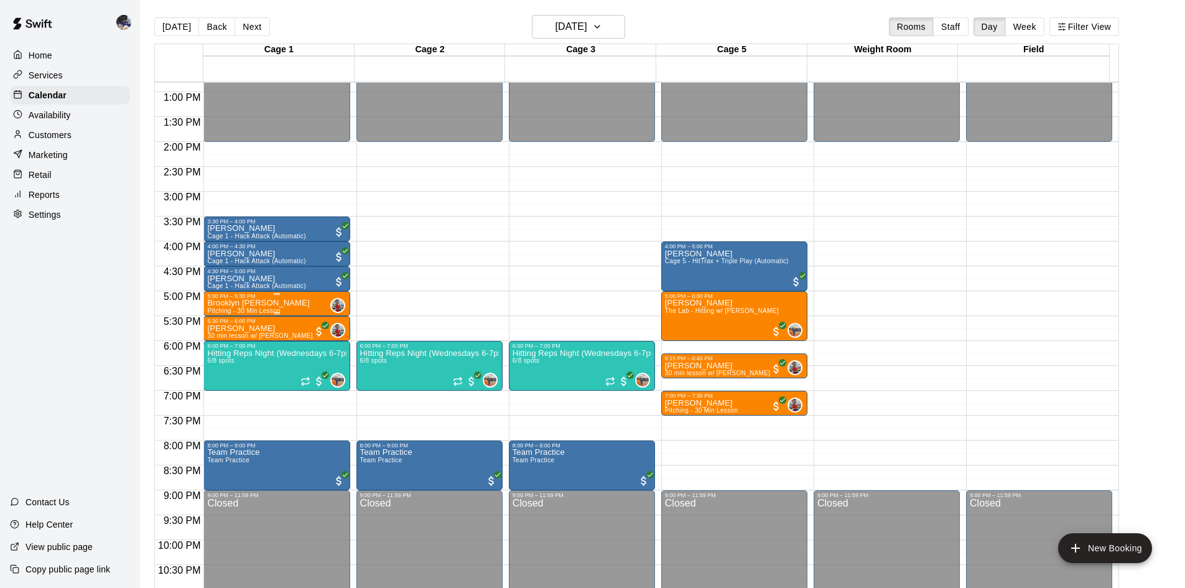
click at [279, 304] on div "Brooklyn Climer Pitching - 30 Min Lesson" at bounding box center [258, 593] width 102 height 588
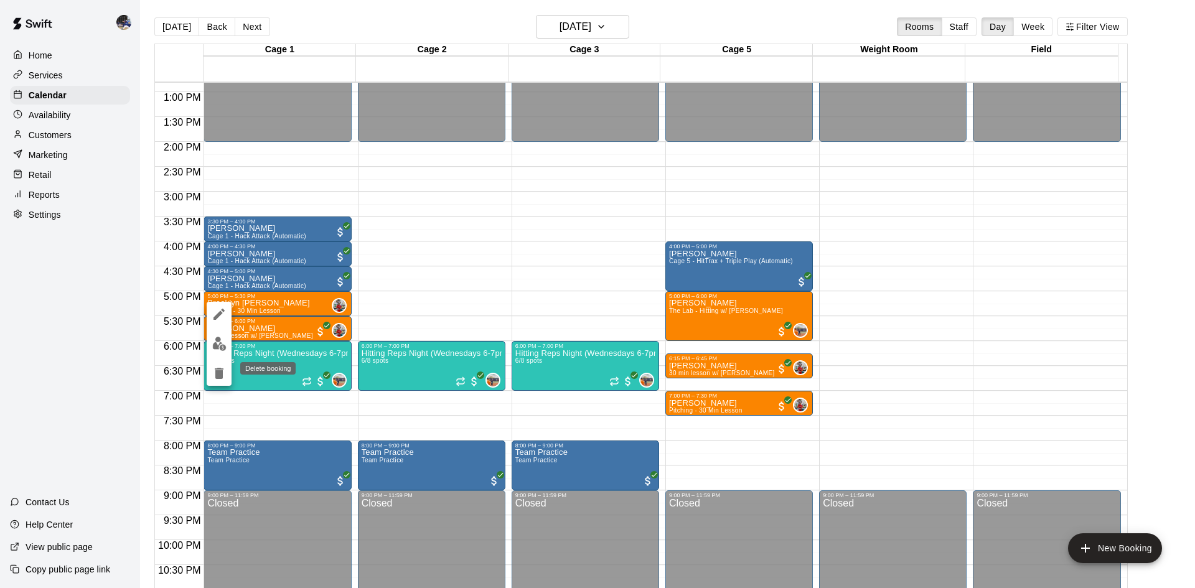
click at [218, 370] on icon "delete" at bounding box center [219, 373] width 9 height 11
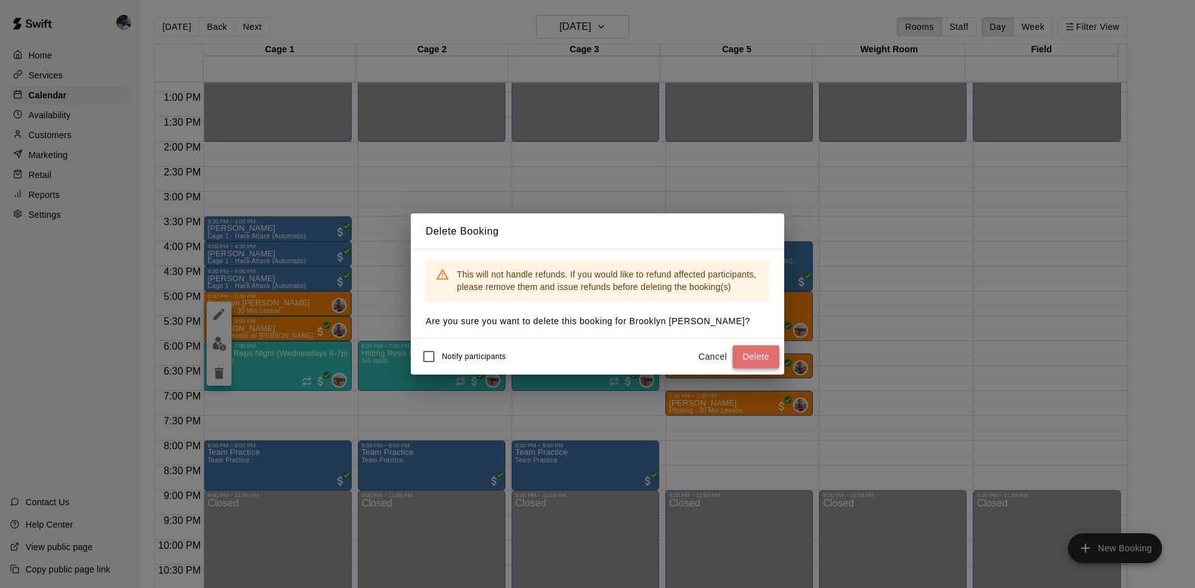
click at [763, 357] on button "Delete" at bounding box center [755, 356] width 47 height 23
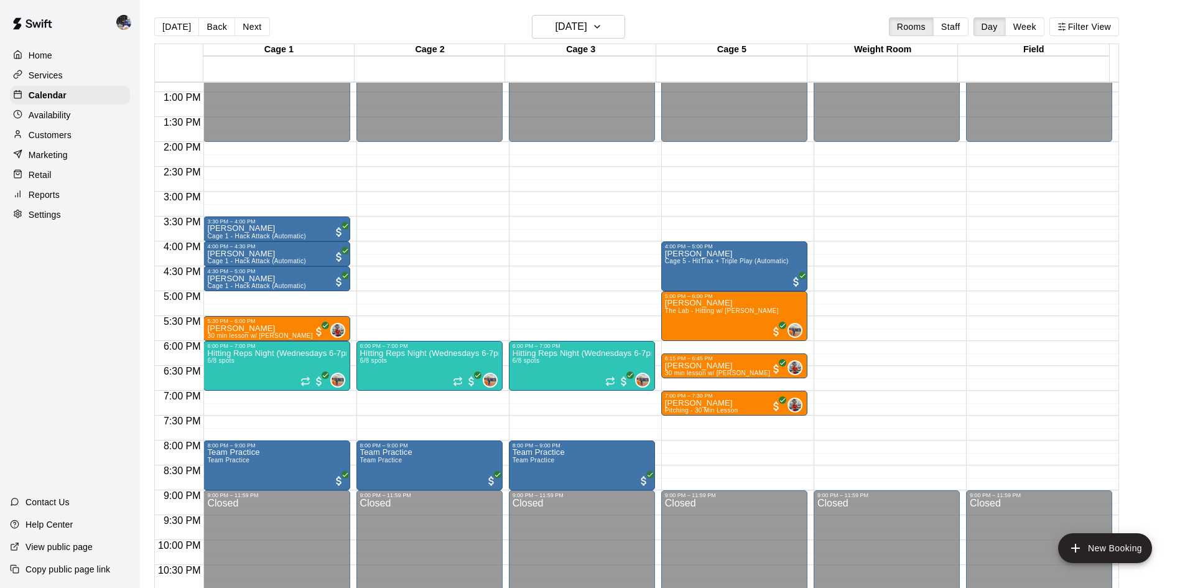
click at [58, 137] on p "Customers" at bounding box center [50, 135] width 43 height 12
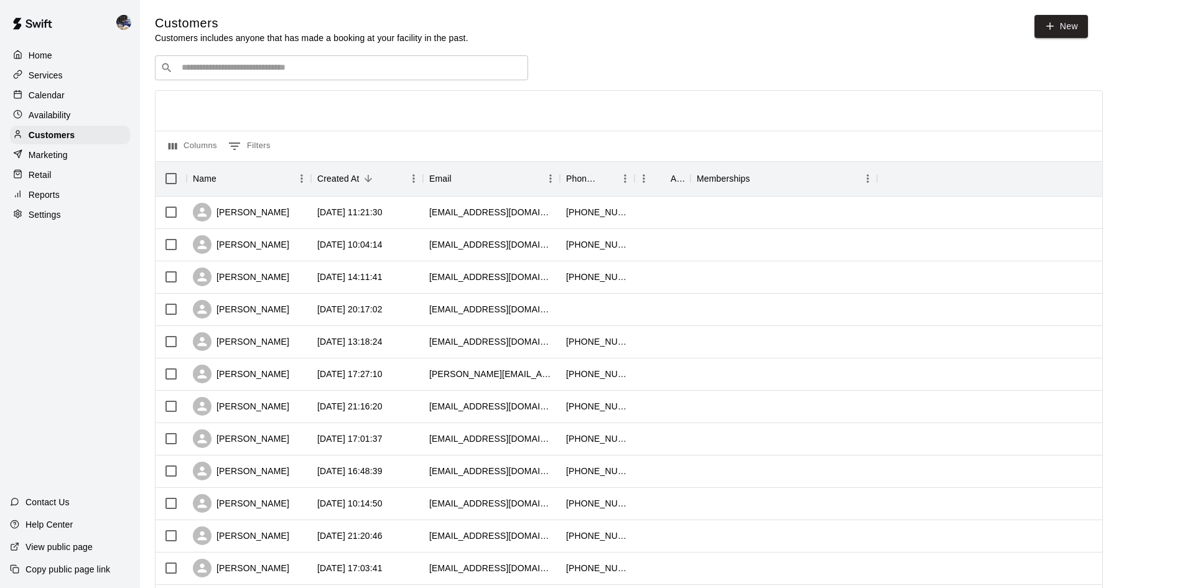
click at [223, 78] on div "​ ​" at bounding box center [341, 67] width 373 height 25
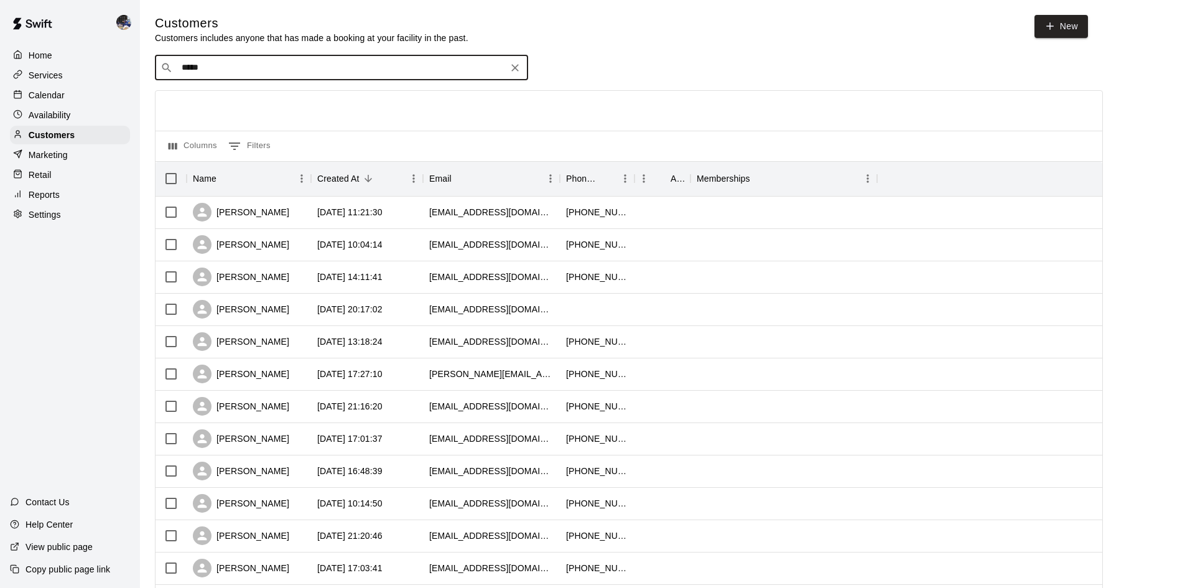
type input "******"
click at [229, 98] on p "Sayoko Cox" at bounding box center [228, 95] width 76 height 13
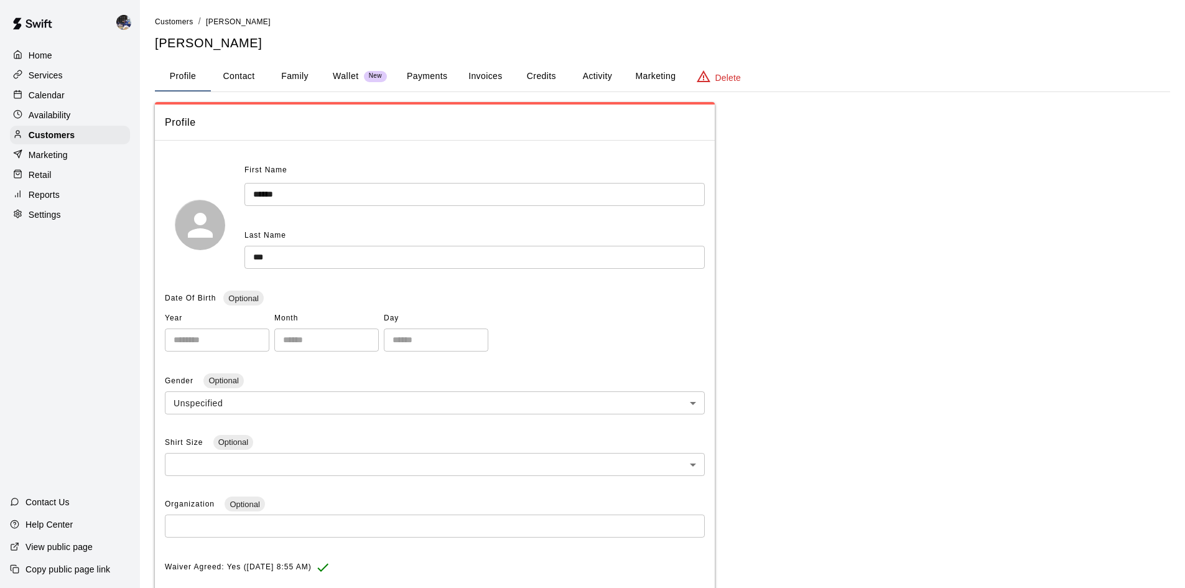
click at [281, 83] on button "Family" at bounding box center [295, 77] width 56 height 30
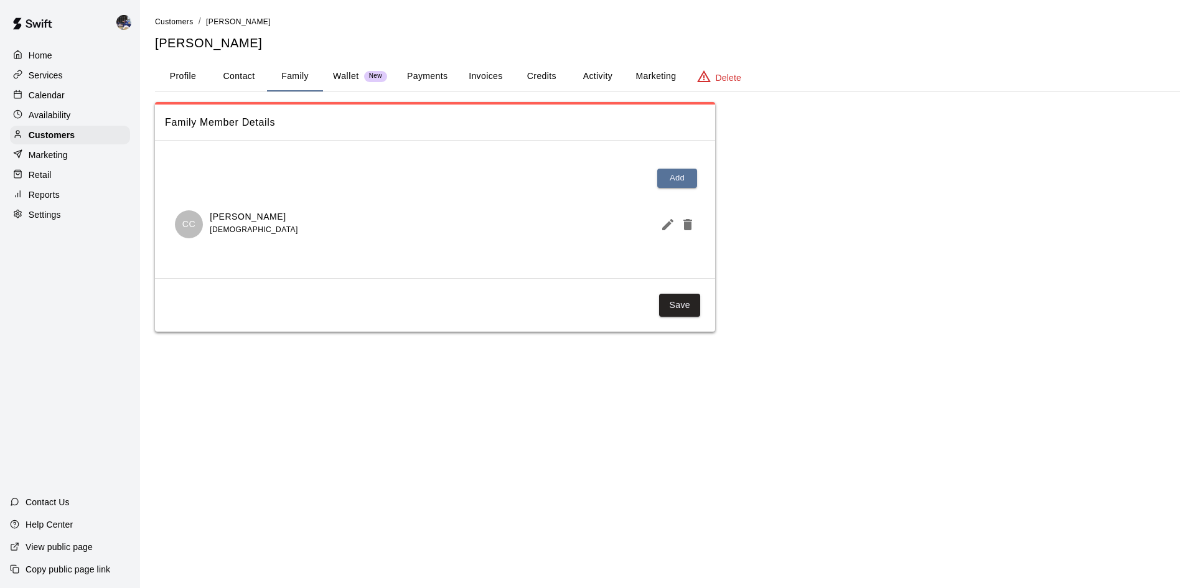
click at [588, 82] on button "Activity" at bounding box center [597, 77] width 56 height 30
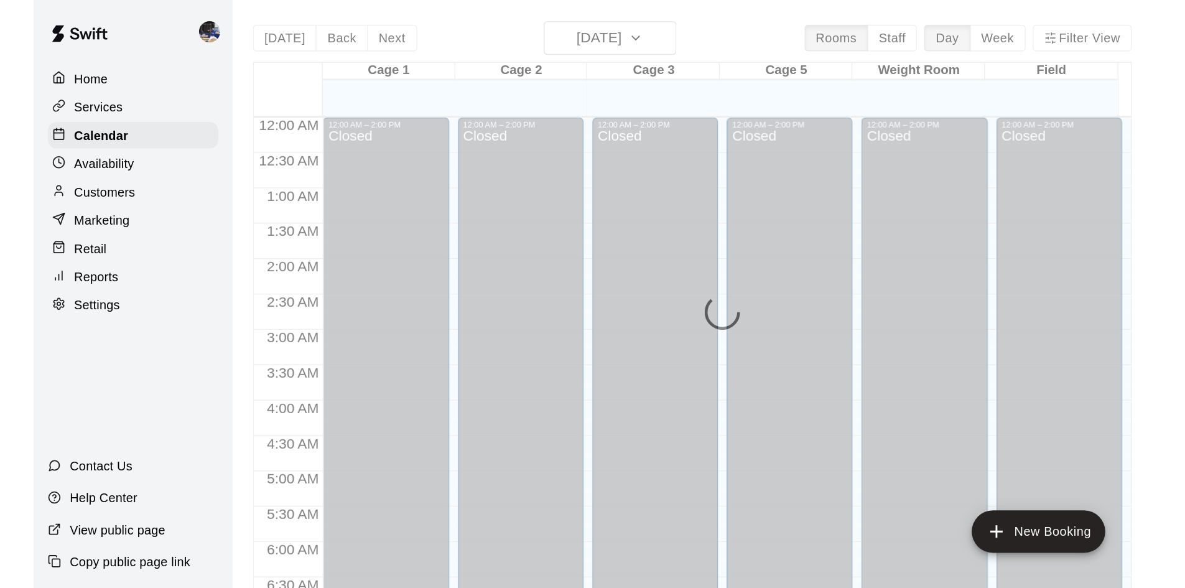
scroll to position [811, 0]
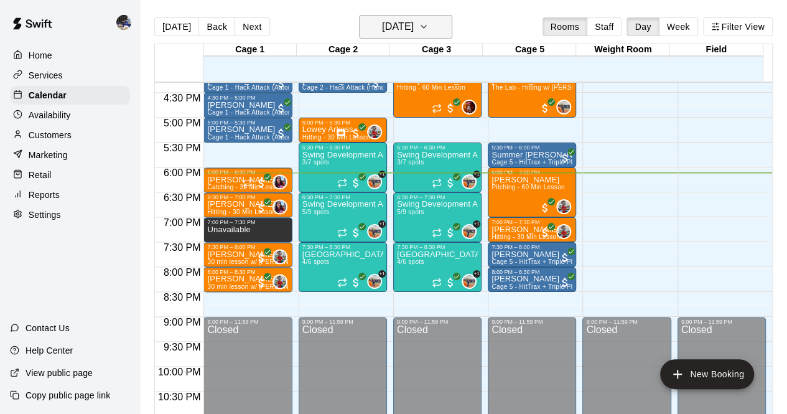
click at [382, 28] on h6 "[DATE]" at bounding box center [398, 26] width 32 height 17
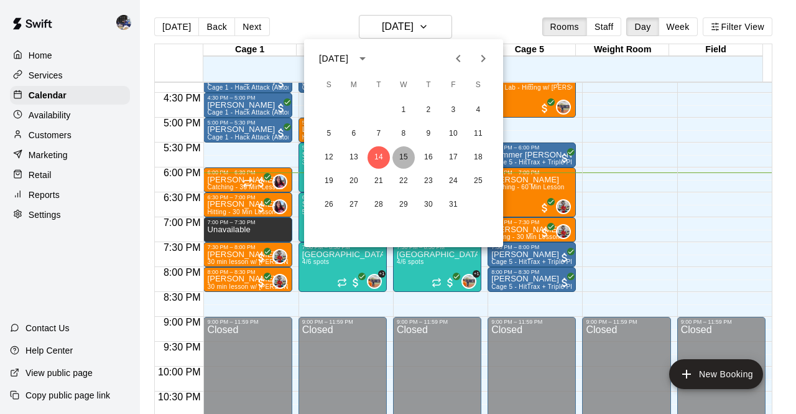
click at [405, 151] on button "15" at bounding box center [404, 157] width 22 height 22
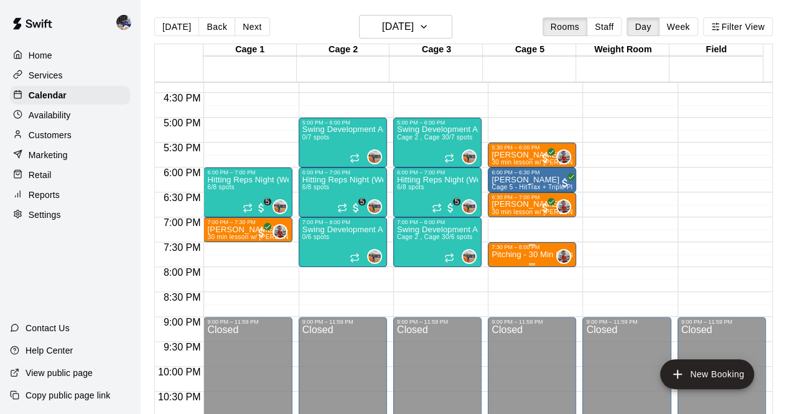
click at [518, 254] on p "Pitching - 30 Min Lesson" at bounding box center [532, 254] width 81 height 0
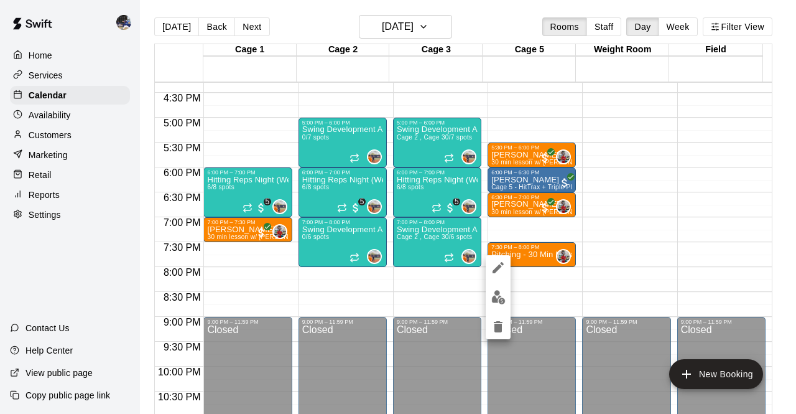
click at [525, 249] on div at bounding box center [398, 207] width 796 height 414
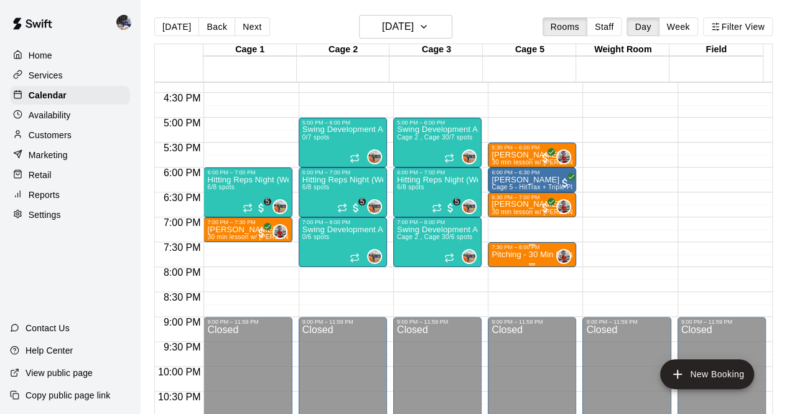
click at [523, 254] on p "Pitching - 30 Min Lesson" at bounding box center [532, 254] width 81 height 0
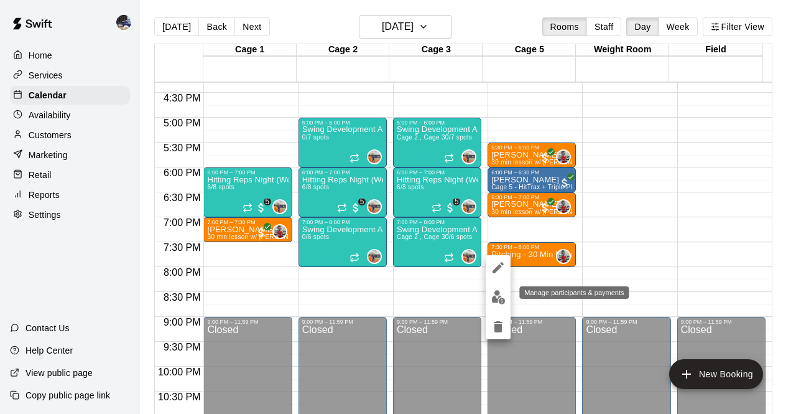
click at [501, 297] on img "edit" at bounding box center [499, 297] width 14 height 14
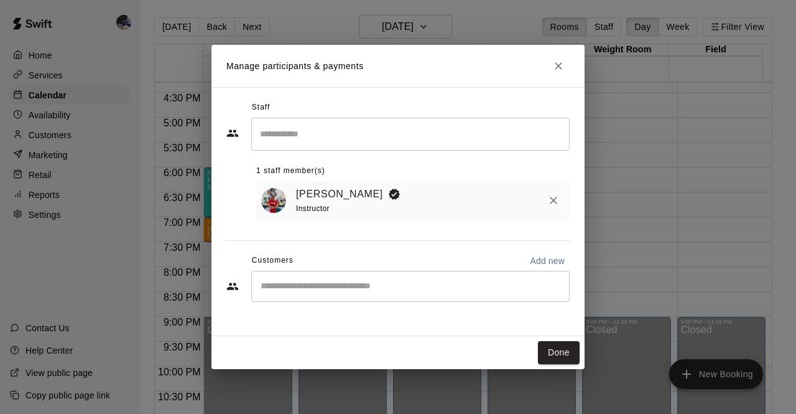
click at [355, 287] on input "Start typing to search customers..." at bounding box center [410, 286] width 307 height 12
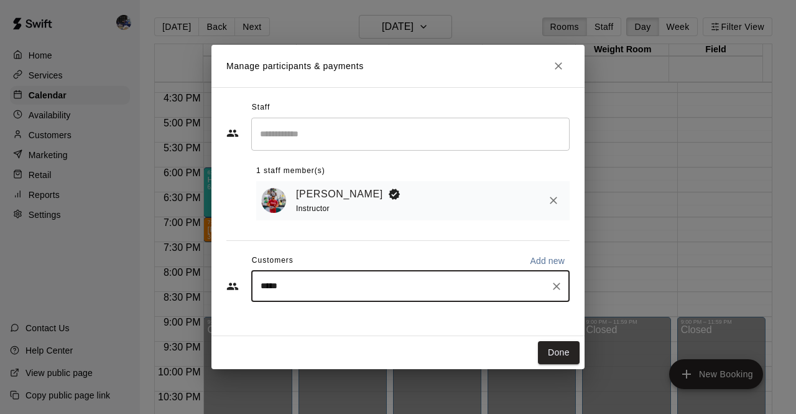
type input "******"
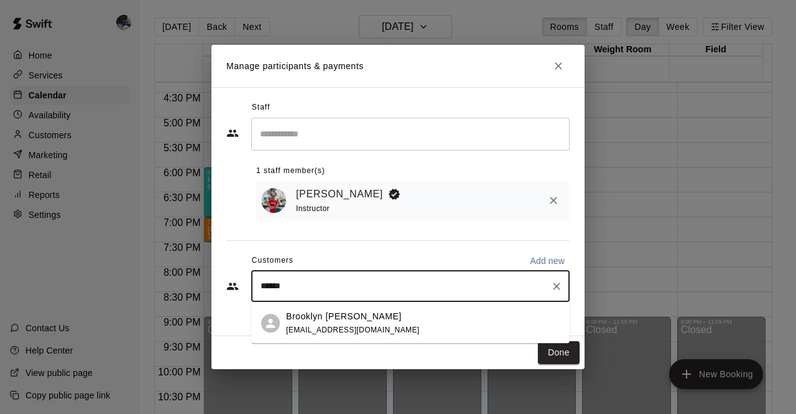
click at [359, 323] on div "Brooklyn [PERSON_NAME] [EMAIL_ADDRESS][DOMAIN_NAME]" at bounding box center [353, 323] width 134 height 27
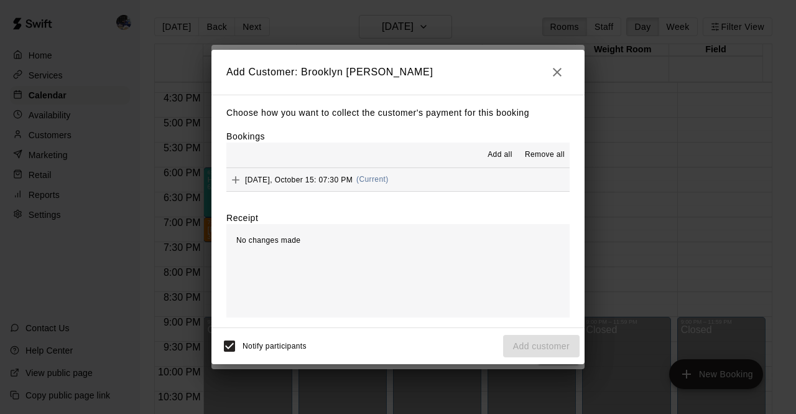
click at [329, 179] on span "[DATE], October 15: 07:30 PM" at bounding box center [299, 179] width 108 height 9
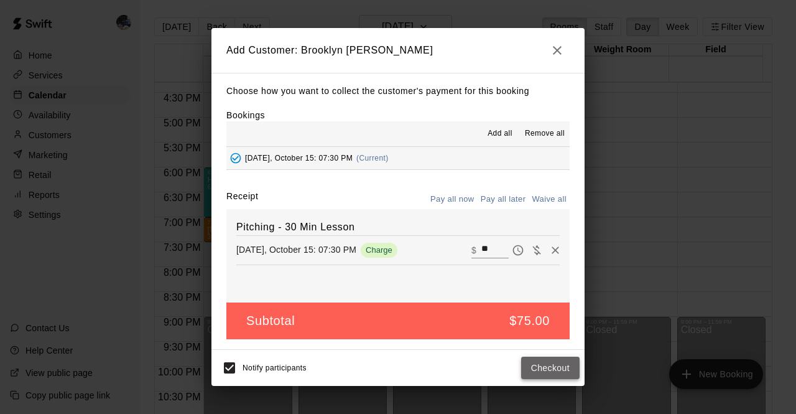
click at [539, 367] on button "Checkout" at bounding box center [550, 368] width 58 height 23
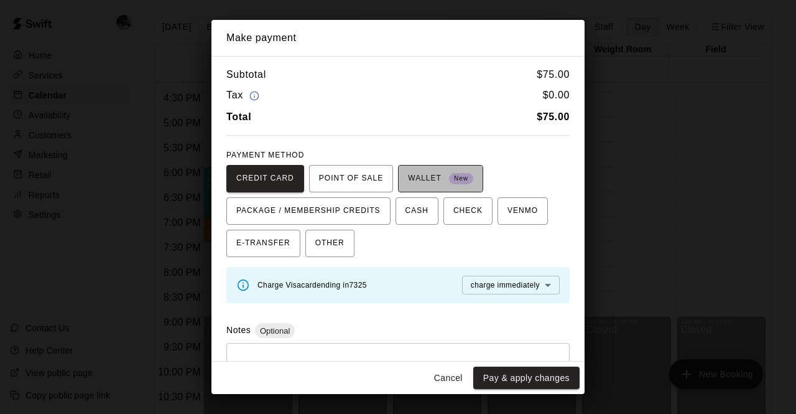
click at [432, 182] on span "WALLET New" at bounding box center [440, 179] width 65 height 20
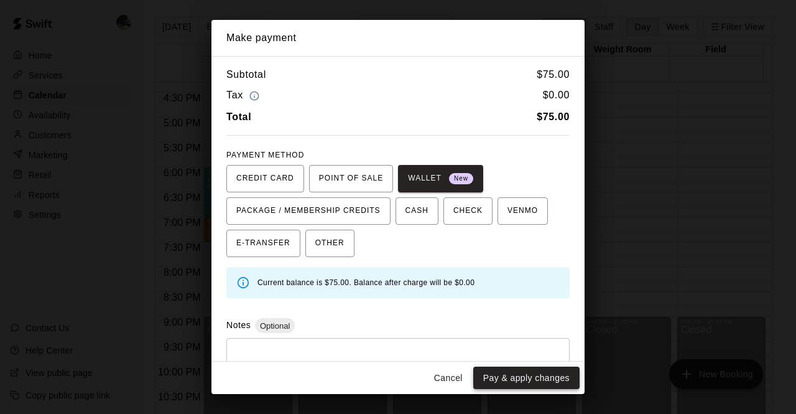
click at [520, 378] on button "Pay & apply changes" at bounding box center [526, 377] width 106 height 23
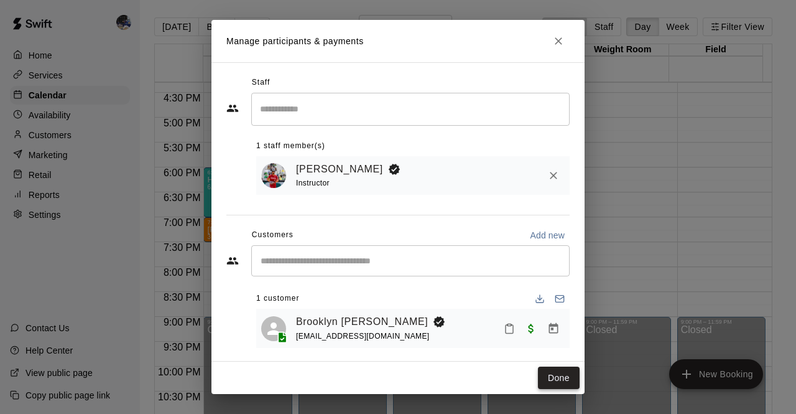
click at [549, 384] on button "Done" at bounding box center [559, 377] width 42 height 23
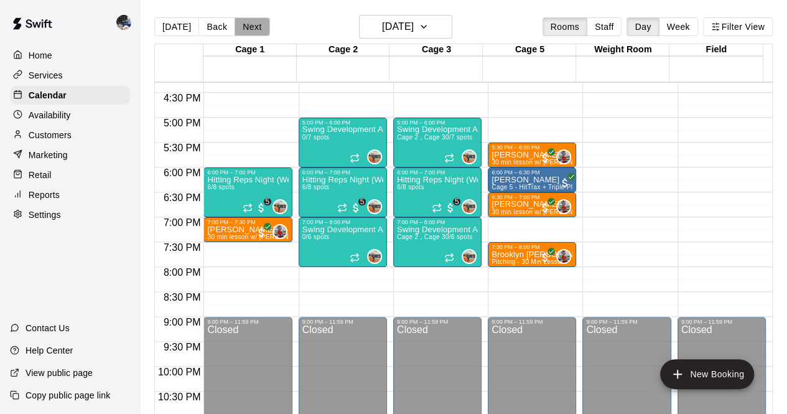
click at [246, 30] on button "Next" at bounding box center [252, 26] width 35 height 19
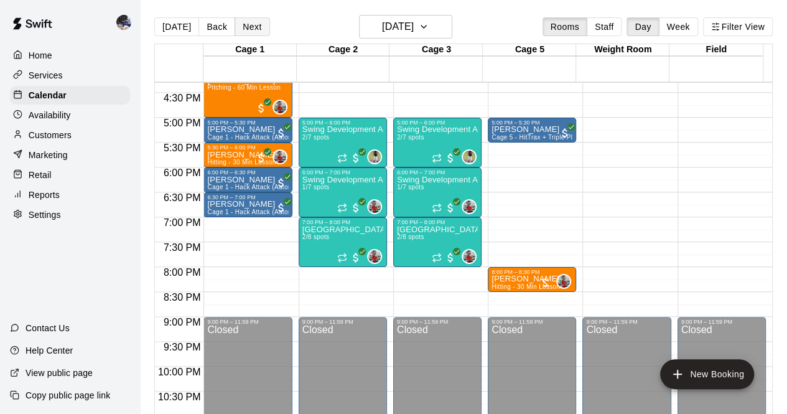
click at [249, 21] on button "Next" at bounding box center [252, 26] width 35 height 19
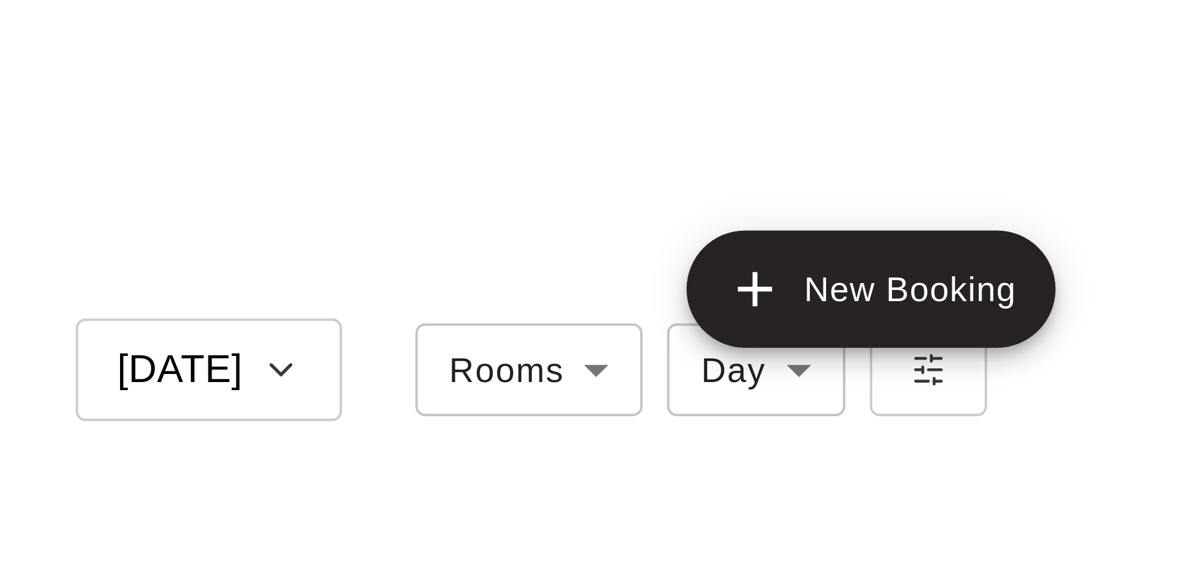
scroll to position [676, 0]
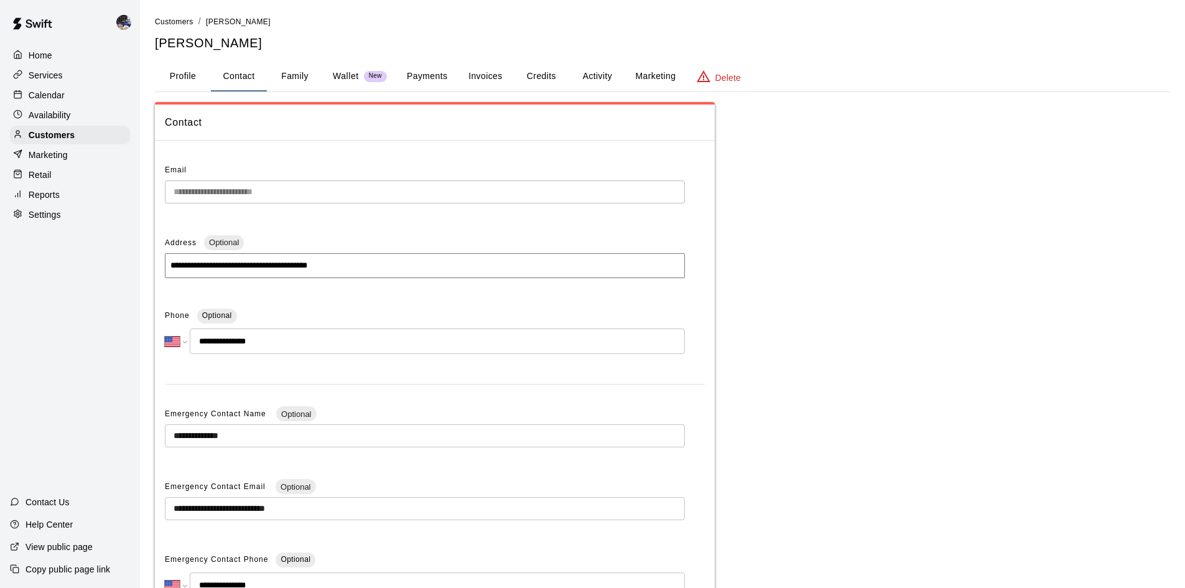
select select "**"
click at [68, 141] on p "Customers" at bounding box center [52, 135] width 46 height 12
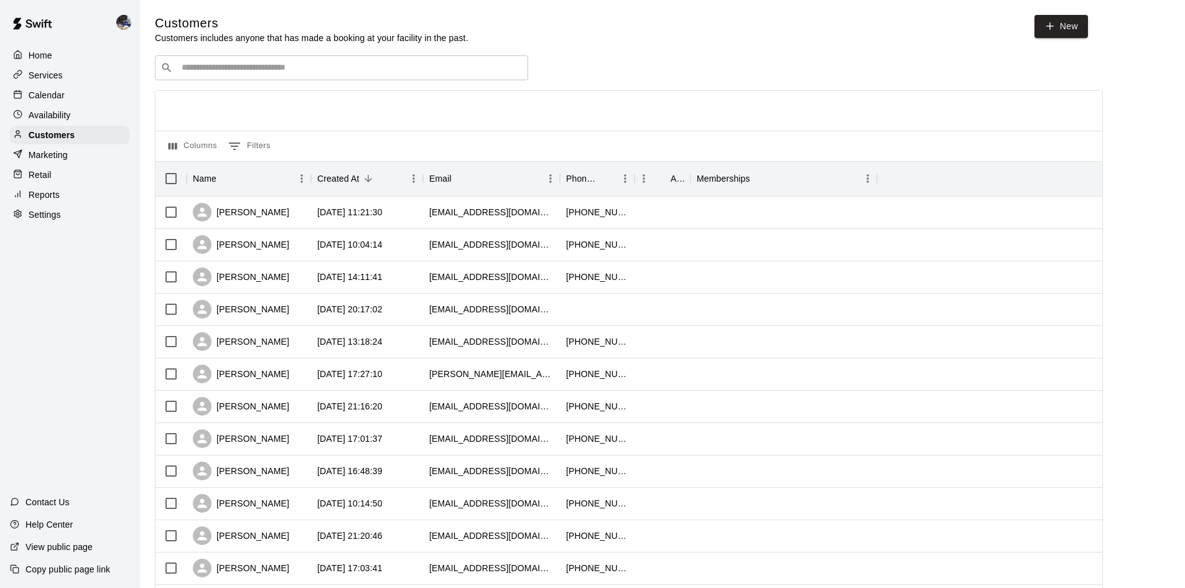
click at [232, 73] on input "Search customers by name or email" at bounding box center [350, 68] width 345 height 12
type input "*"
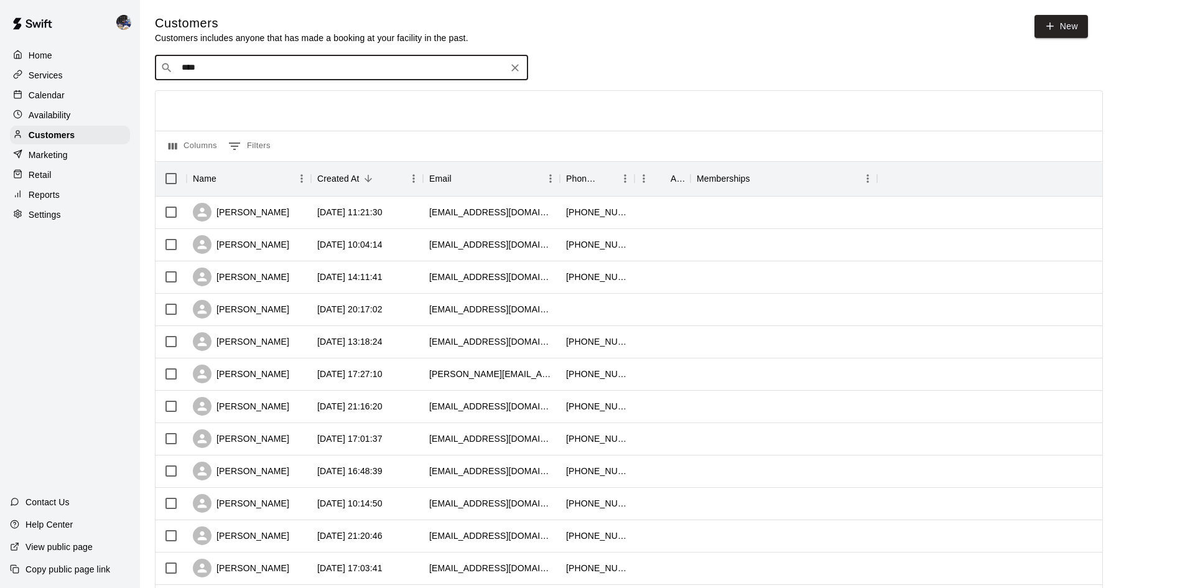
type input "*****"
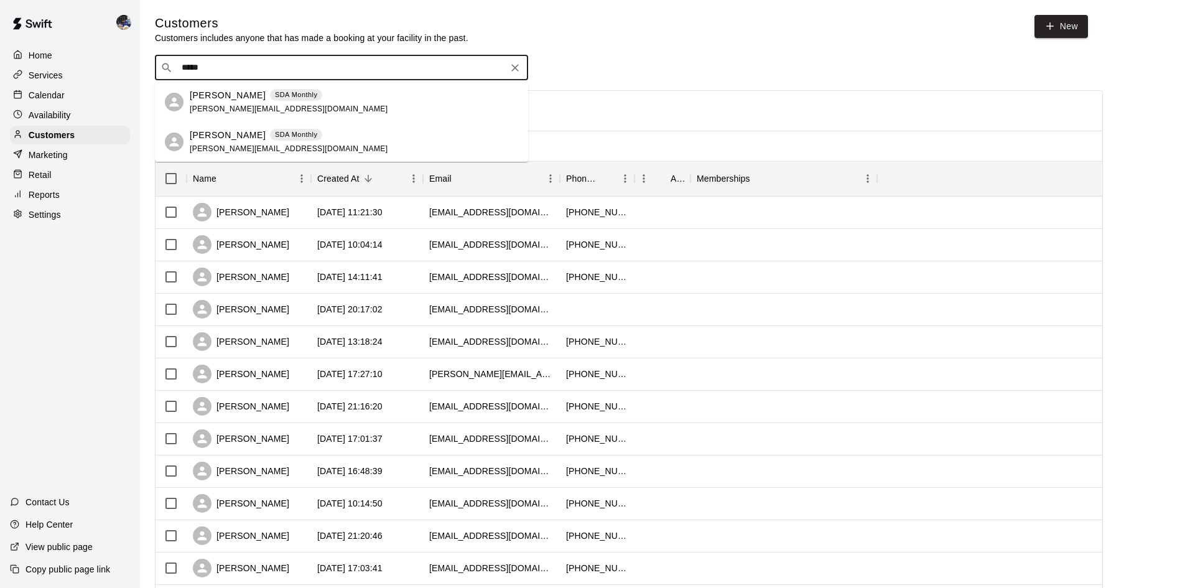
click at [242, 100] on p "[PERSON_NAME]" at bounding box center [228, 95] width 76 height 13
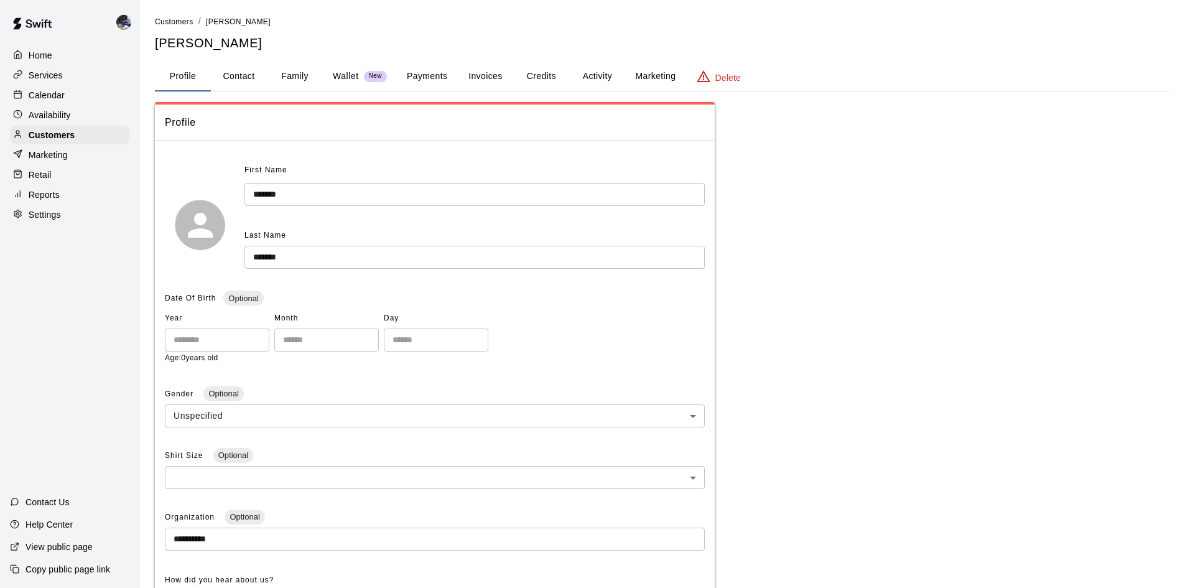
click at [606, 73] on button "Activity" at bounding box center [597, 77] width 56 height 30
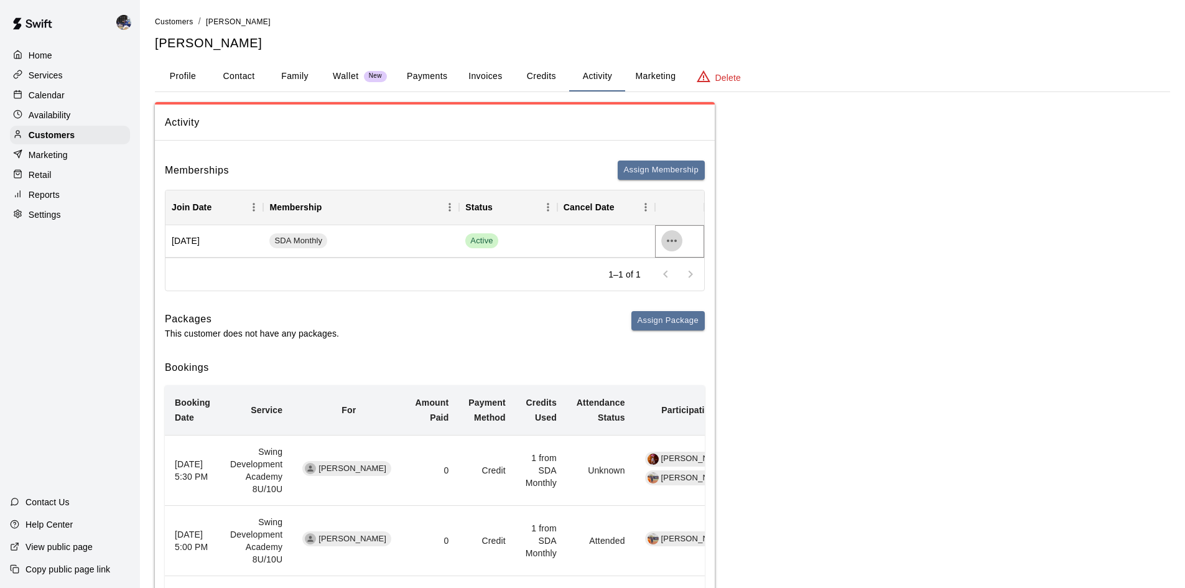
click at [671, 242] on icon "more actions" at bounding box center [671, 240] width 15 height 15
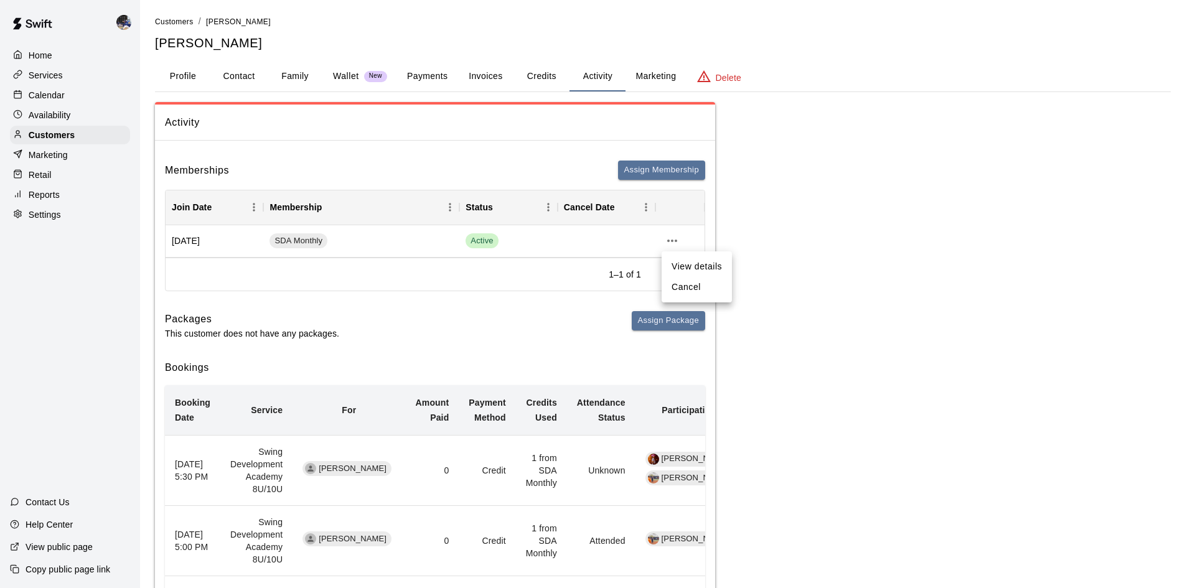
click at [531, 306] on div at bounding box center [597, 294] width 1195 height 588
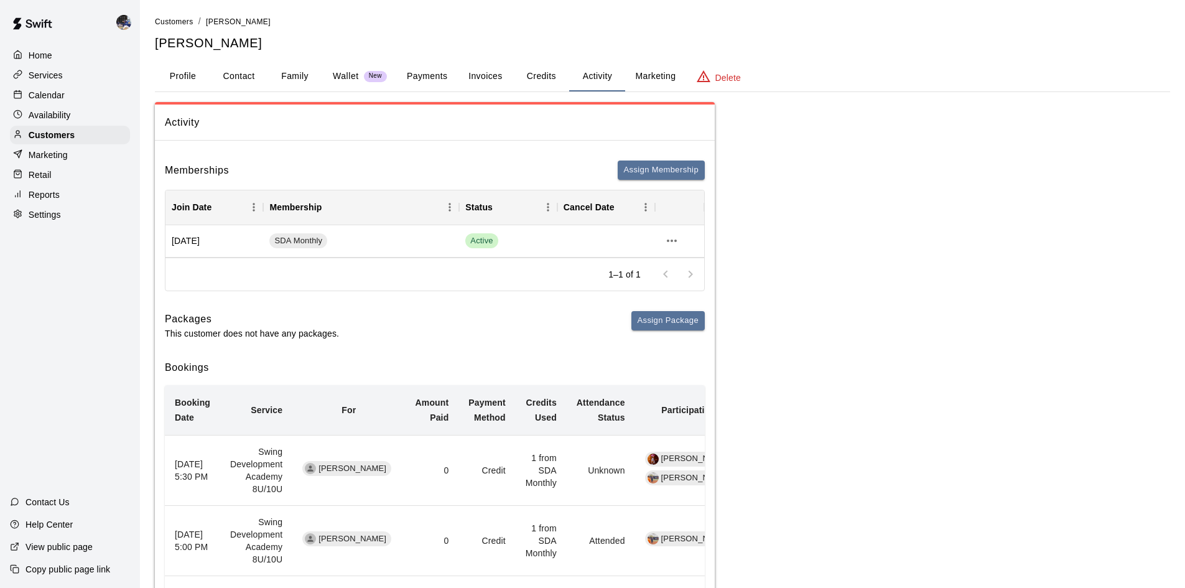
drag, startPoint x: 556, startPoint y: 89, endPoint x: 549, endPoint y: 88, distance: 6.9
click at [555, 89] on button "Credits" at bounding box center [541, 77] width 56 height 30
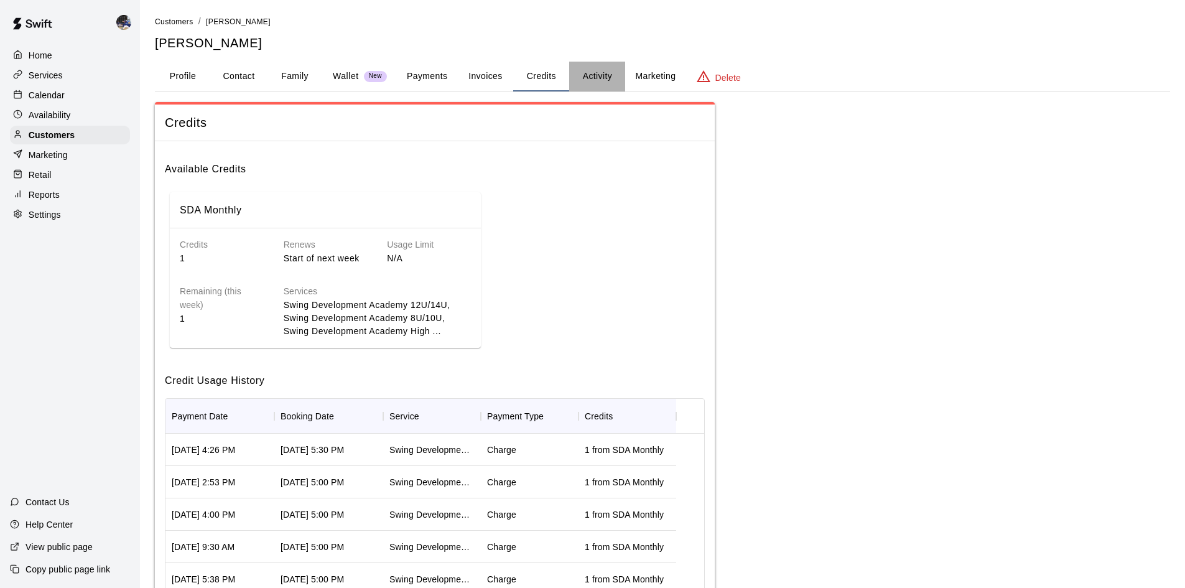
click at [584, 81] on button "Activity" at bounding box center [597, 77] width 56 height 30
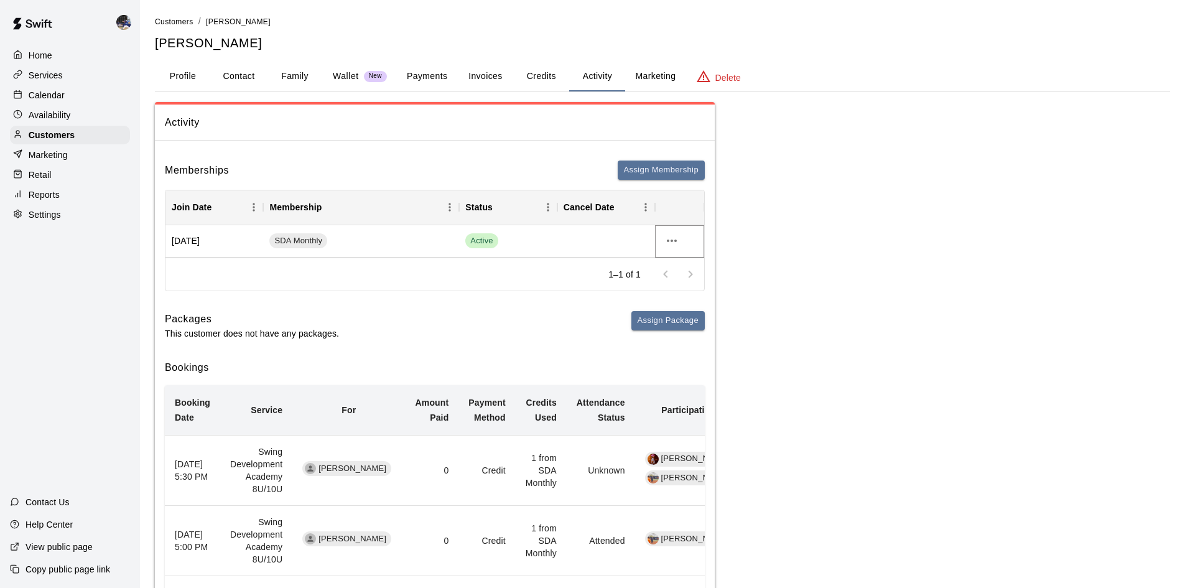
click at [675, 245] on icon "more actions" at bounding box center [671, 240] width 15 height 15
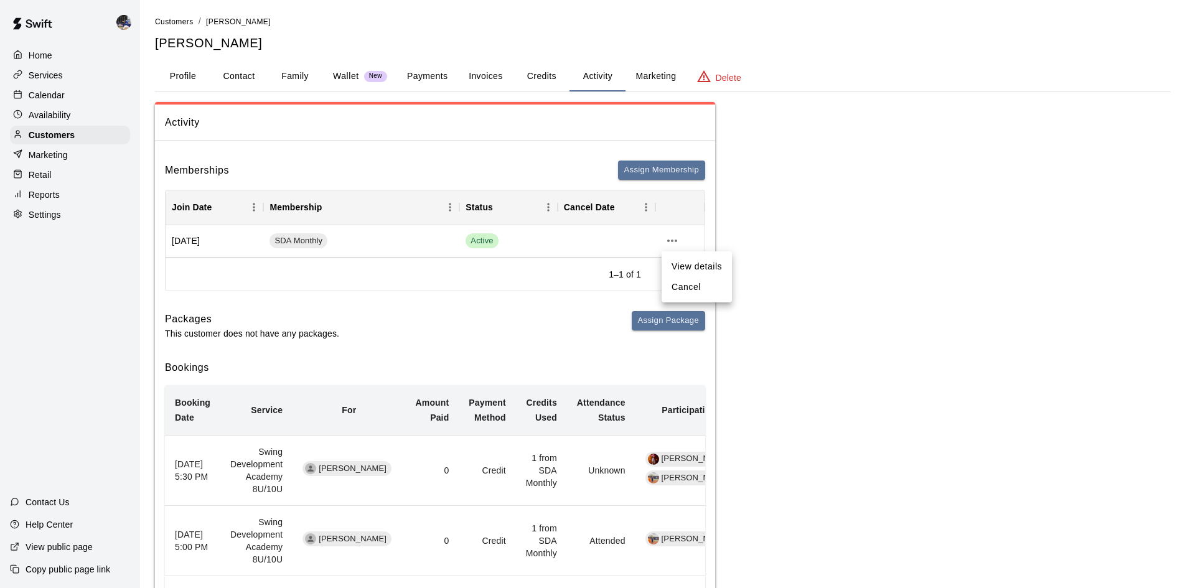
click at [686, 286] on li "Cancel" at bounding box center [696, 287] width 70 height 21
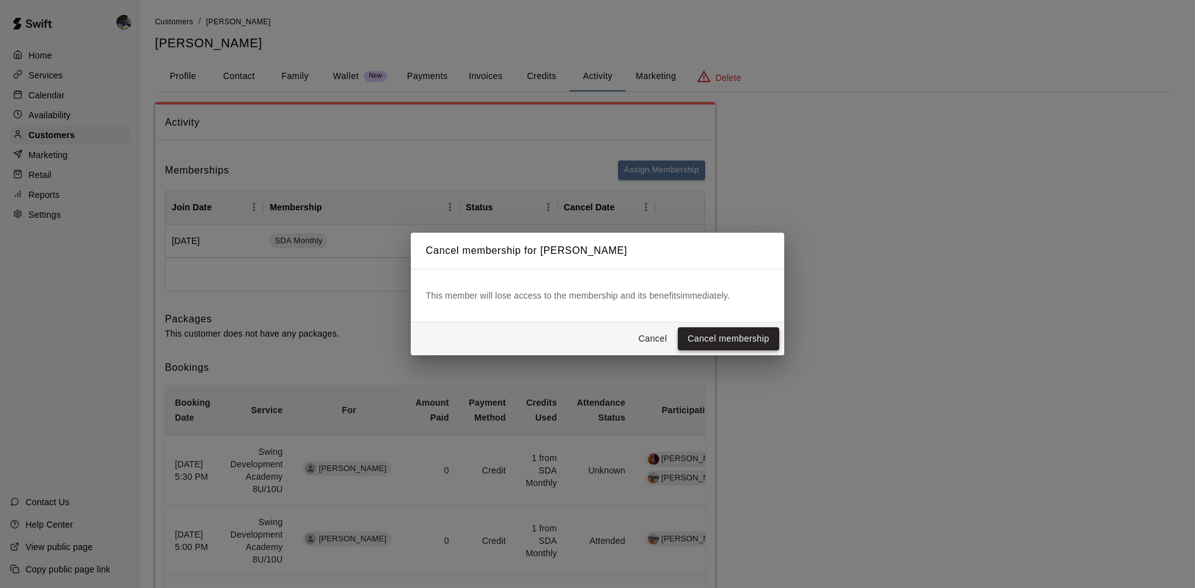
click at [715, 338] on button "Cancel membership" at bounding box center [728, 338] width 101 height 23
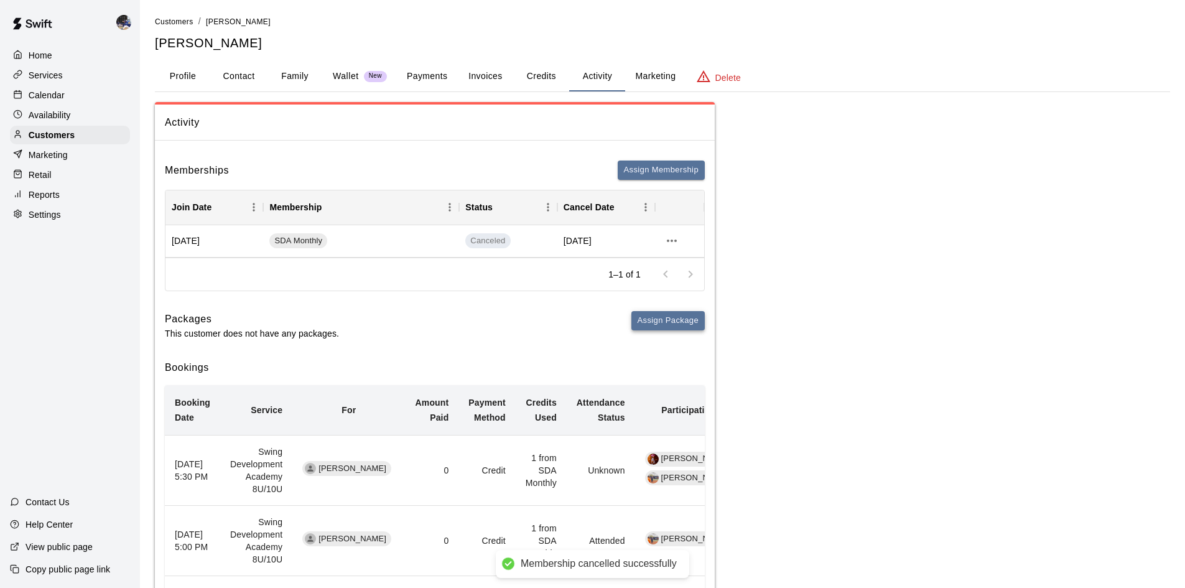
click at [670, 315] on button "Assign Package" at bounding box center [668, 320] width 73 height 19
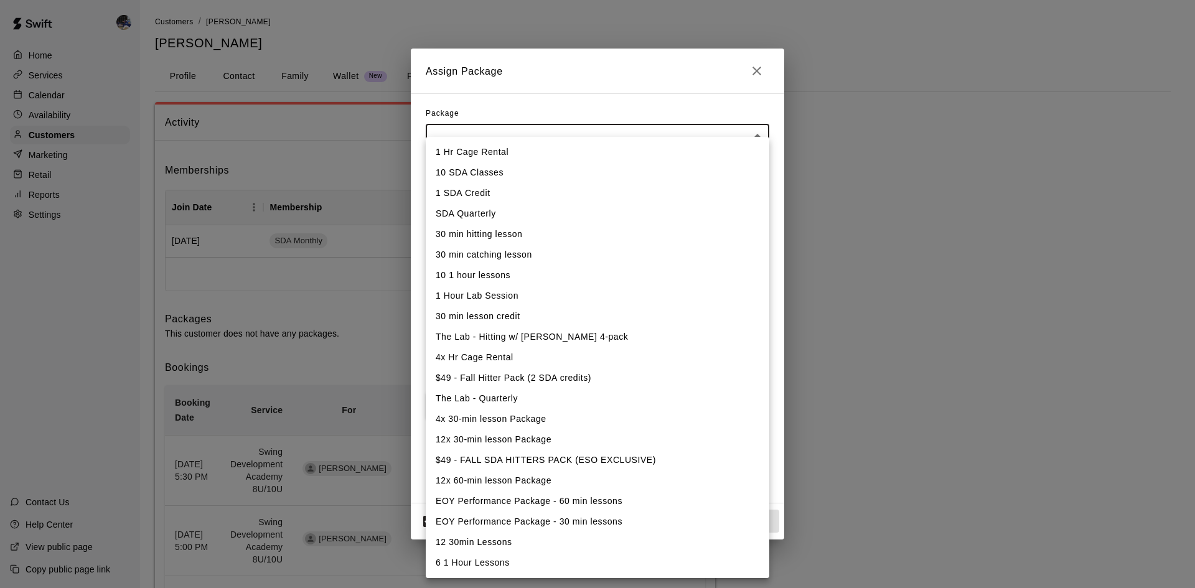
click at [506, 193] on li "1 SDA Credit" at bounding box center [597, 193] width 343 height 21
type input "**********"
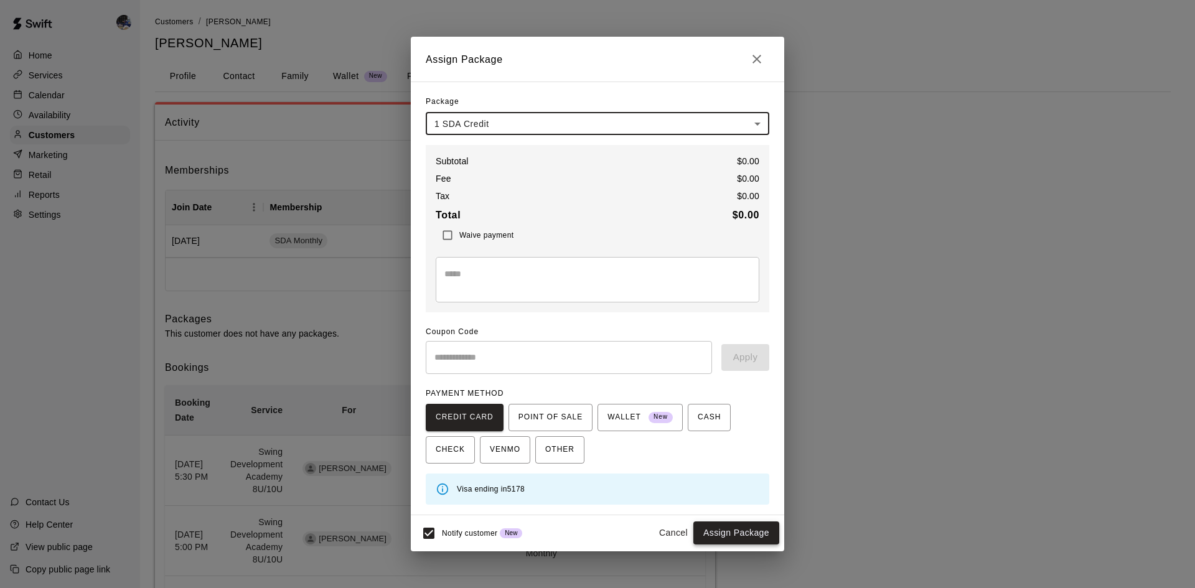
click at [745, 532] on button "Assign Package" at bounding box center [736, 532] width 86 height 23
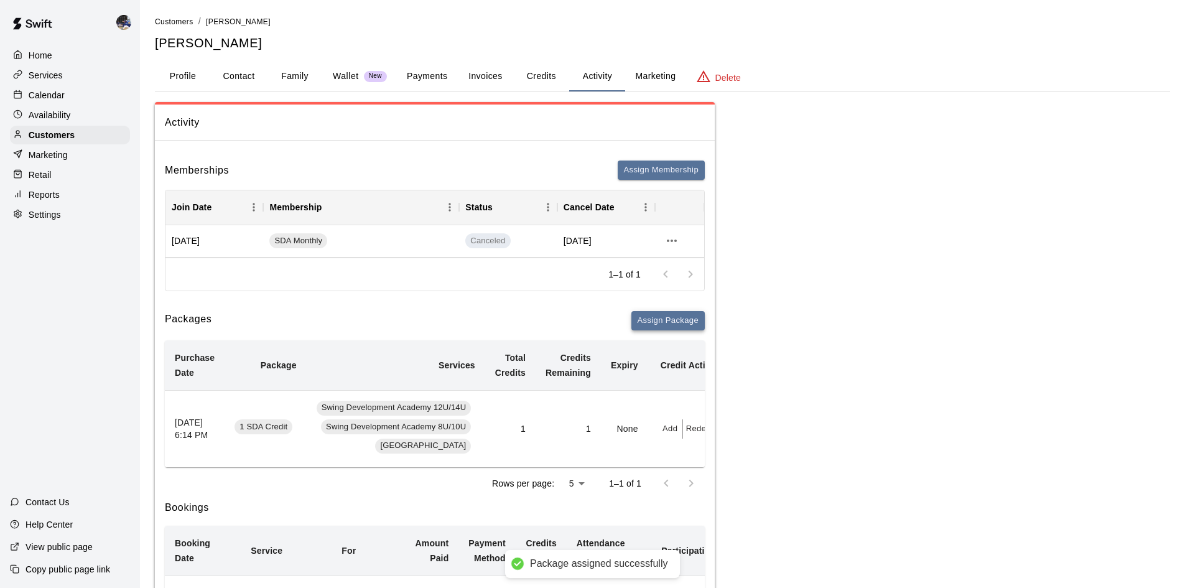
click at [668, 319] on button "Assign Package" at bounding box center [668, 320] width 73 height 19
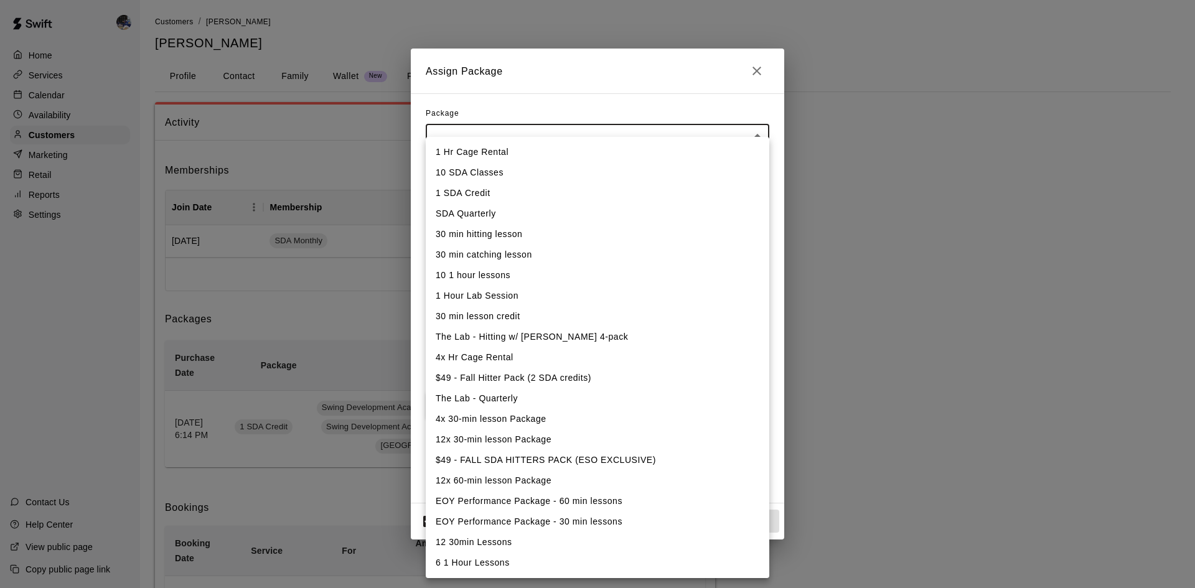
click at [491, 189] on li "1 SDA Credit" at bounding box center [597, 193] width 343 height 21
type input "**********"
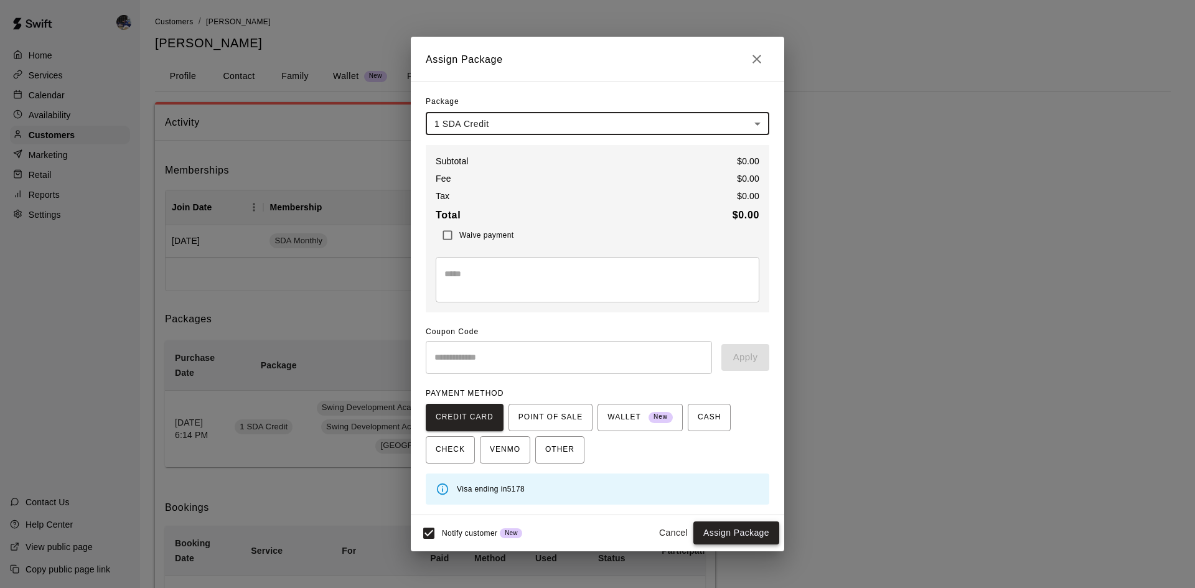
click at [742, 529] on button "Assign Package" at bounding box center [736, 532] width 86 height 23
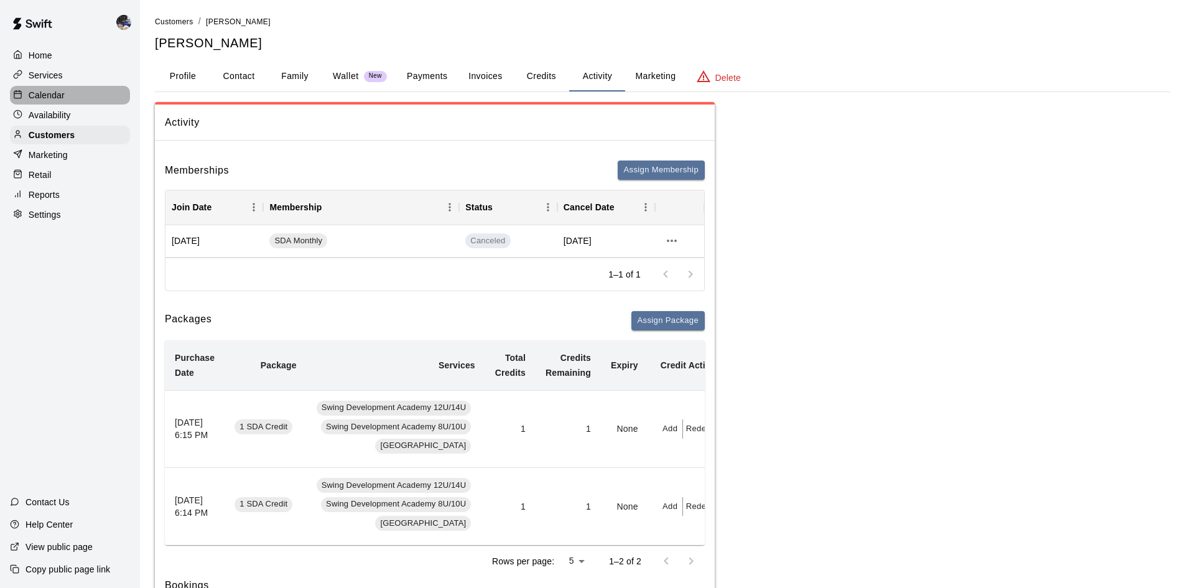
click at [60, 98] on p "Calendar" at bounding box center [47, 95] width 36 height 12
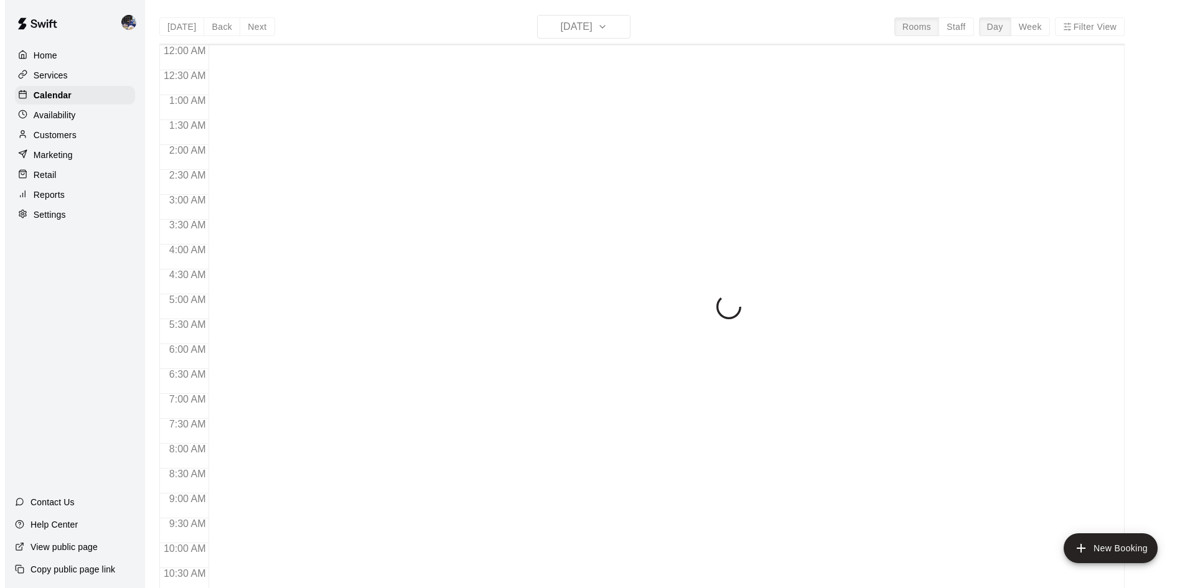
scroll to position [638, 0]
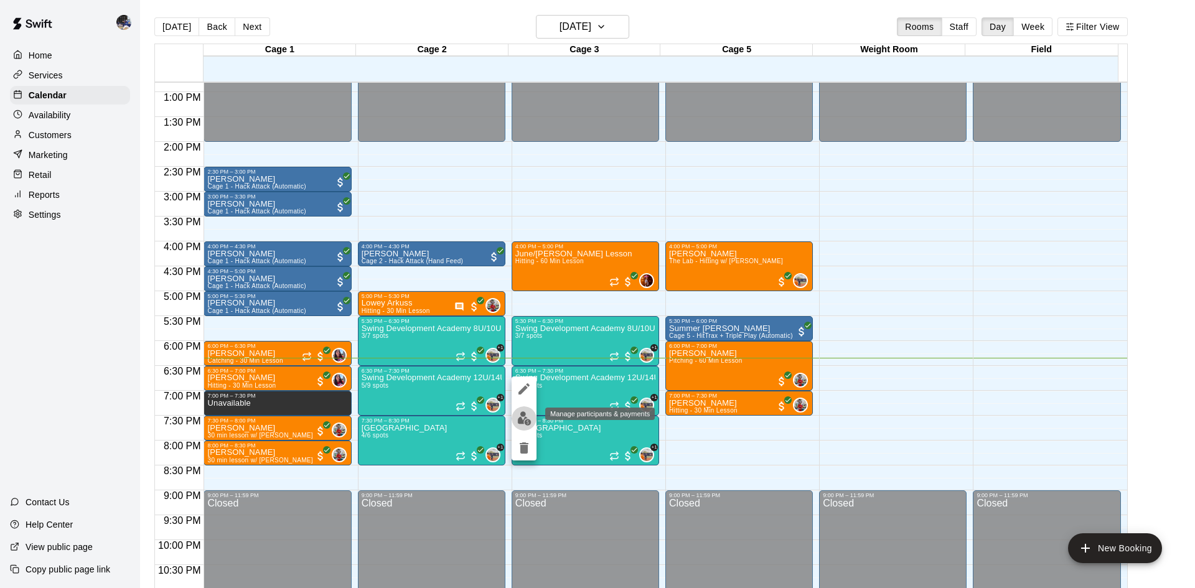
click at [523, 417] on img "edit" at bounding box center [524, 418] width 14 height 14
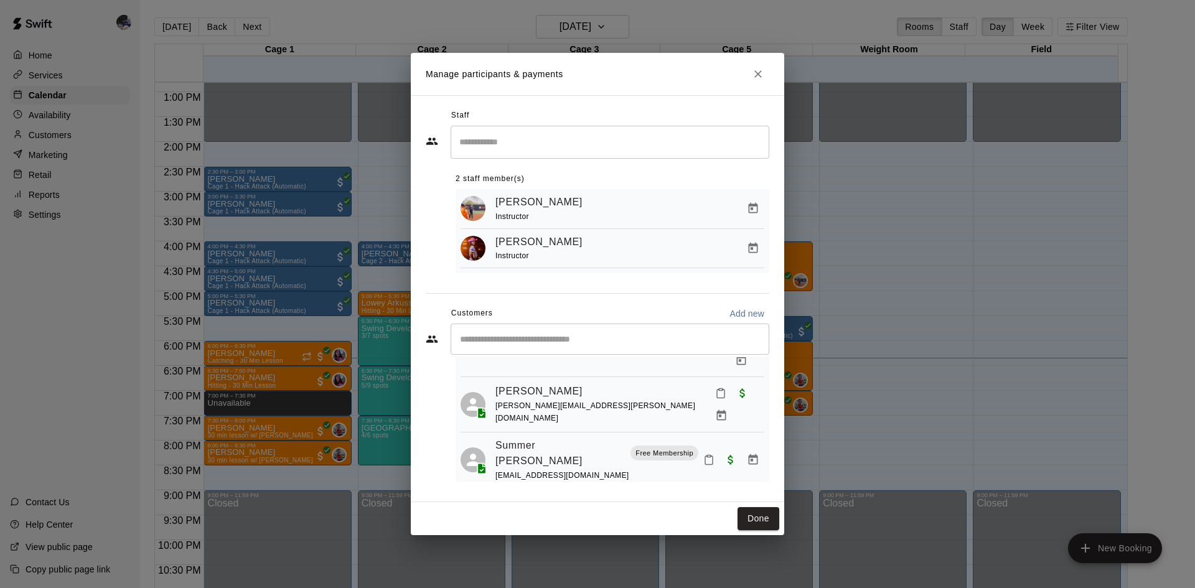
scroll to position [133, 0]
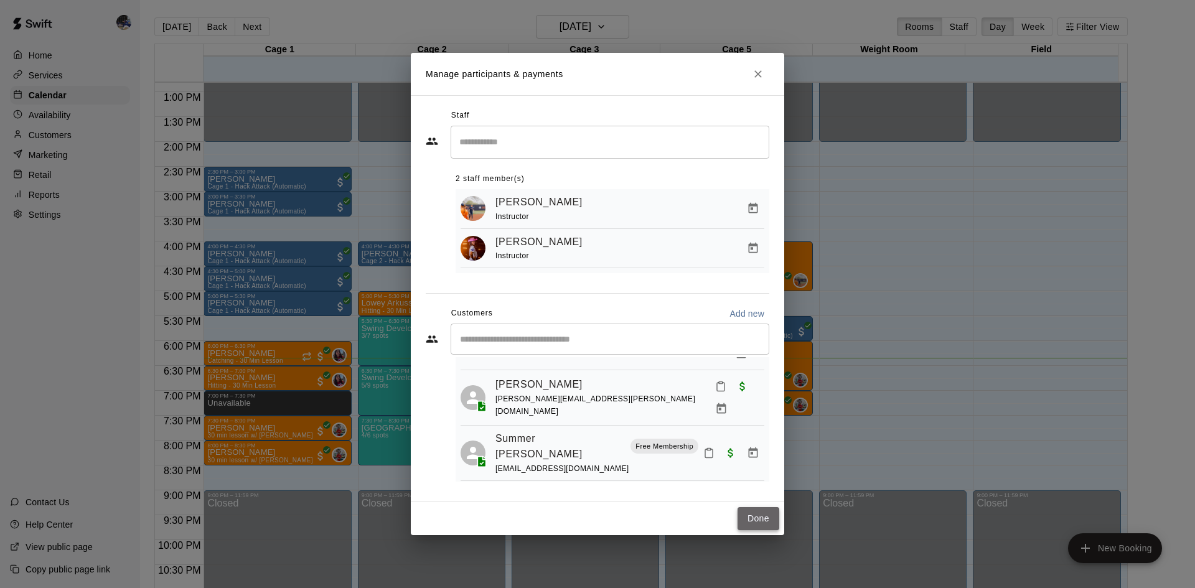
click at [760, 520] on button "Done" at bounding box center [758, 518] width 42 height 23
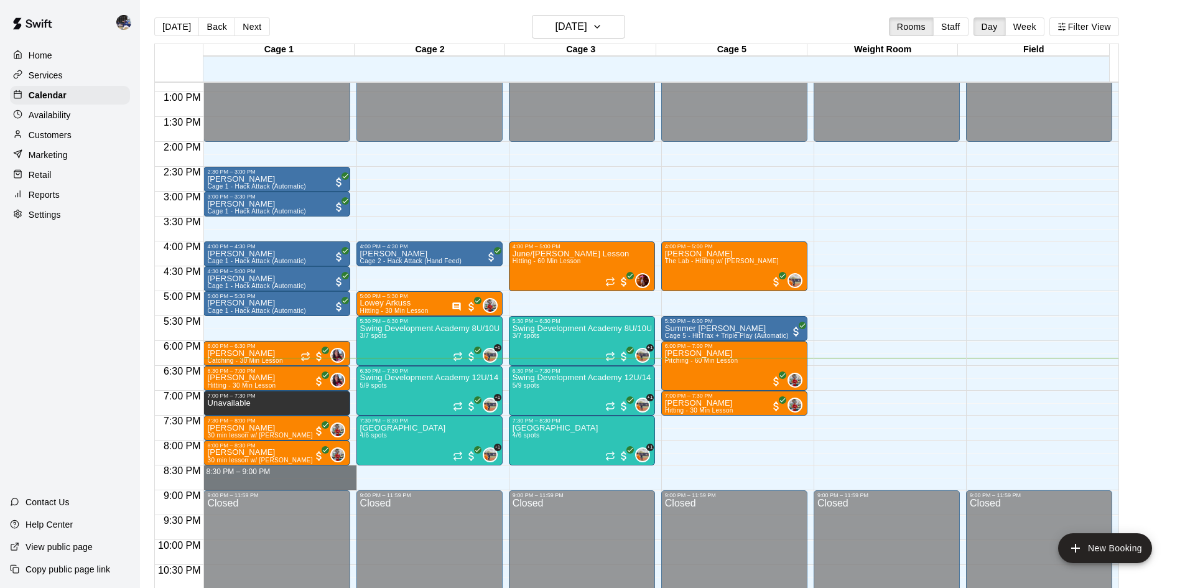
drag, startPoint x: 312, startPoint y: 471, endPoint x: 312, endPoint y: 488, distance: 16.8
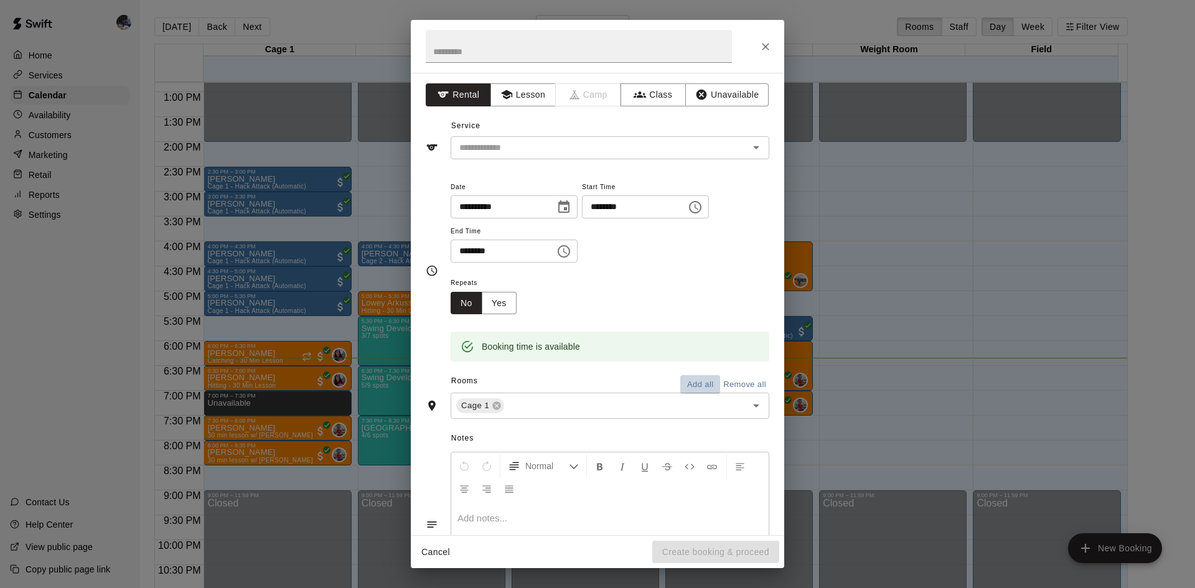
click at [680, 385] on button "Add all" at bounding box center [700, 384] width 40 height 19
click at [710, 92] on button "Unavailable" at bounding box center [726, 94] width 83 height 23
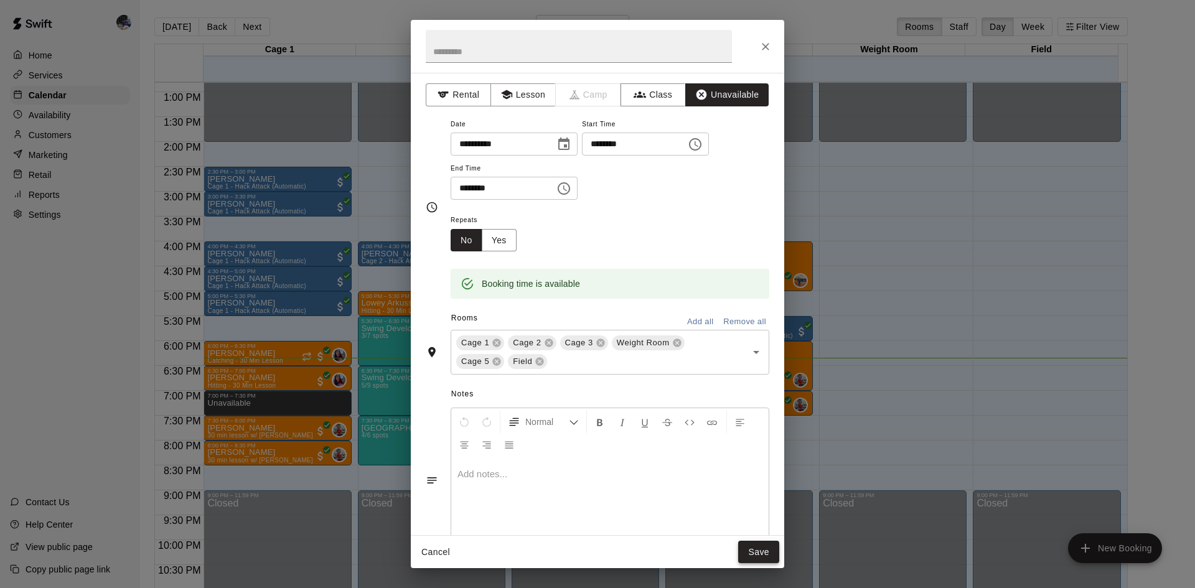
click at [758, 547] on button "Save" at bounding box center [758, 552] width 41 height 23
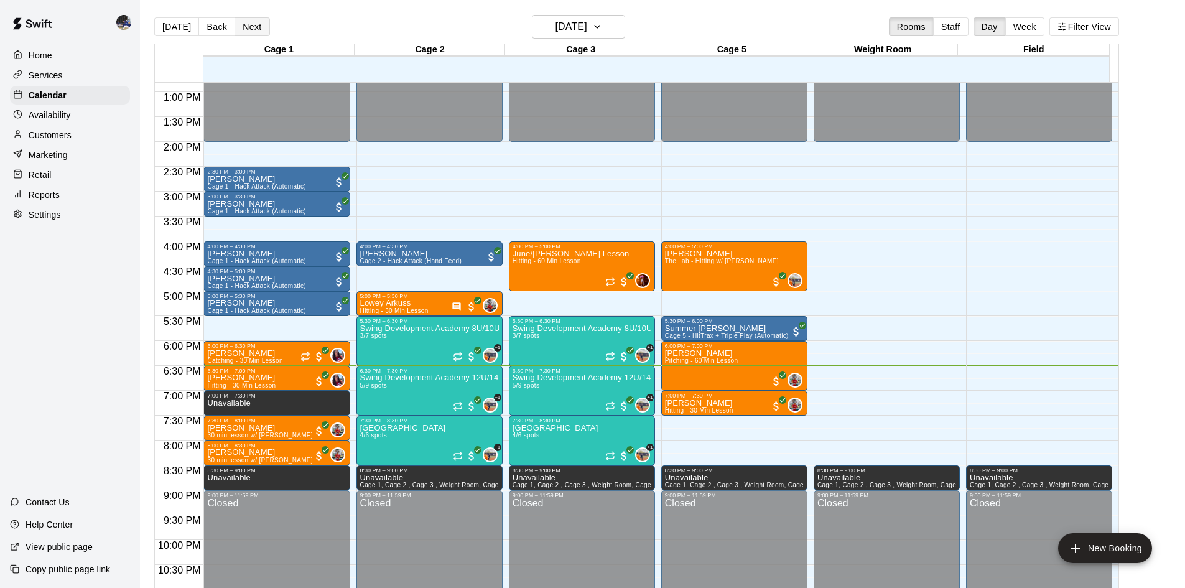
click at [253, 33] on button "Next" at bounding box center [252, 26] width 35 height 19
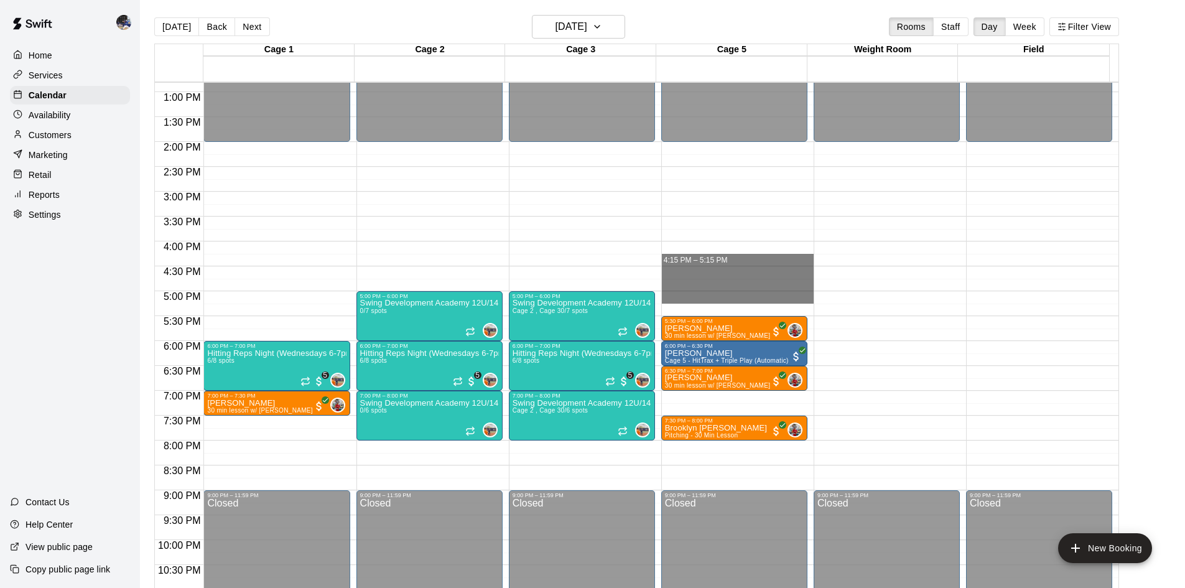
drag, startPoint x: 679, startPoint y: 258, endPoint x: 685, endPoint y: 297, distance: 39.6
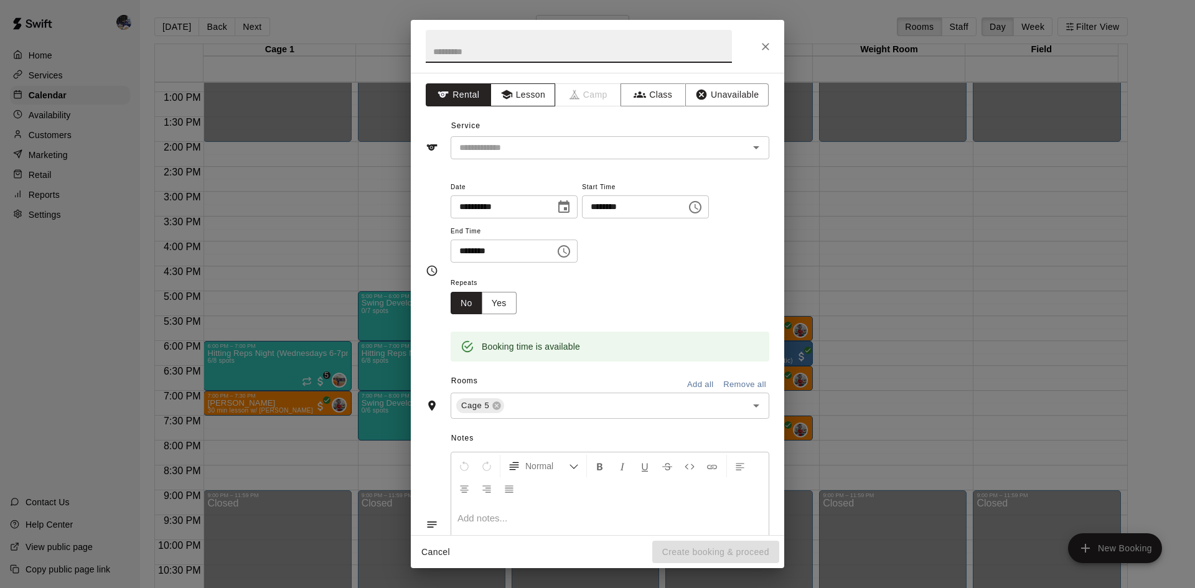
click at [526, 98] on button "Lesson" at bounding box center [522, 94] width 65 height 23
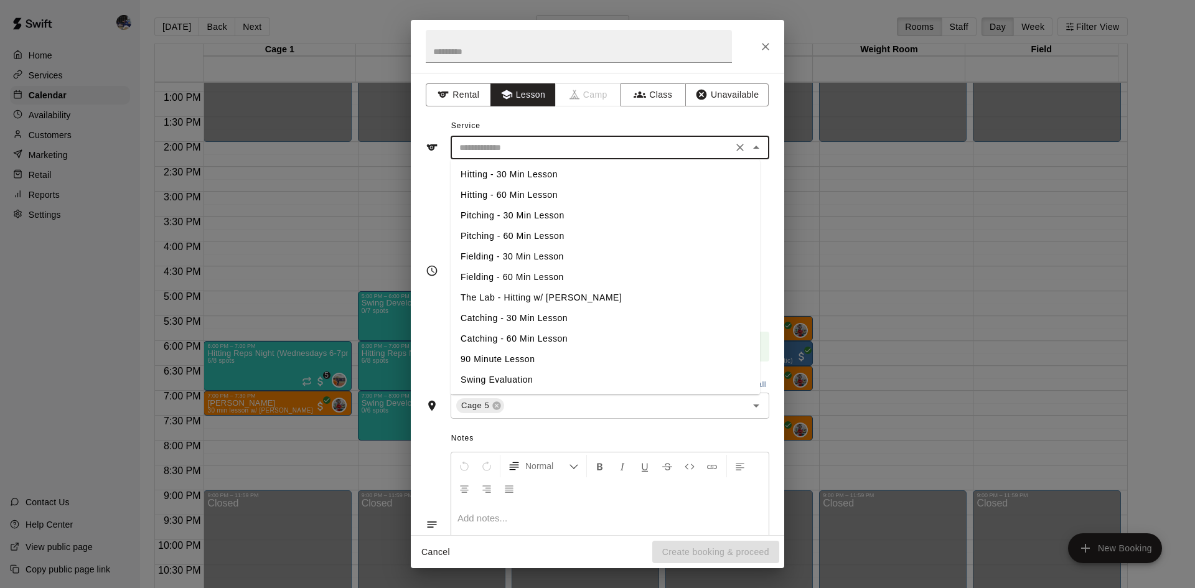
click at [546, 147] on input "text" at bounding box center [591, 148] width 274 height 16
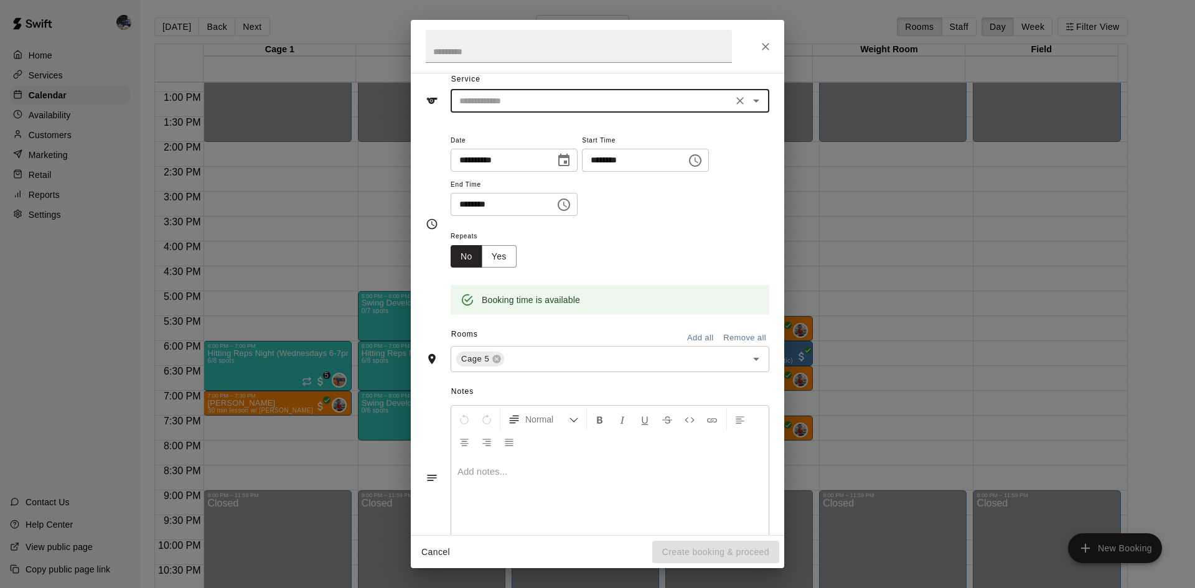
scroll to position [0, 0]
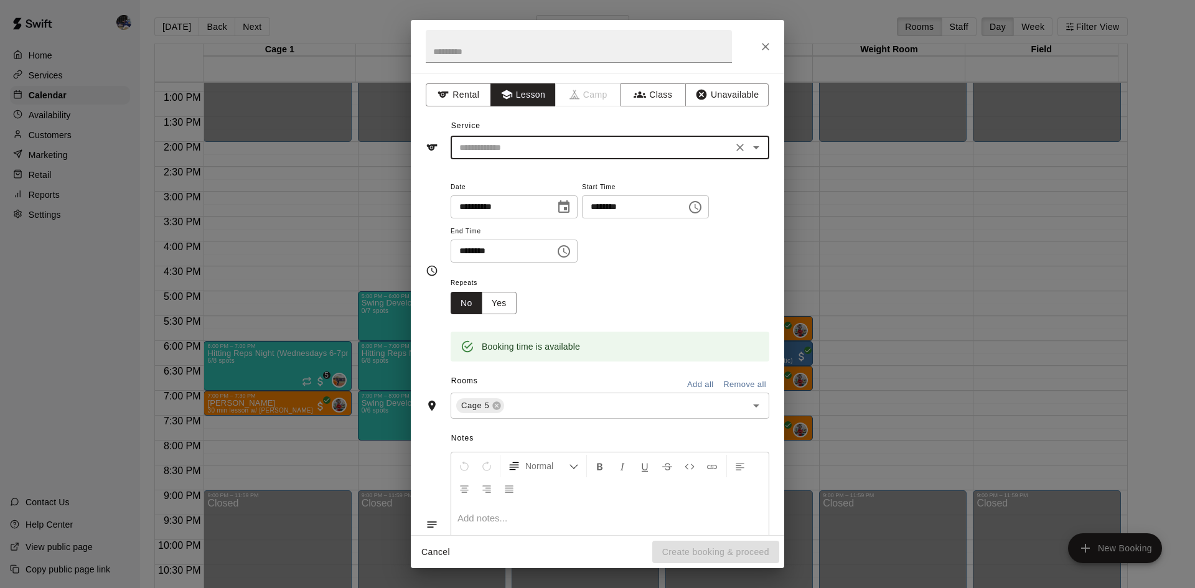
click at [566, 148] on input "text" at bounding box center [591, 148] width 274 height 16
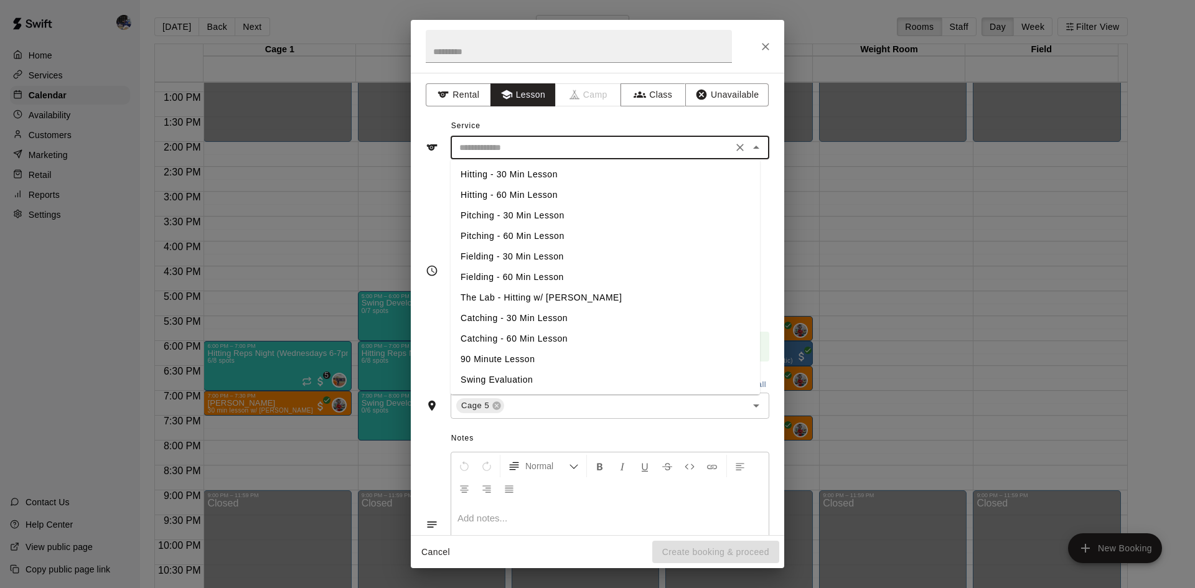
scroll to position [42, 0]
click at [544, 257] on li "The Lab - Hitting w/ [PERSON_NAME]" at bounding box center [604, 256] width 309 height 21
type input "**********"
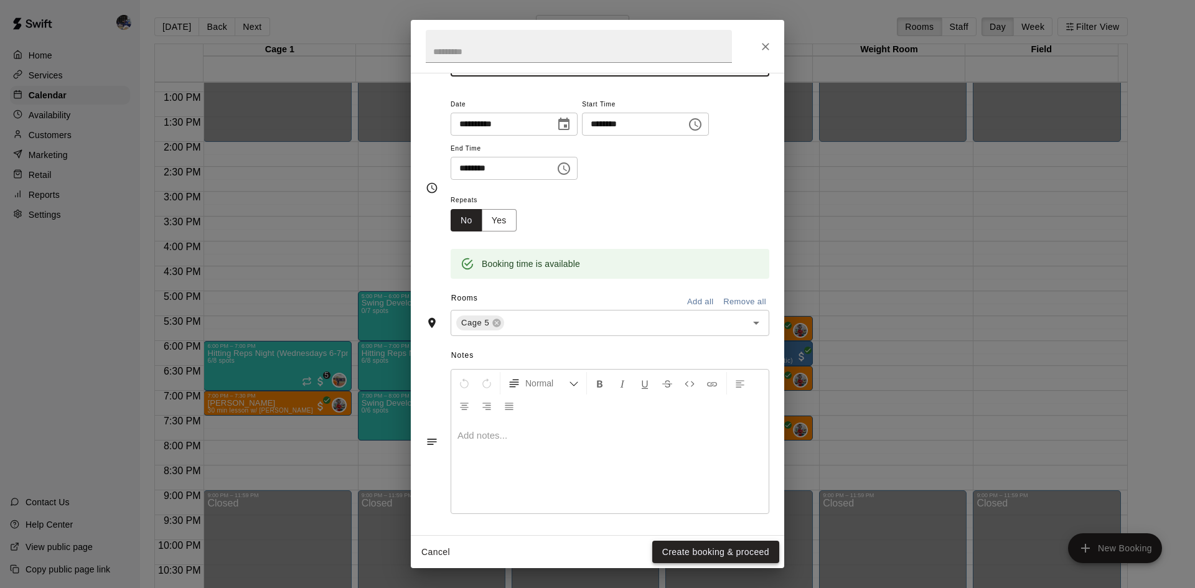
scroll to position [85, 0]
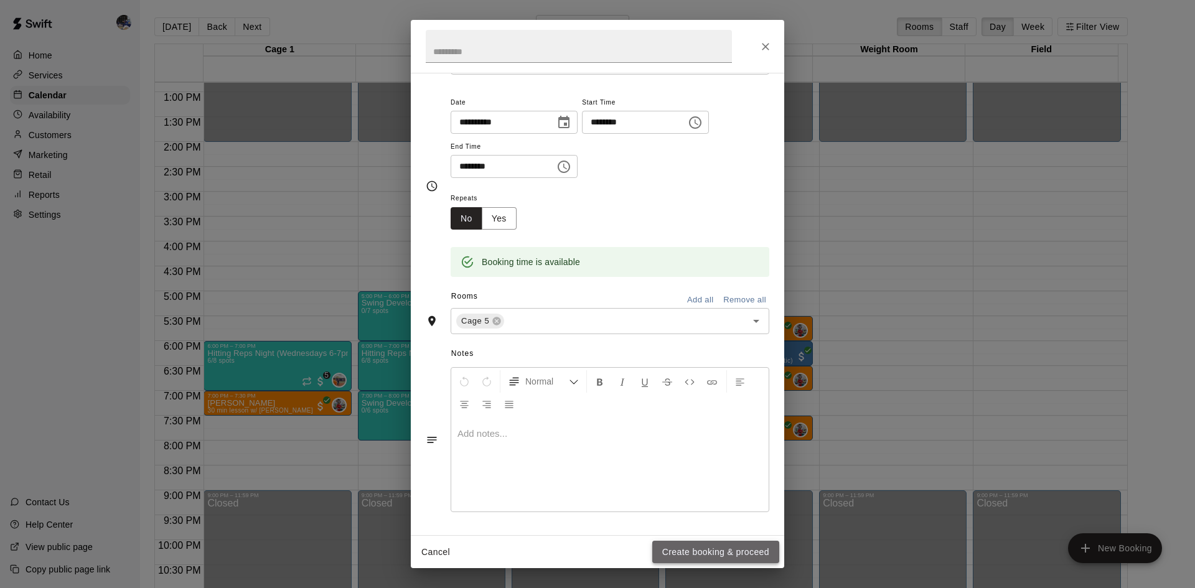
click at [703, 544] on button "Create booking & proceed" at bounding box center [715, 552] width 127 height 23
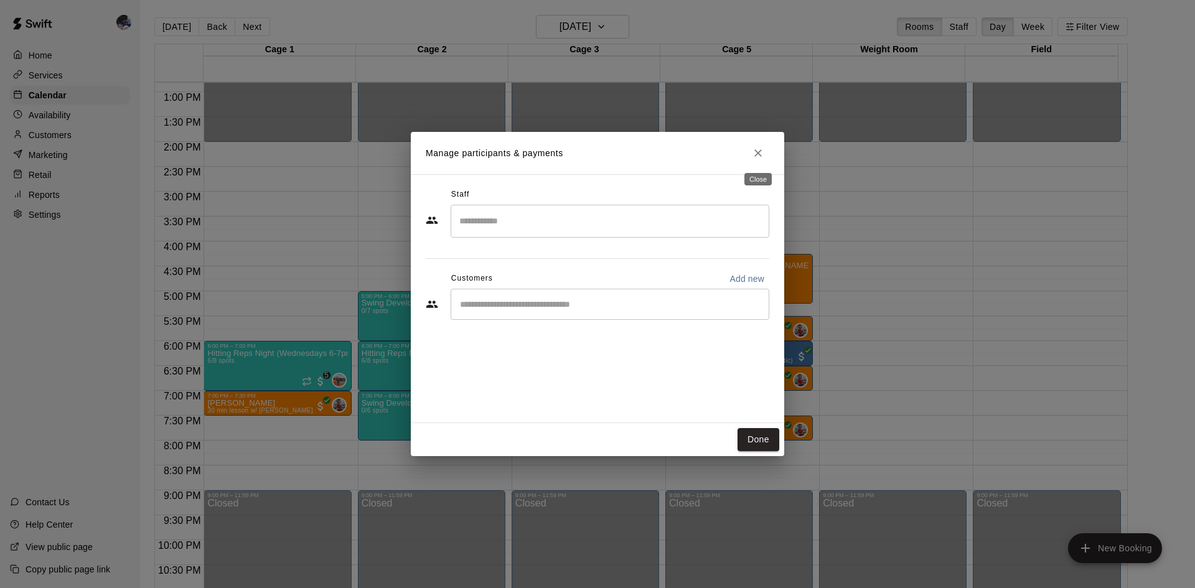
click at [764, 154] on button "Close" at bounding box center [758, 153] width 22 height 22
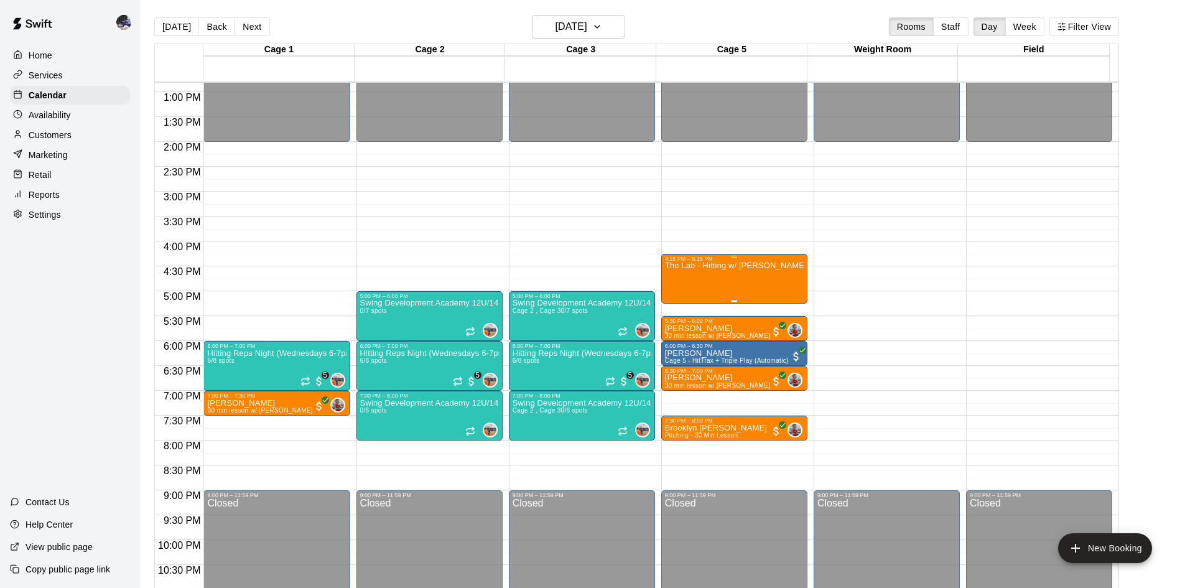
click at [721, 279] on div "The Lab - Hitting w/ [PERSON_NAME]" at bounding box center [734, 556] width 139 height 588
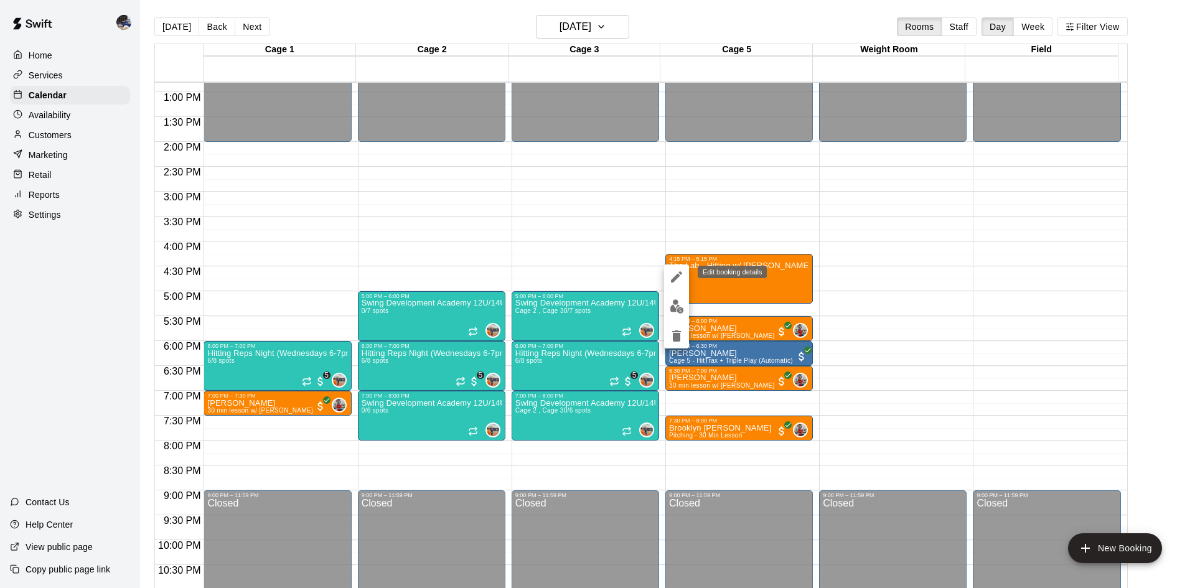
click at [674, 281] on icon "edit" at bounding box center [676, 276] width 11 height 11
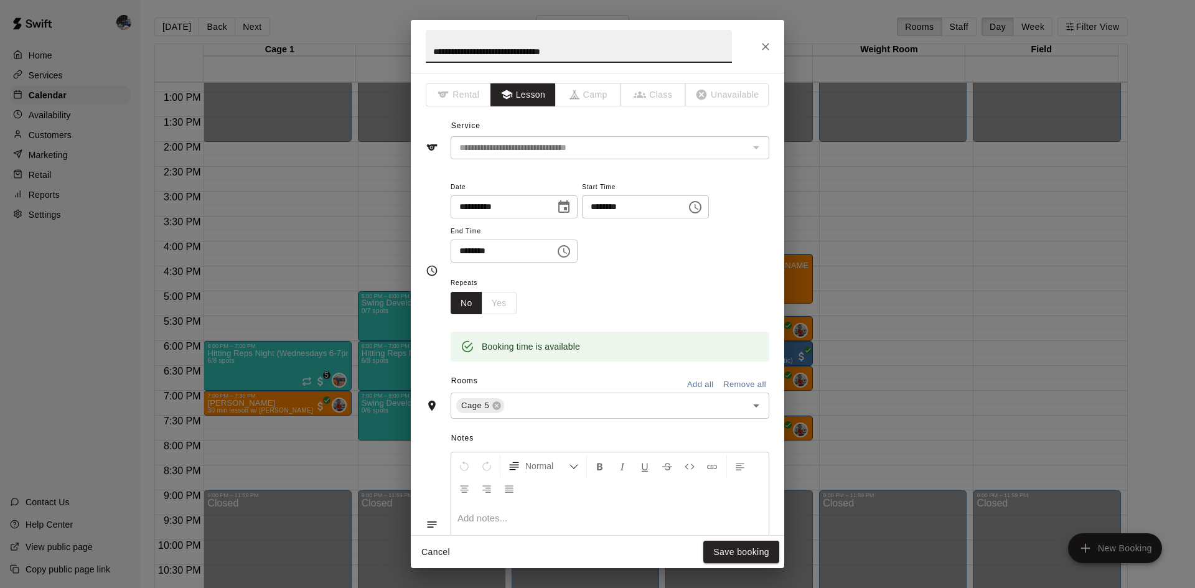
click at [493, 300] on div "No Yes" at bounding box center [483, 303] width 66 height 23
click at [770, 48] on icon "Close" at bounding box center [765, 46] width 12 height 12
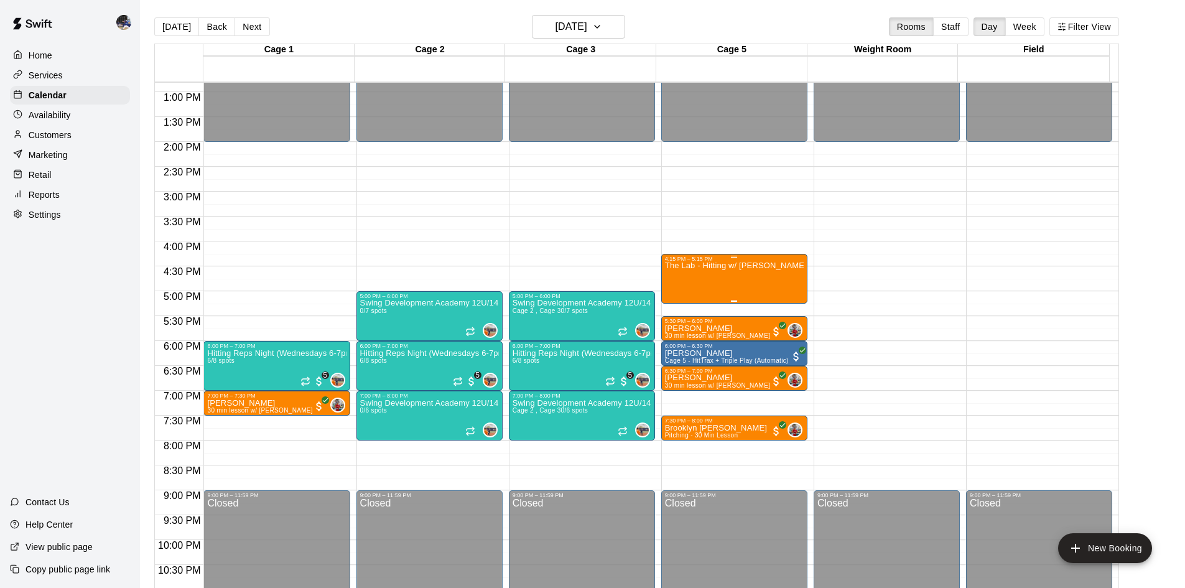
click at [731, 283] on div "The Lab - Hitting w/ [PERSON_NAME]" at bounding box center [734, 556] width 139 height 588
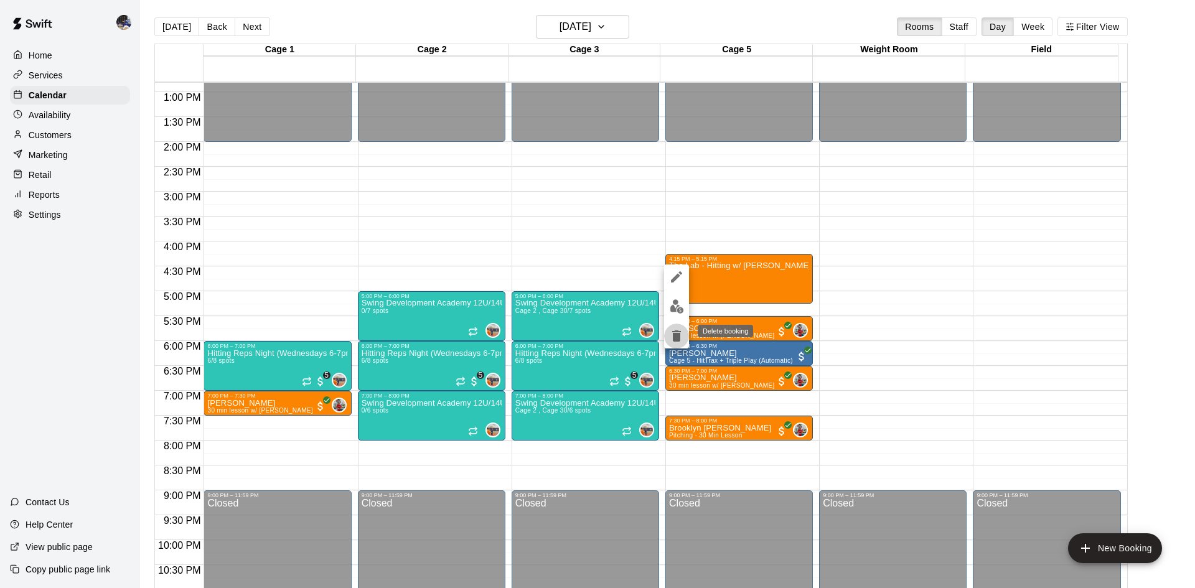
click at [680, 332] on icon "delete" at bounding box center [676, 335] width 9 height 11
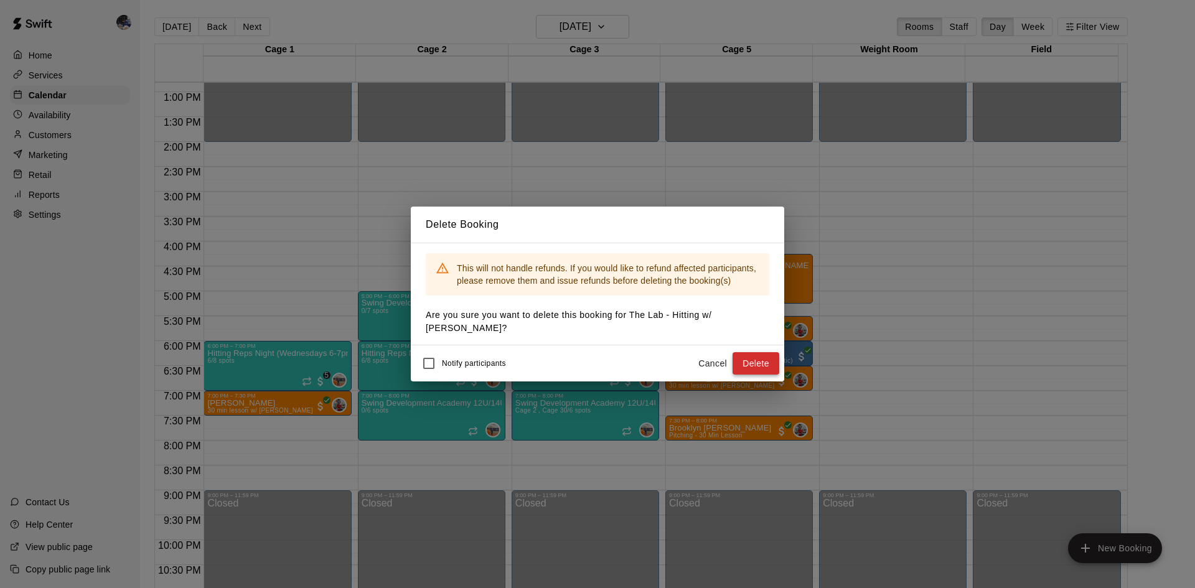
click at [764, 359] on button "Delete" at bounding box center [755, 363] width 47 height 23
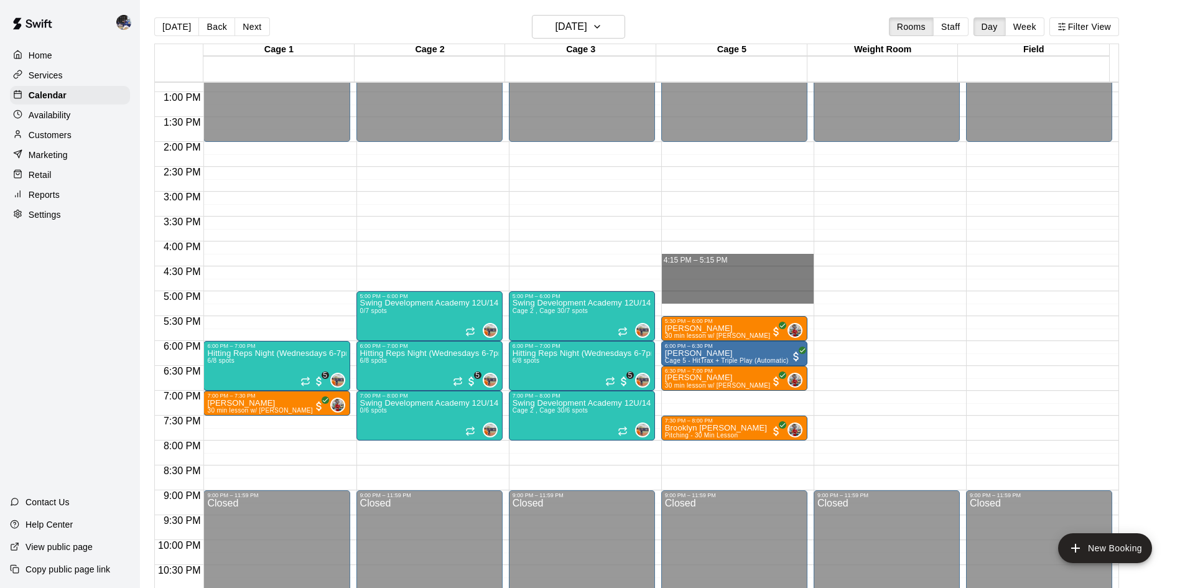
drag, startPoint x: 686, startPoint y: 256, endPoint x: 695, endPoint y: 296, distance: 40.8
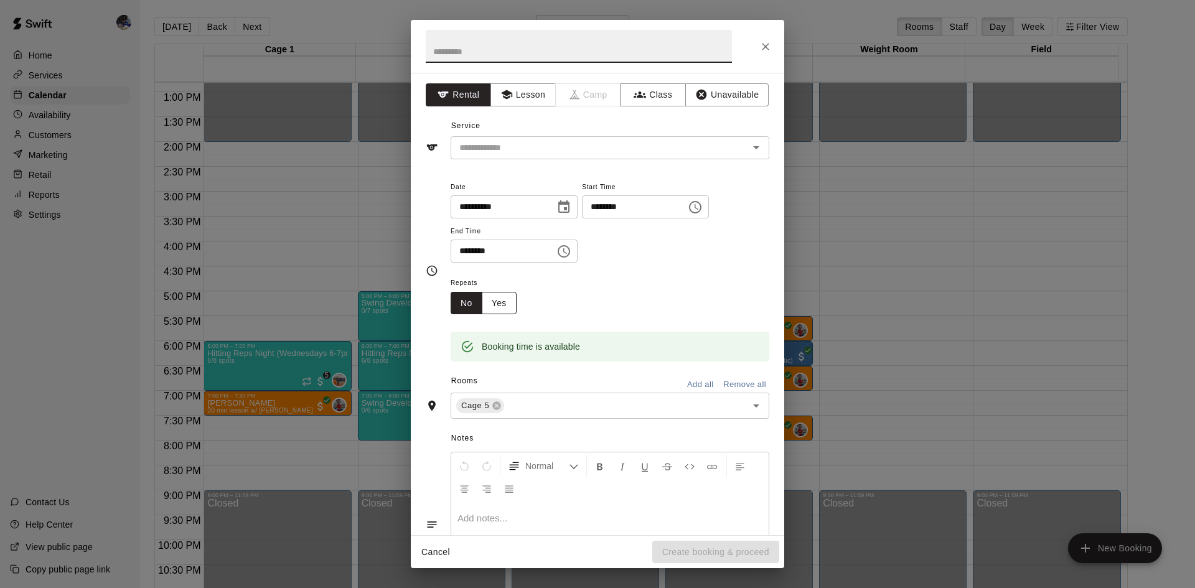
click at [506, 307] on button "Yes" at bounding box center [499, 303] width 35 height 23
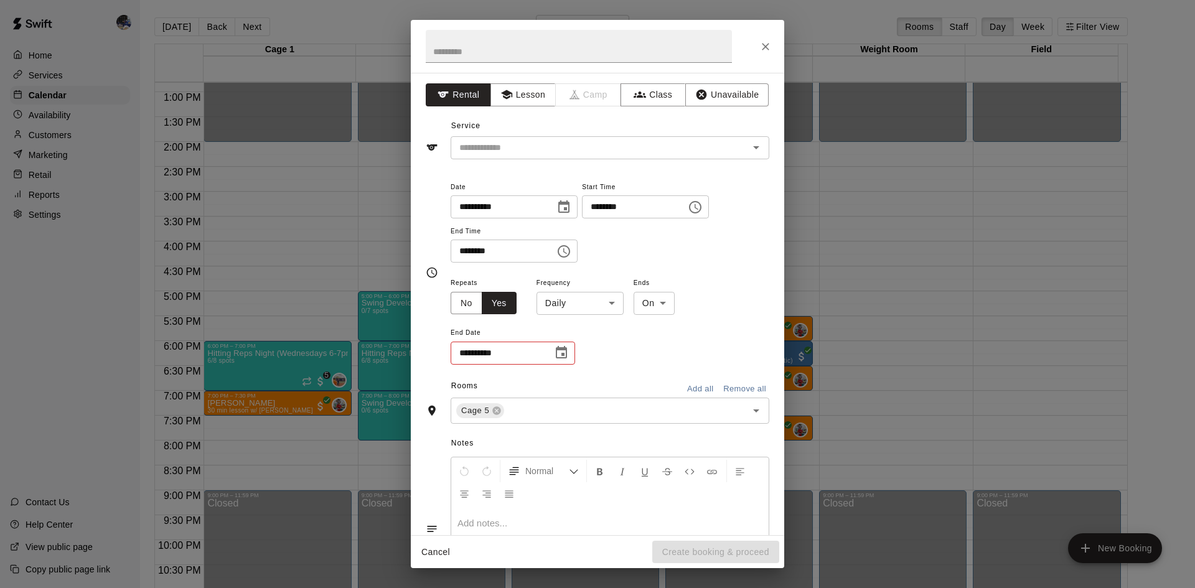
click at [587, 299] on body "Home Services Calendar Availability Customers Marketing Retail Reports Settings…" at bounding box center [597, 304] width 1195 height 608
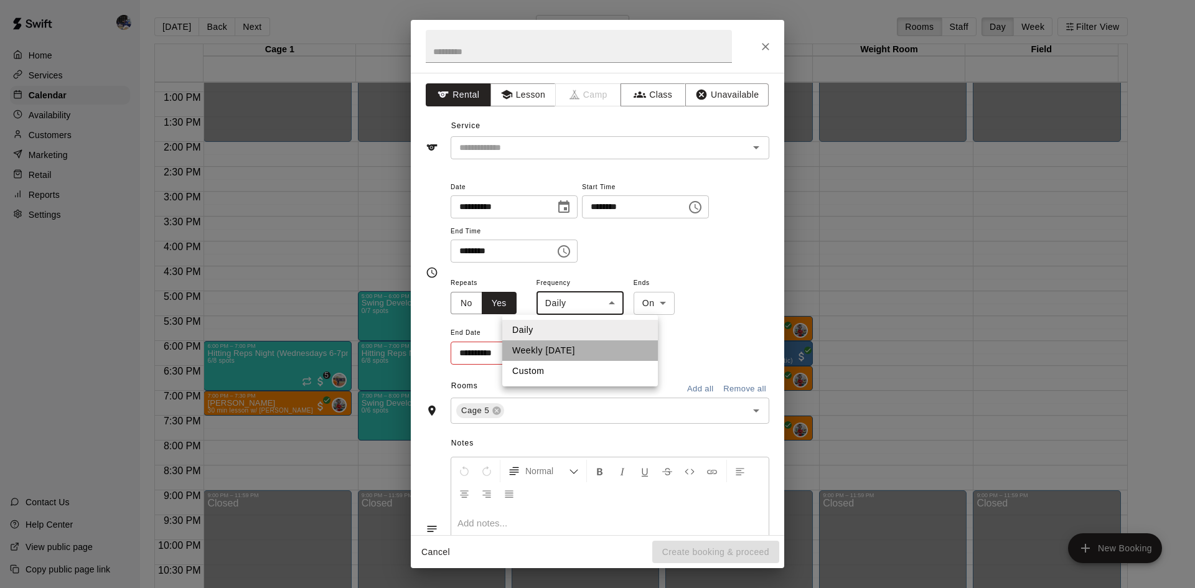
click at [552, 348] on li "Weekly [DATE]" at bounding box center [580, 350] width 156 height 21
type input "******"
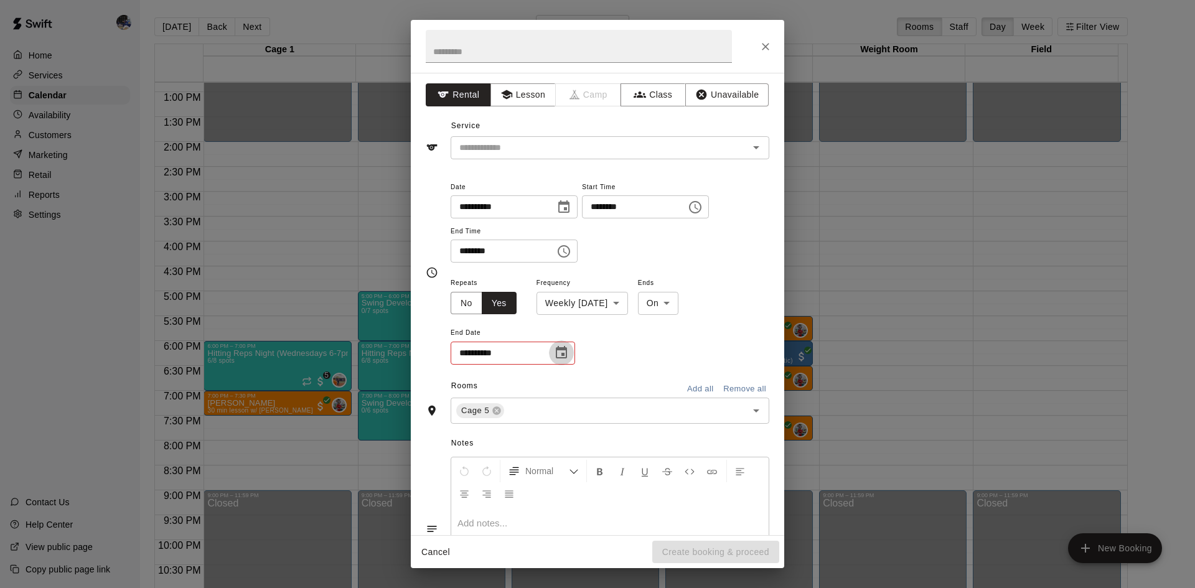
click at [562, 349] on icon "Choose date" at bounding box center [561, 352] width 11 height 12
click at [630, 388] on icon "Next month" at bounding box center [629, 383] width 15 height 15
click at [551, 526] on button "26" at bounding box center [550, 530] width 22 height 22
type input "**********"
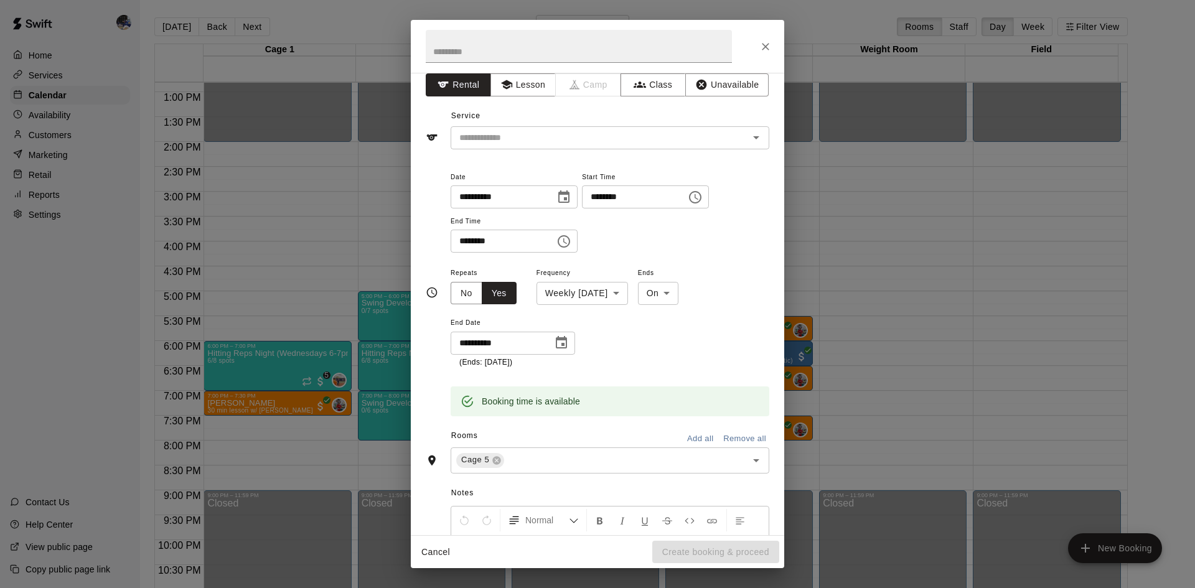
scroll to position [0, 0]
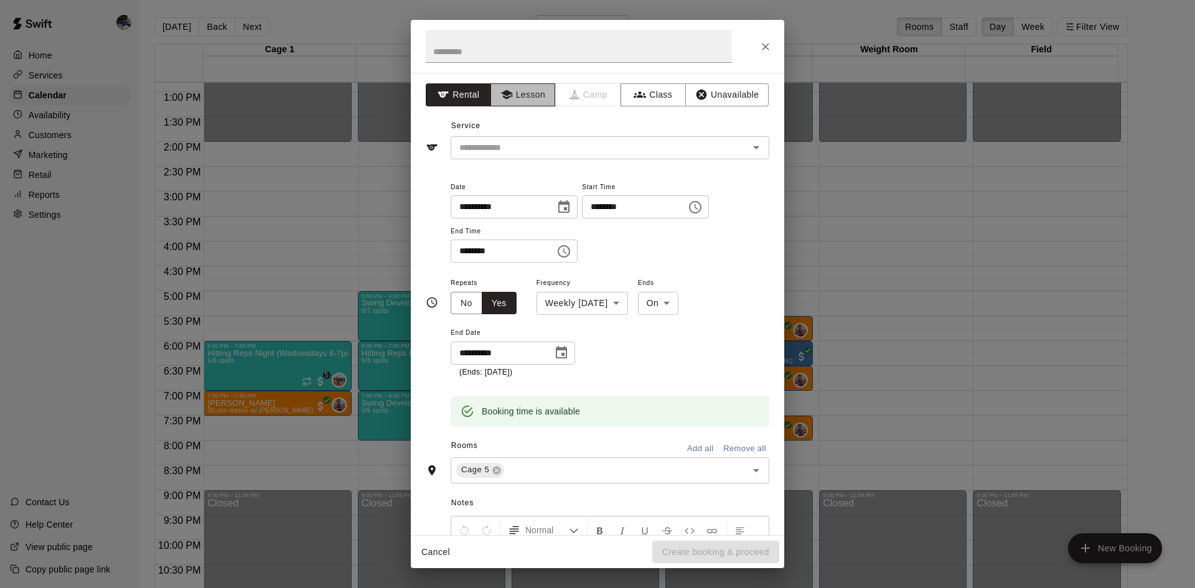
click at [514, 91] on button "Lesson" at bounding box center [522, 94] width 65 height 23
drag, startPoint x: 506, startPoint y: 162, endPoint x: 518, endPoint y: 135, distance: 30.1
click at [511, 147] on div "**********" at bounding box center [597, 304] width 373 height 462
click at [515, 144] on input "text" at bounding box center [591, 148] width 274 height 16
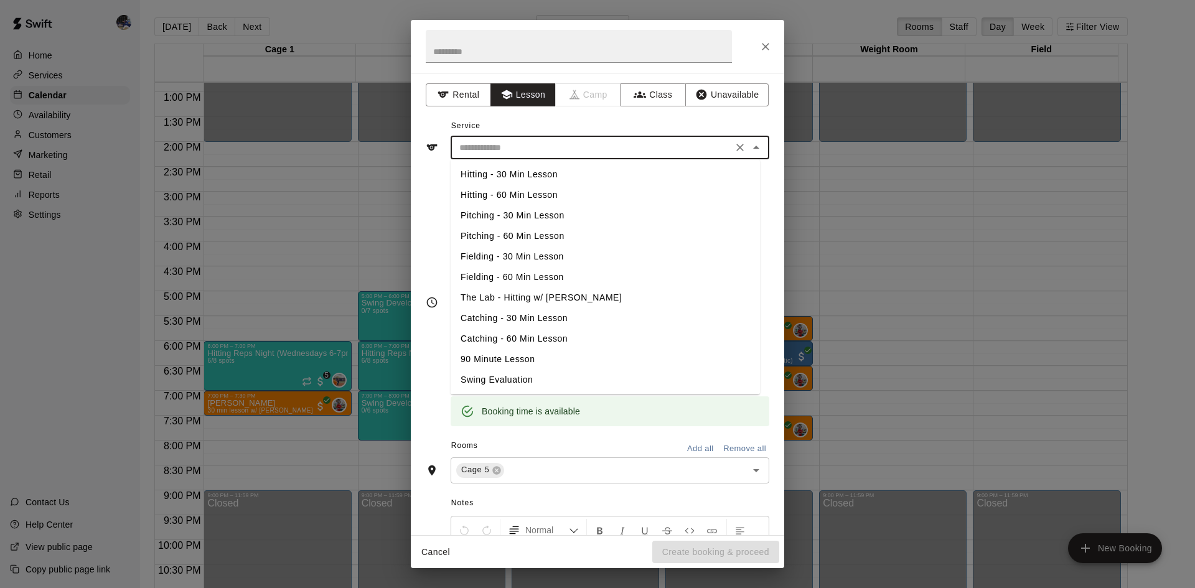
click at [529, 297] on li "The Lab - Hitting w/ [PERSON_NAME]" at bounding box center [604, 297] width 309 height 21
type input "**********"
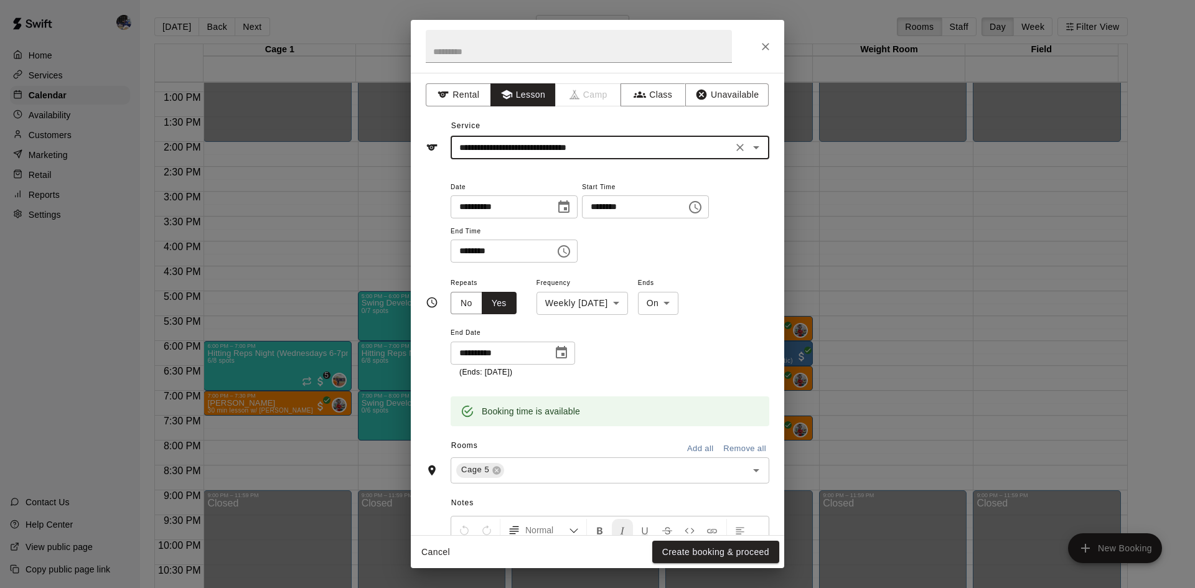
scroll to position [149, 0]
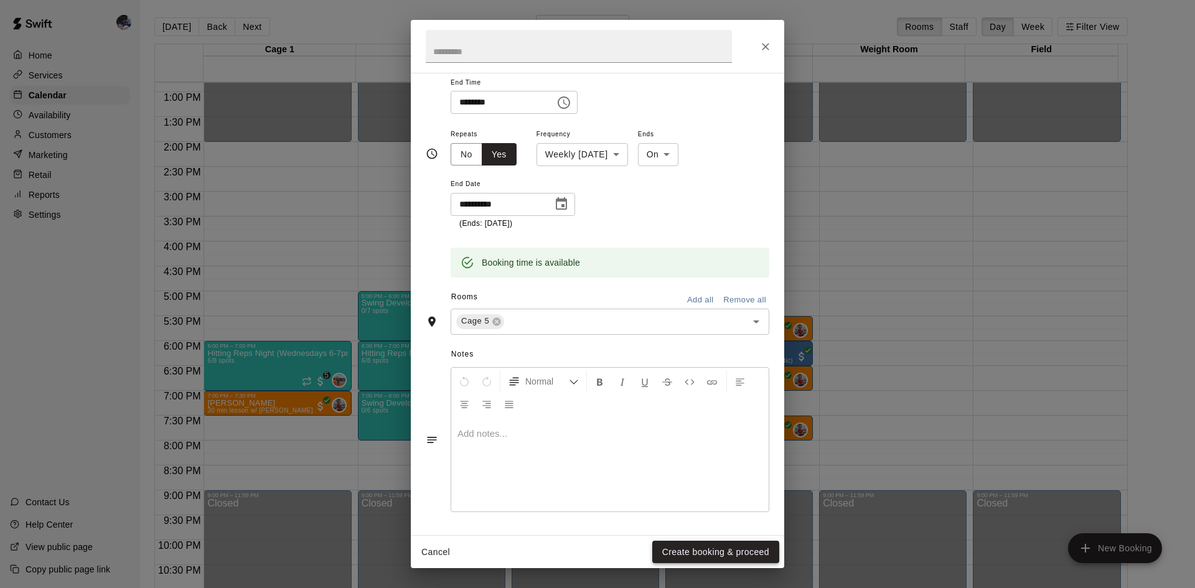
click at [689, 556] on button "Create booking & proceed" at bounding box center [715, 552] width 127 height 23
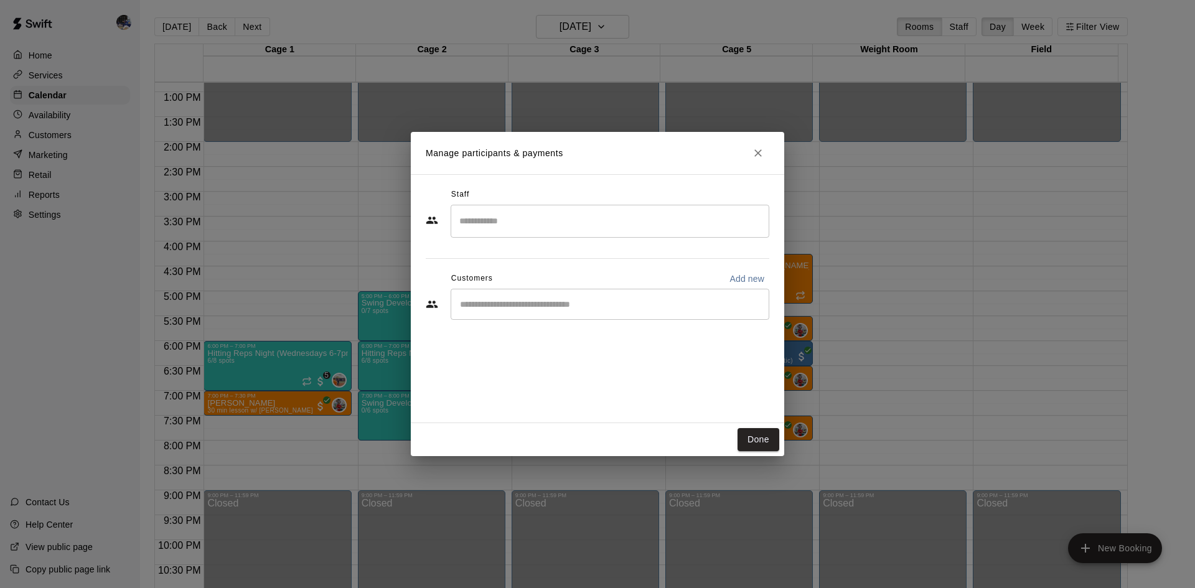
click at [521, 226] on input "Search staff" at bounding box center [609, 221] width 307 height 22
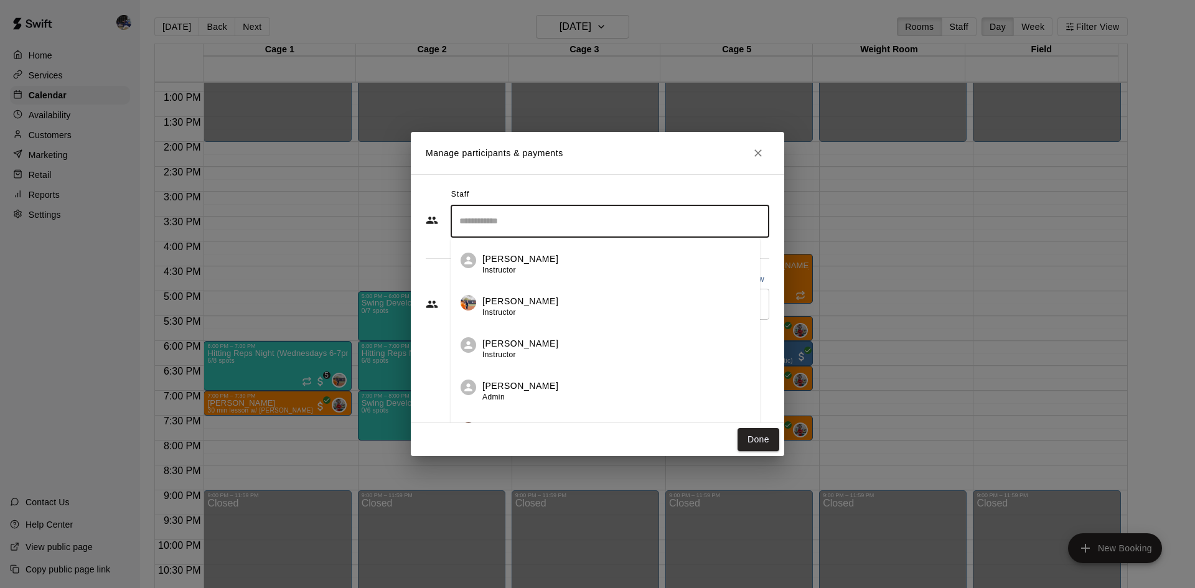
scroll to position [125, 0]
click at [518, 304] on p "[PERSON_NAME]" at bounding box center [520, 302] width 76 height 13
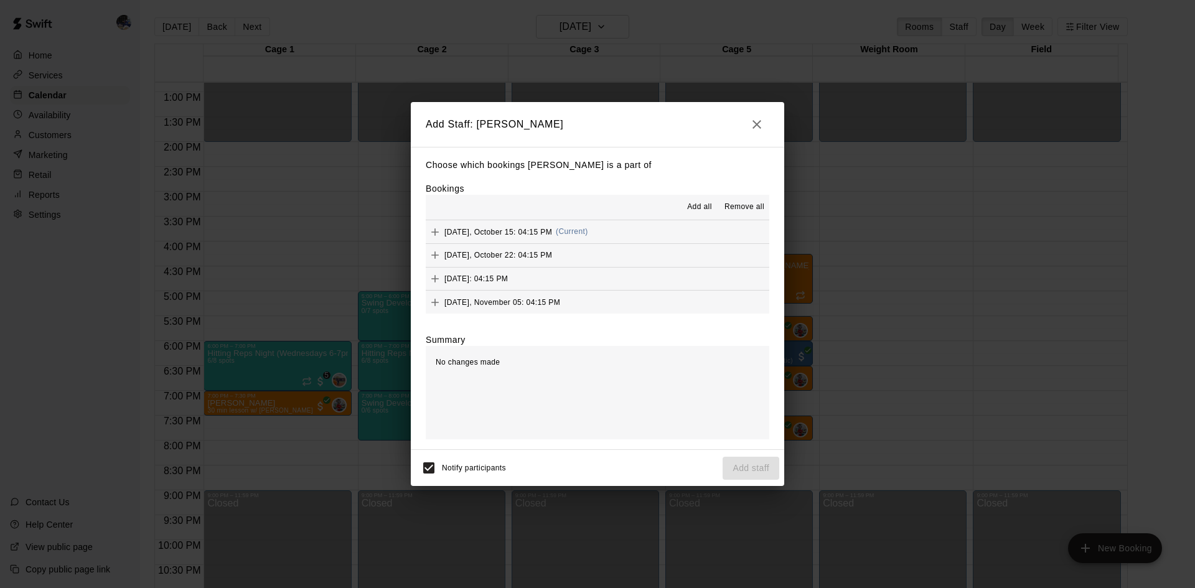
click at [696, 203] on span "Add all" at bounding box center [699, 207] width 25 height 12
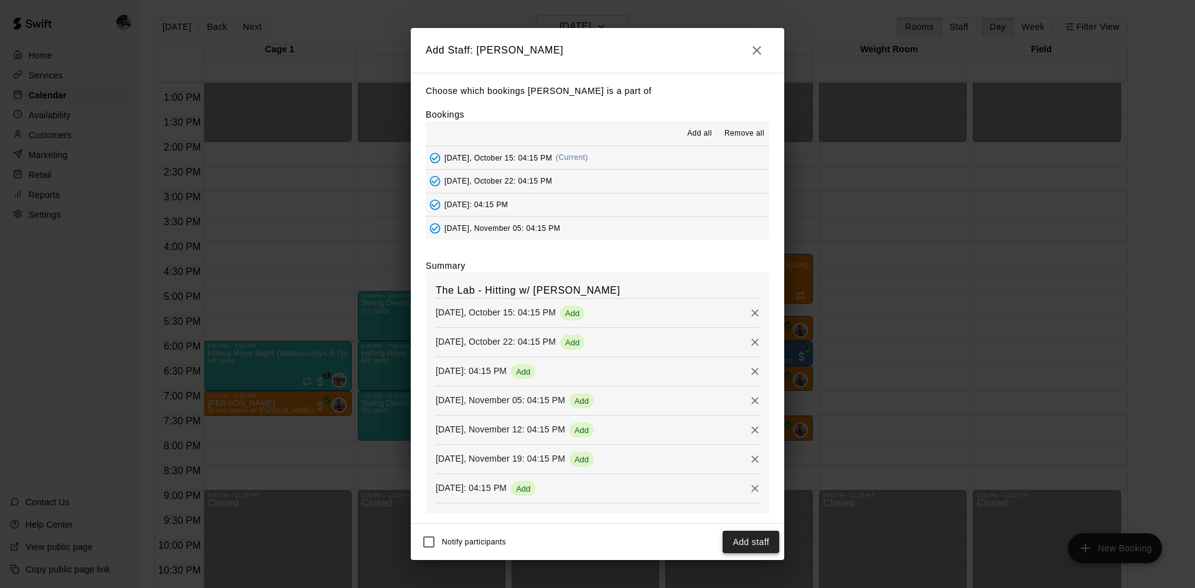
click at [758, 538] on button "Add staff" at bounding box center [750, 542] width 57 height 23
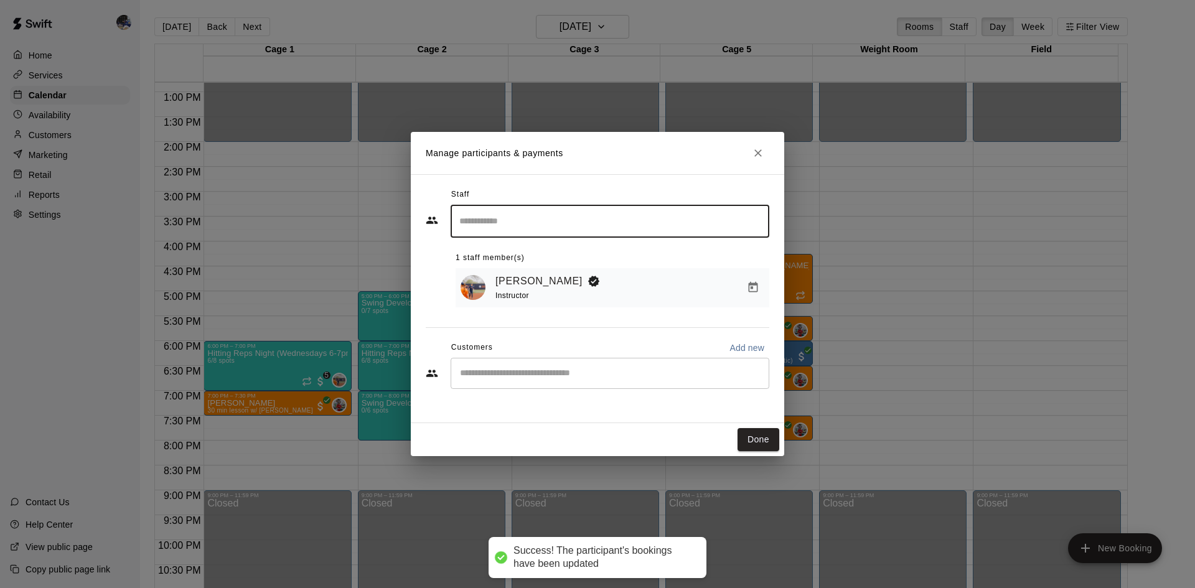
click at [607, 383] on div "​" at bounding box center [609, 373] width 319 height 31
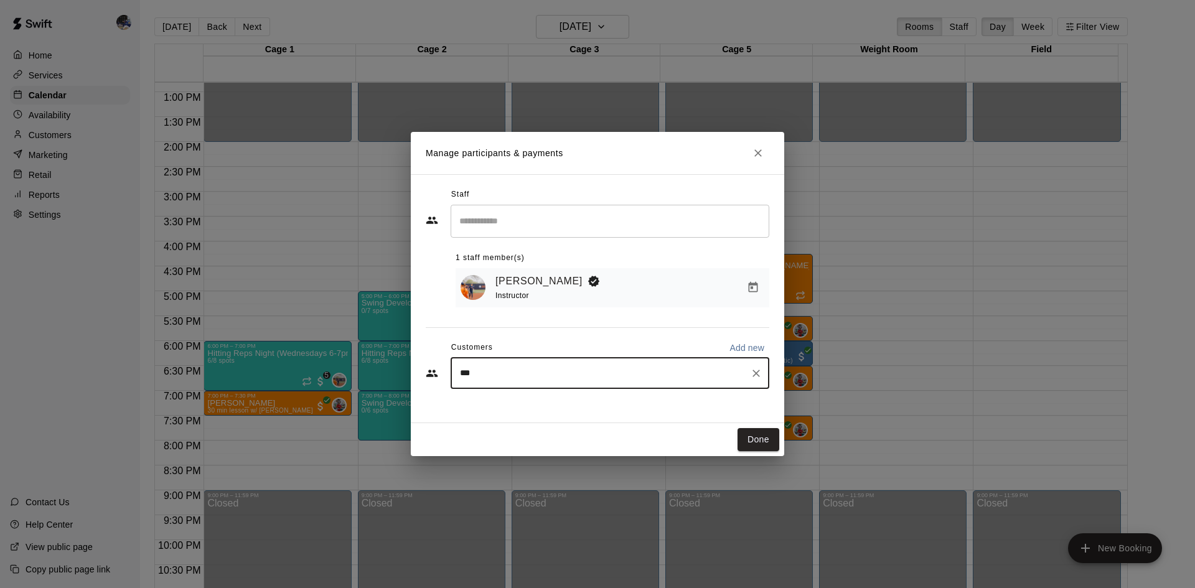
type input "****"
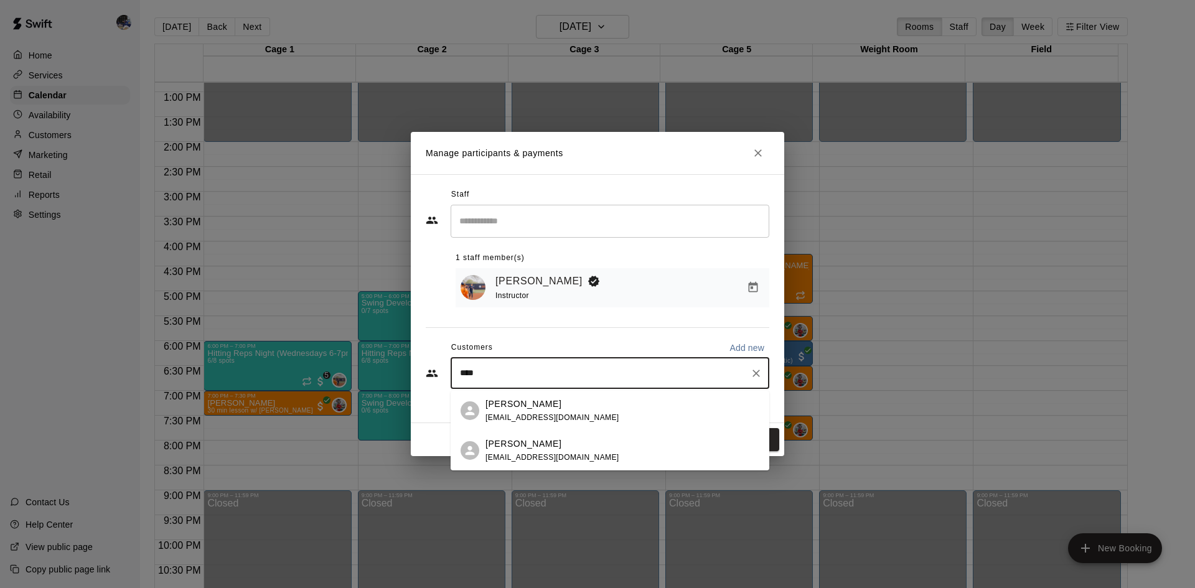
click at [538, 449] on div "[PERSON_NAME]" at bounding box center [552, 443] width 134 height 13
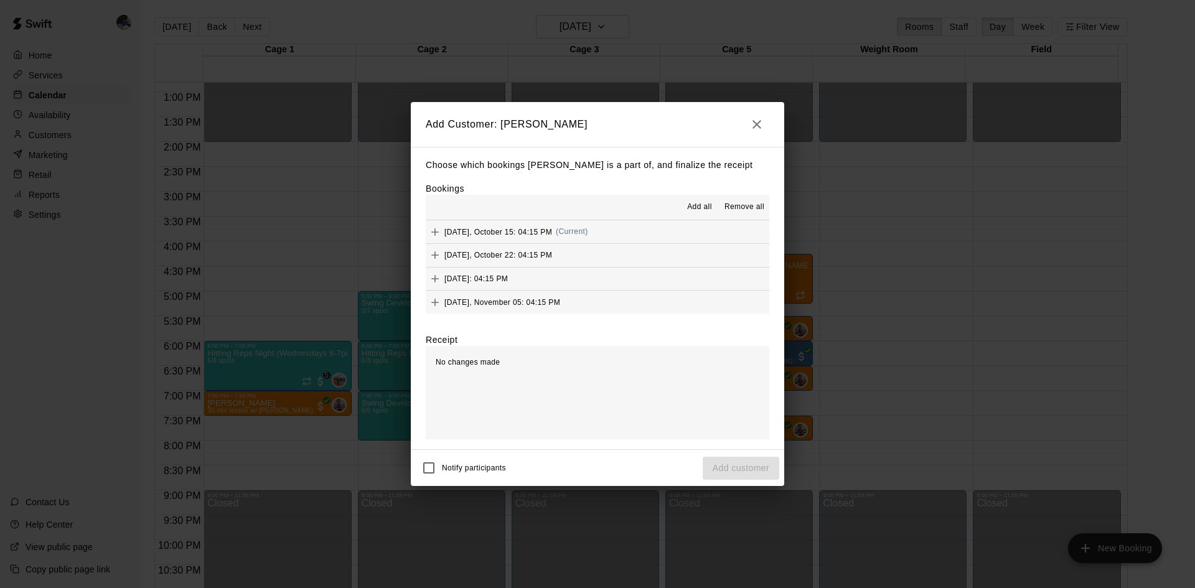
click at [706, 208] on span "Add all" at bounding box center [699, 207] width 25 height 12
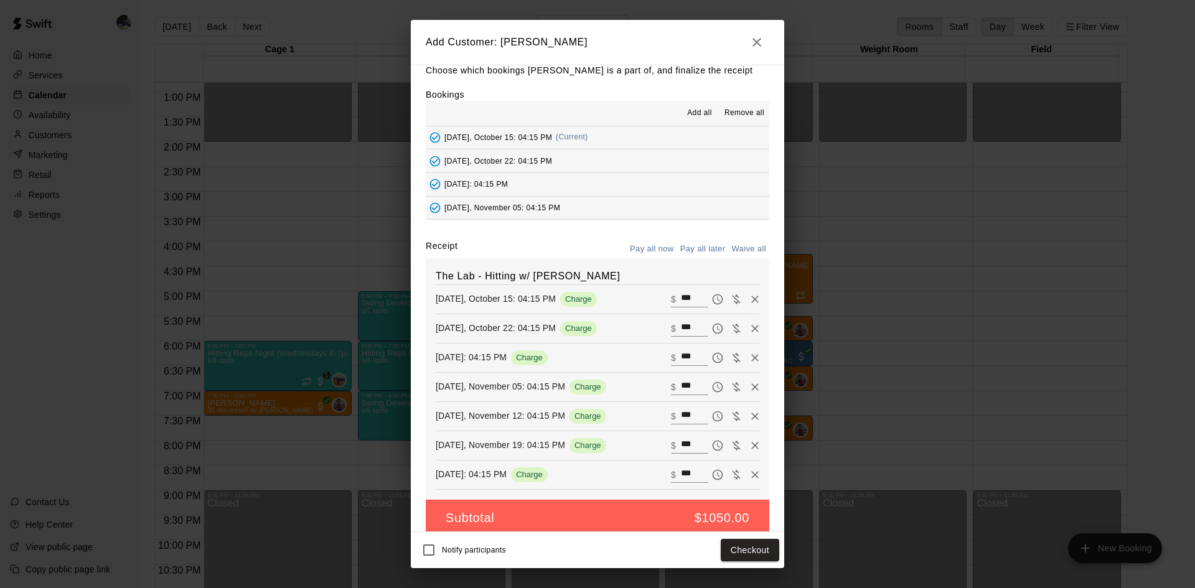
scroll to position [29, 0]
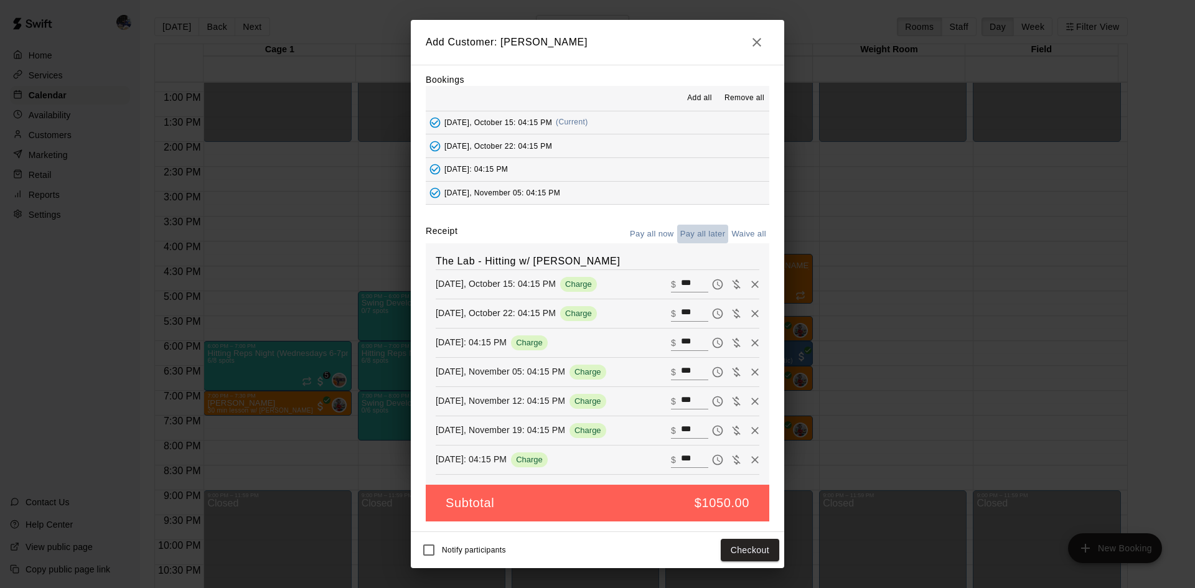
click at [686, 235] on button "Pay all later" at bounding box center [703, 234] width 52 height 19
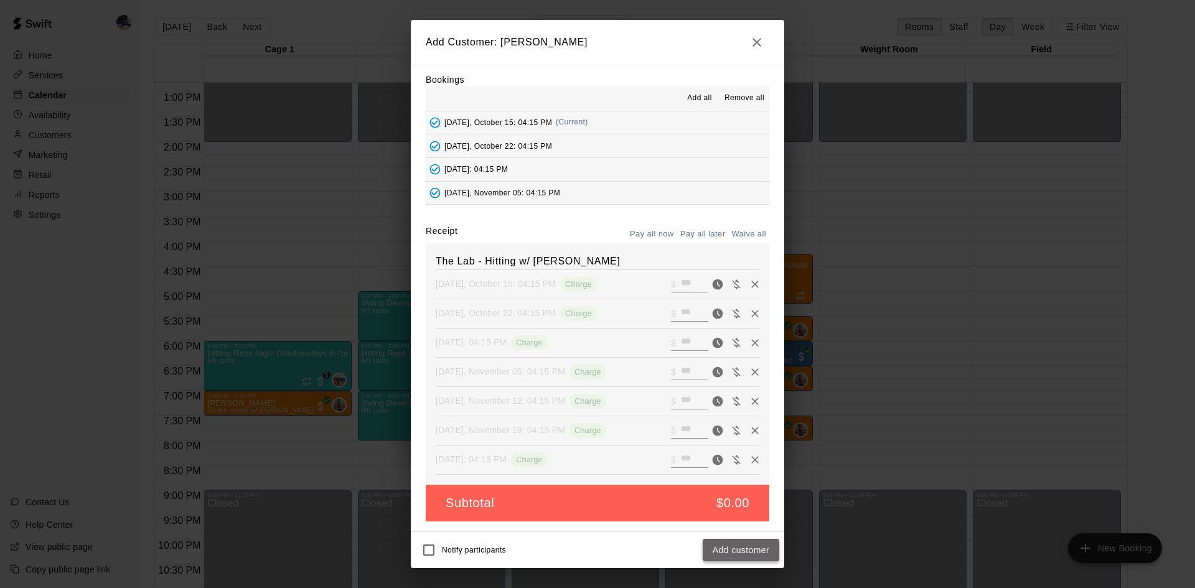
click at [747, 544] on button "Add customer" at bounding box center [740, 550] width 77 height 23
